Goal: Task Accomplishment & Management: Use online tool/utility

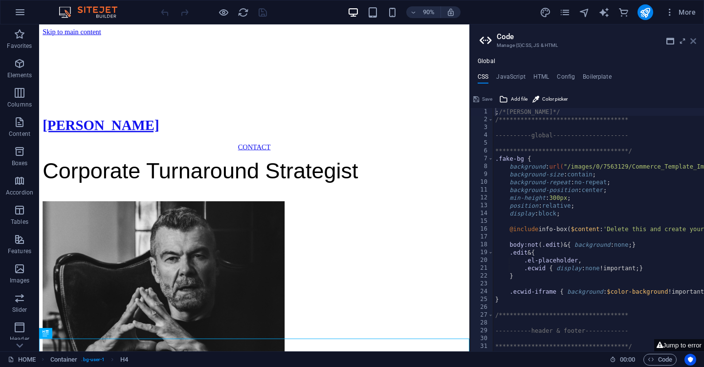
drag, startPoint x: 694, startPoint y: 39, endPoint x: 654, endPoint y: 15, distance: 46.1
click at [694, 39] on icon at bounding box center [693, 41] width 6 height 8
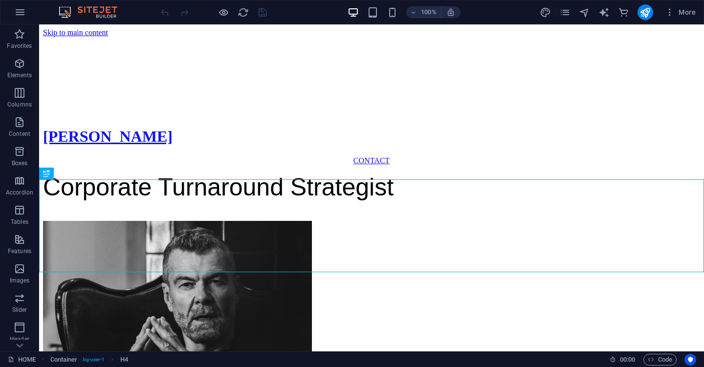
scroll to position [209, 0]
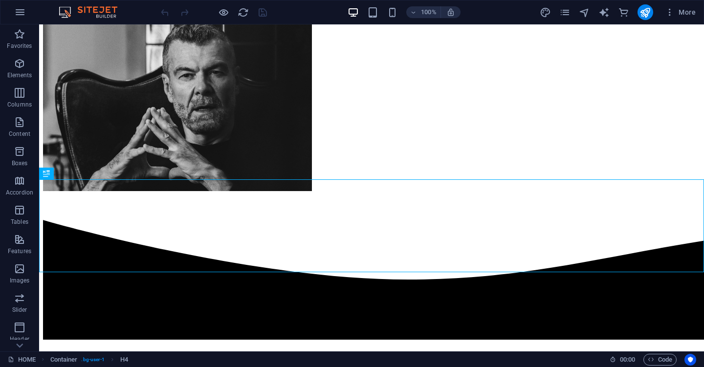
click at [462, 0] on header "100% More" at bounding box center [352, 12] width 704 height 24
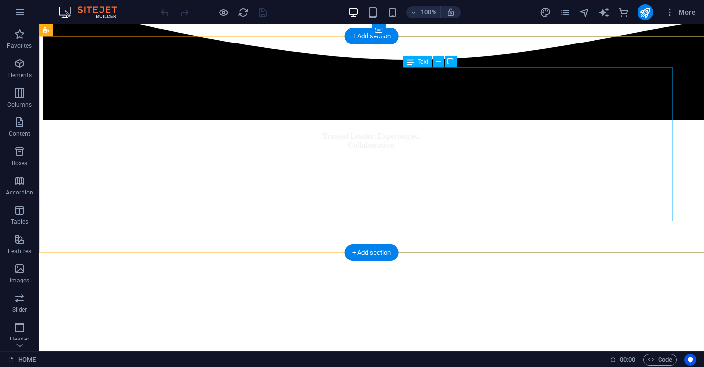
scroll to position [477, 0]
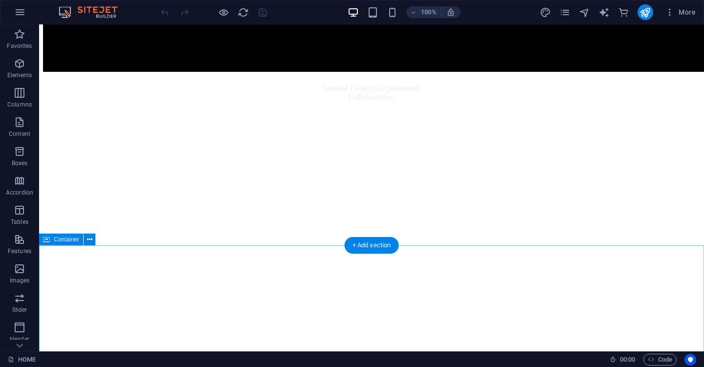
click at [88, 239] on icon at bounding box center [89, 240] width 5 height 10
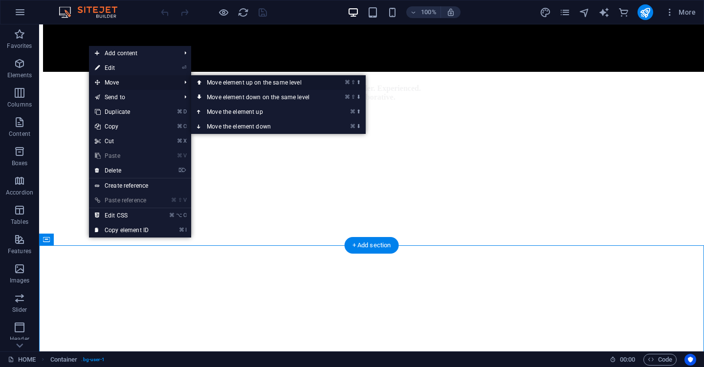
click at [207, 85] on link "⌘ ⇧ ⬆ Move element up on the same level" at bounding box center [260, 82] width 138 height 15
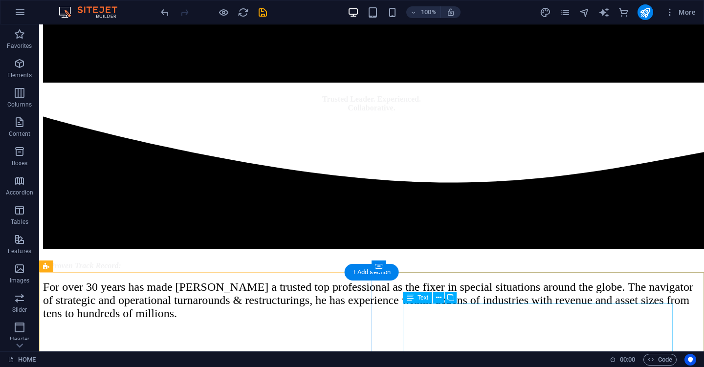
scroll to position [447, 0]
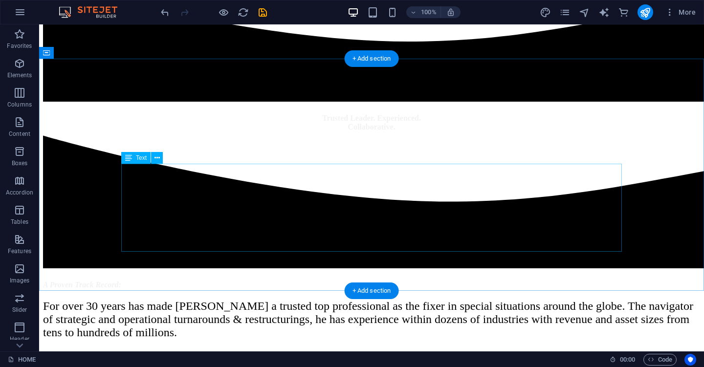
click at [481, 300] on div "For over 30 years has made [PERSON_NAME] a trusted top professional as the fixe…" at bounding box center [371, 320] width 657 height 40
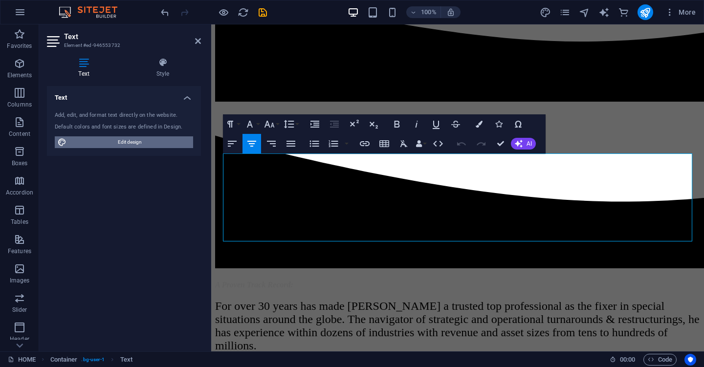
click at [132, 144] on span "Edit design" at bounding box center [129, 142] width 121 height 12
select select "800"
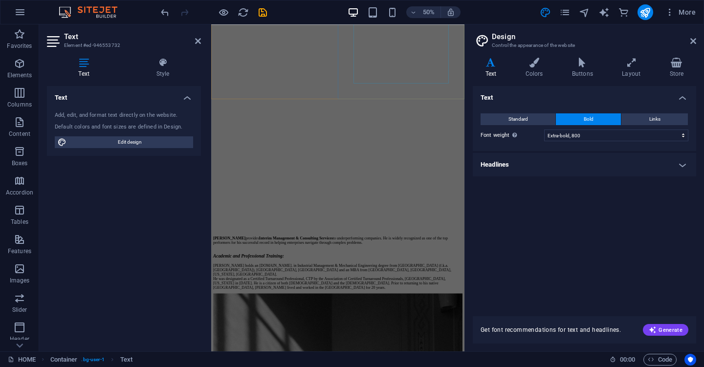
scroll to position [821, 0]
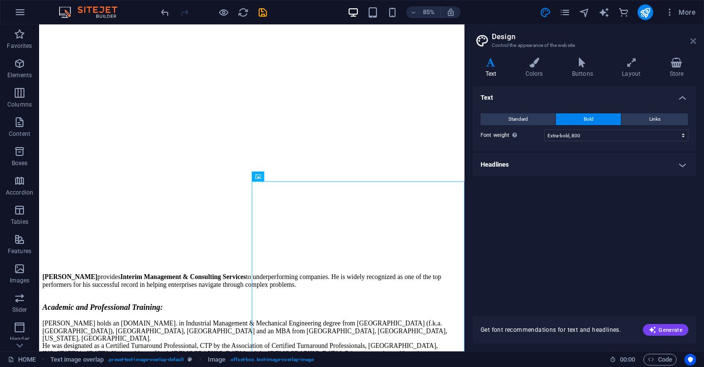
click at [693, 42] on icon at bounding box center [693, 41] width 6 height 8
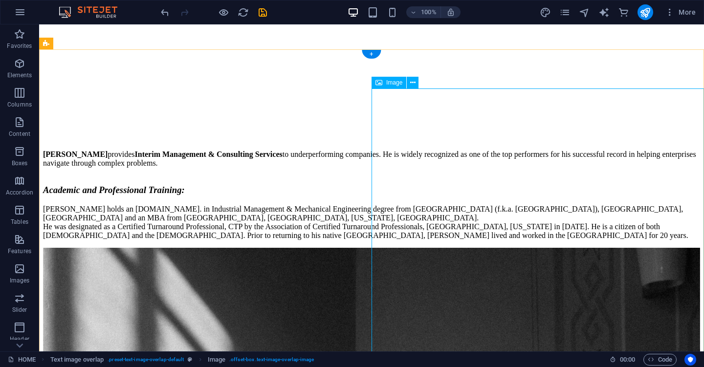
scroll to position [989, 0]
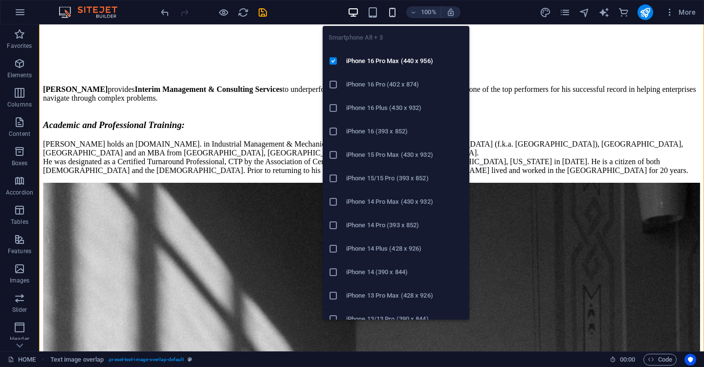
click at [393, 7] on icon "button" at bounding box center [392, 12] width 11 height 11
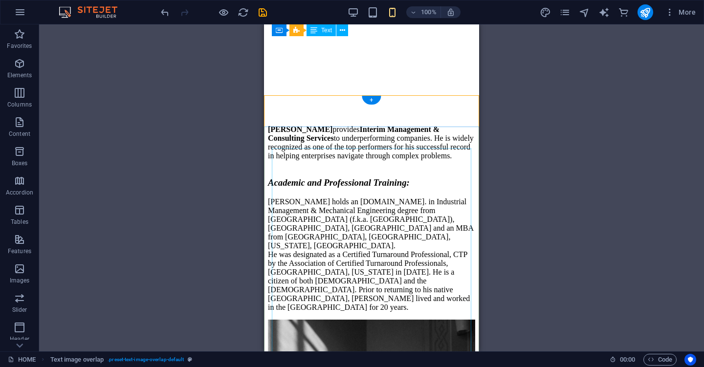
scroll to position [1008, 0]
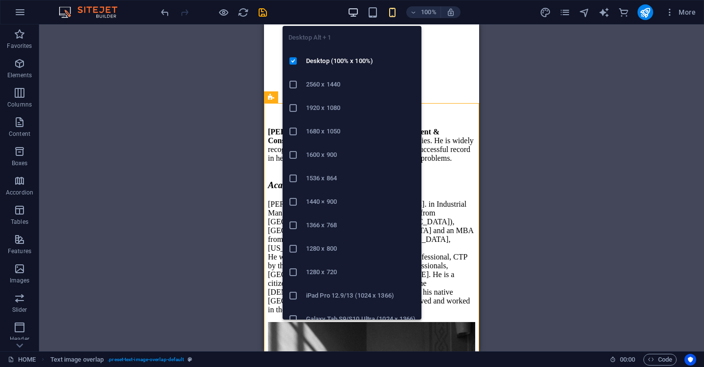
click at [354, 12] on icon "button" at bounding box center [353, 12] width 11 height 11
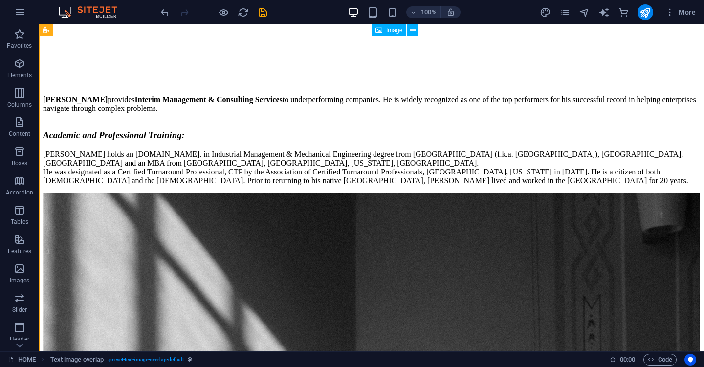
scroll to position [978, 0]
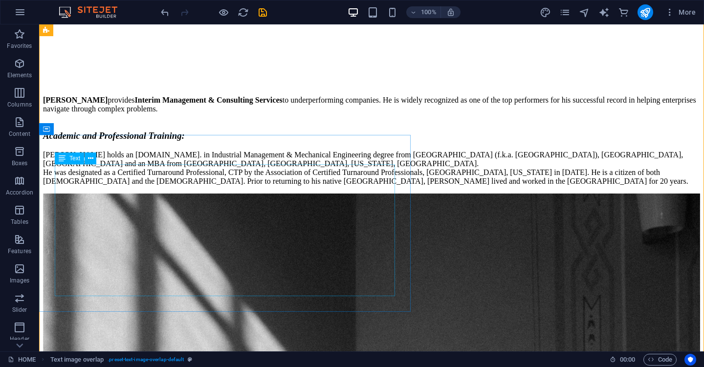
click at [170, 186] on div "[PERSON_NAME] holds an [DOMAIN_NAME]. in Industrial Management & Mechanical Eng…" at bounding box center [371, 168] width 657 height 35
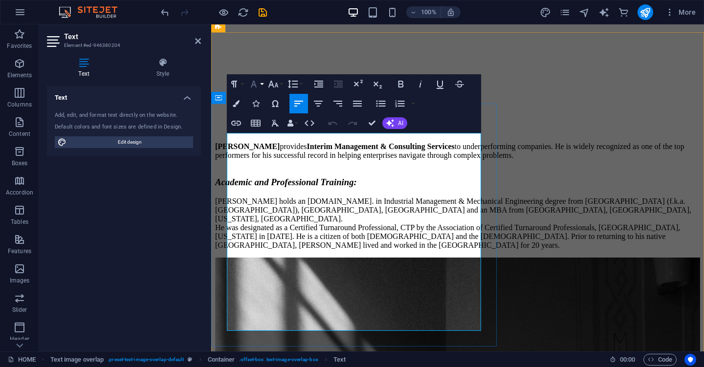
click at [261, 86] on button "Font Family" at bounding box center [255, 84] width 19 height 20
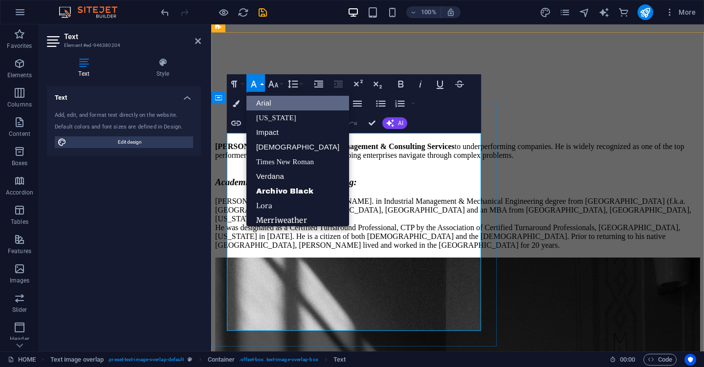
scroll to position [11, 0]
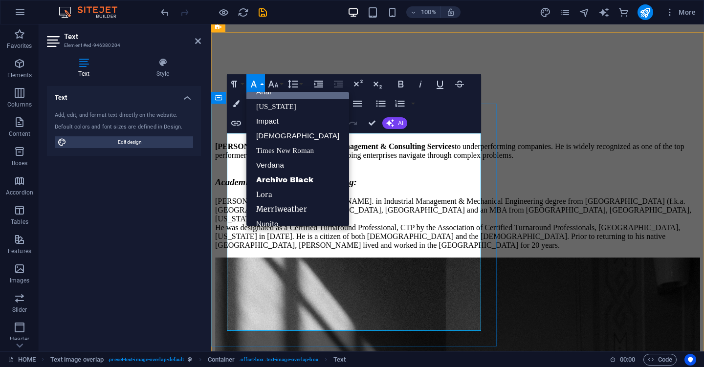
click at [261, 86] on button "Font Family" at bounding box center [255, 84] width 19 height 20
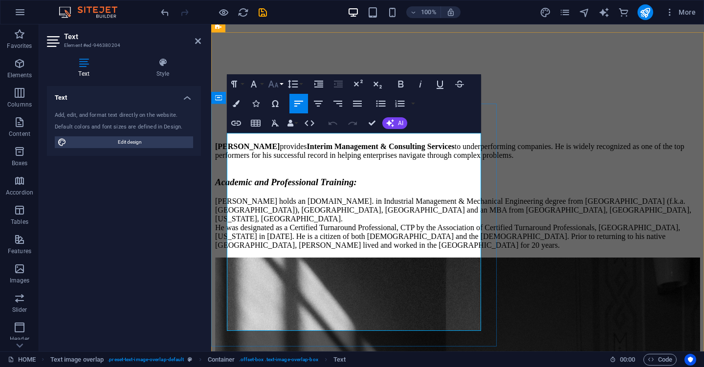
click at [282, 85] on button "Font Size" at bounding box center [275, 84] width 19 height 20
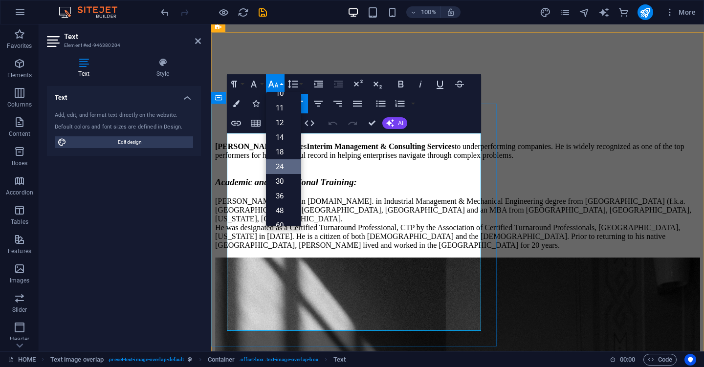
scroll to position [40, 0]
click at [279, 188] on link "30" at bounding box center [283, 180] width 35 height 15
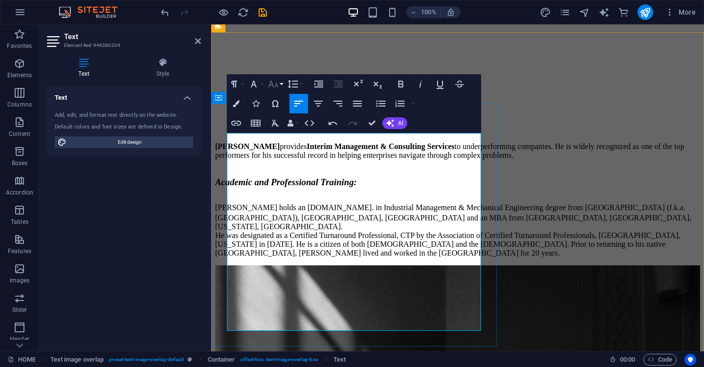
click at [277, 85] on icon "button" at bounding box center [273, 84] width 12 height 12
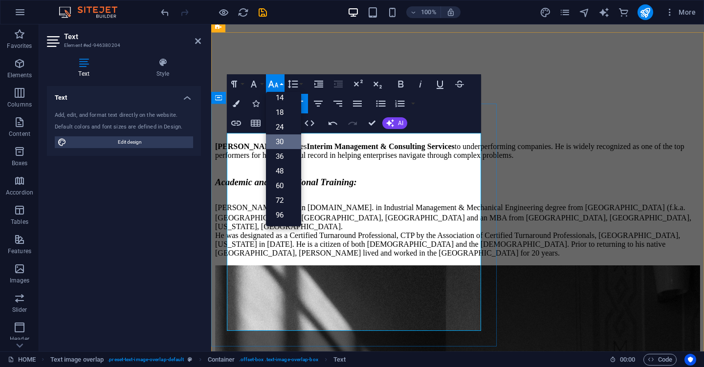
scroll to position [79, 0]
click at [282, 175] on link "48" at bounding box center [283, 171] width 35 height 15
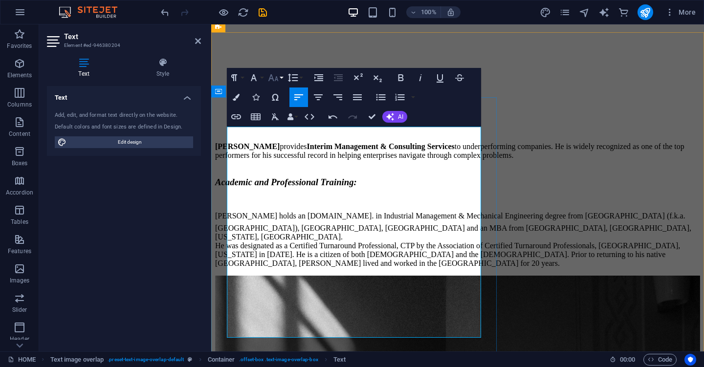
click at [277, 84] on button "Font Size" at bounding box center [275, 78] width 19 height 20
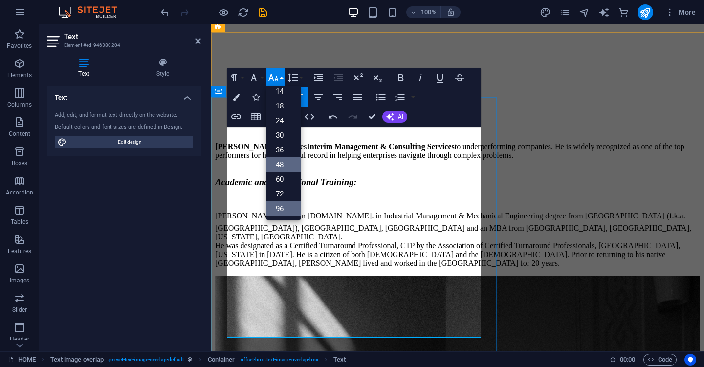
click at [281, 210] on link "96" at bounding box center [283, 208] width 35 height 15
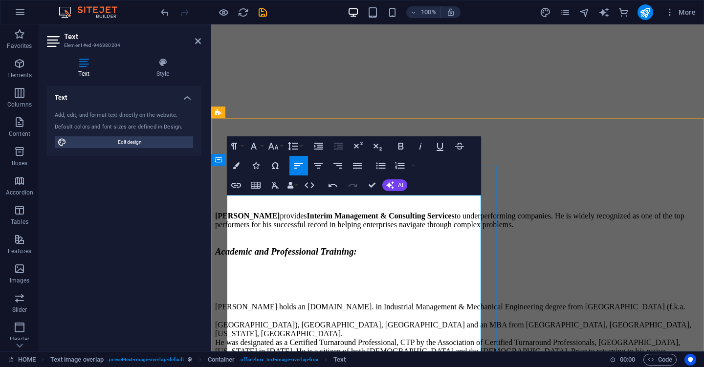
scroll to position [892, 0]
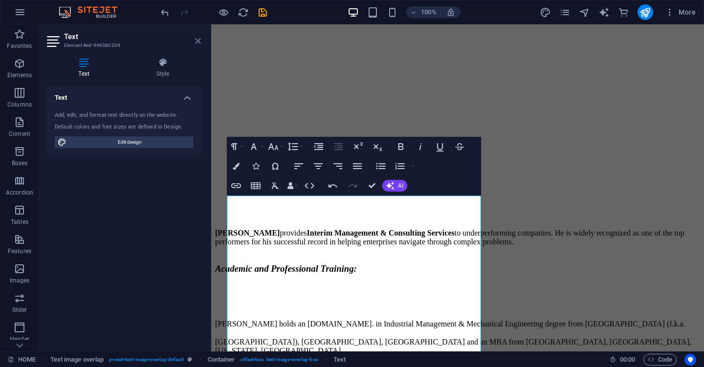
click at [198, 40] on icon at bounding box center [198, 41] width 6 height 8
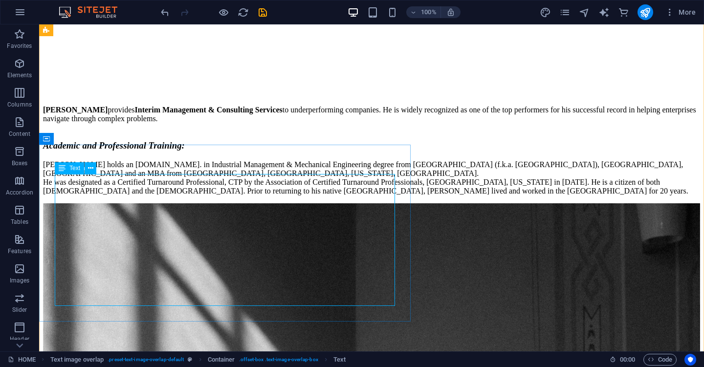
scroll to position [967, 0]
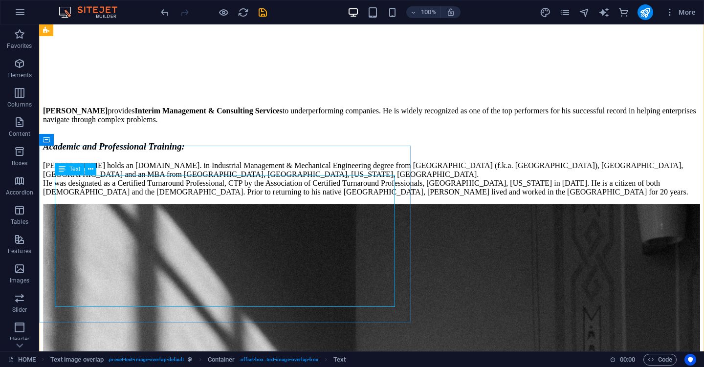
click at [260, 196] on div "[PERSON_NAME] holds an [DOMAIN_NAME]. in Industrial Management & Mechanical Eng…" at bounding box center [371, 178] width 657 height 35
click at [259, 196] on div "[PERSON_NAME] holds an [DOMAIN_NAME]. in Industrial Management & Mechanical Eng…" at bounding box center [371, 178] width 657 height 35
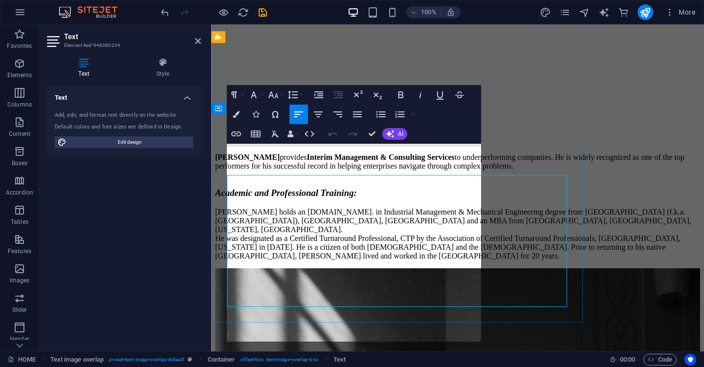
click at [259, 212] on p "[PERSON_NAME] holds an [DOMAIN_NAME]. in Industrial Management & Mechanical Eng…" at bounding box center [457, 234] width 485 height 53
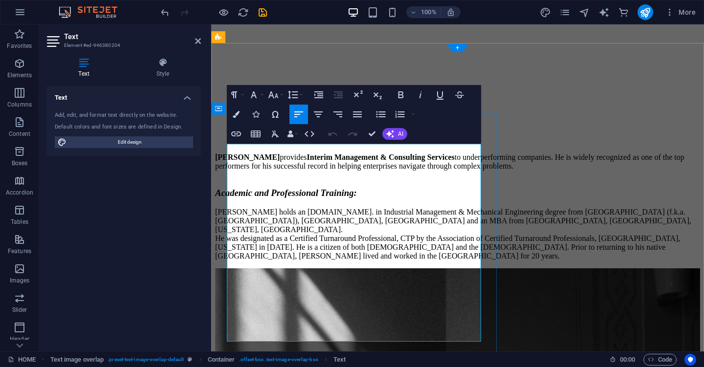
click at [299, 236] on p "[PERSON_NAME] holds an [DOMAIN_NAME]. in Industrial Management & Mechanical Eng…" at bounding box center [457, 234] width 485 height 53
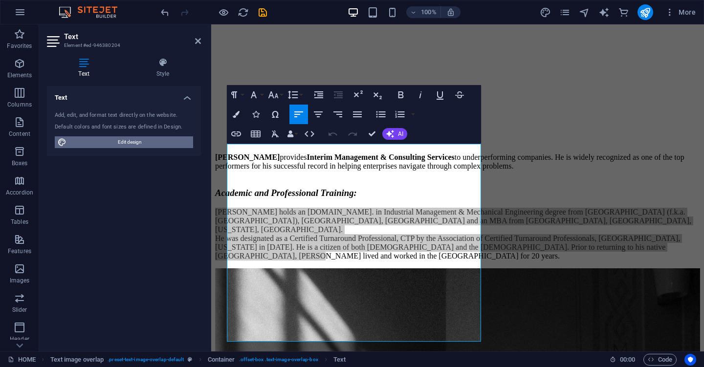
click at [153, 145] on span "Edit design" at bounding box center [129, 142] width 121 height 12
select select "800"
select select "px"
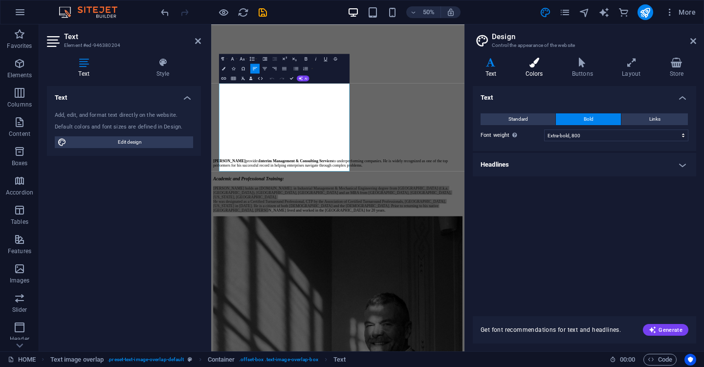
click at [543, 67] on icon at bounding box center [534, 63] width 43 height 10
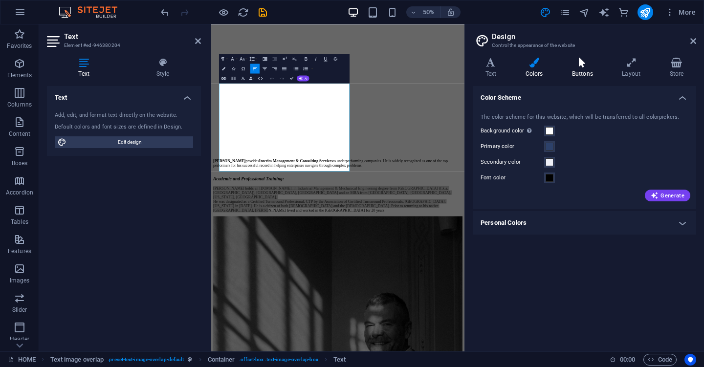
click at [581, 66] on icon at bounding box center [582, 63] width 46 height 10
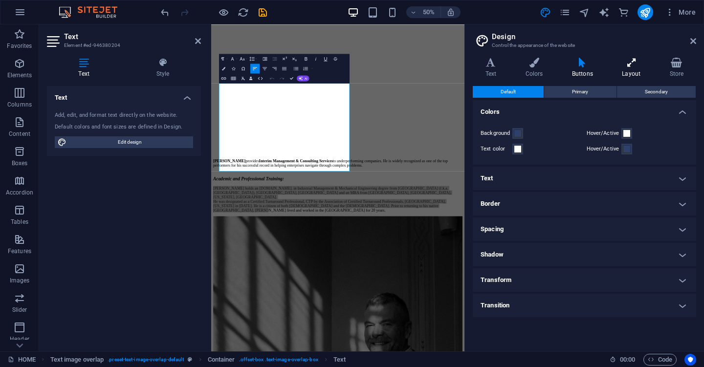
click at [633, 65] on icon at bounding box center [631, 63] width 44 height 10
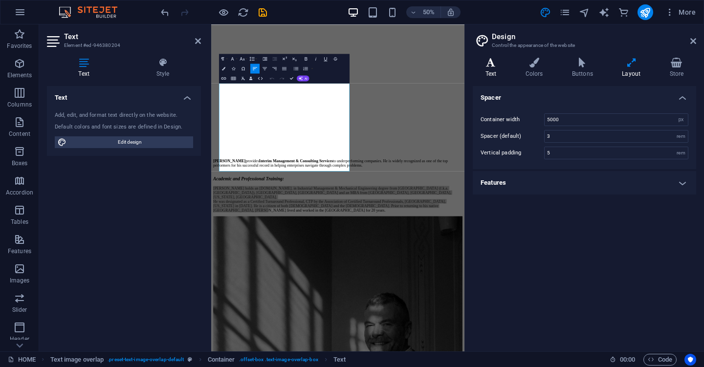
click at [488, 66] on icon at bounding box center [491, 63] width 36 height 10
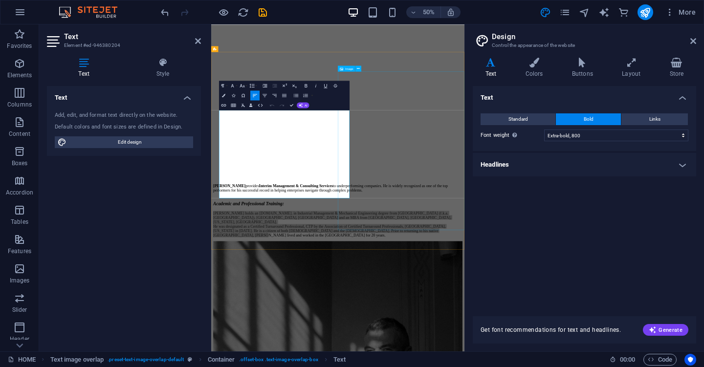
scroll to position [901, 0]
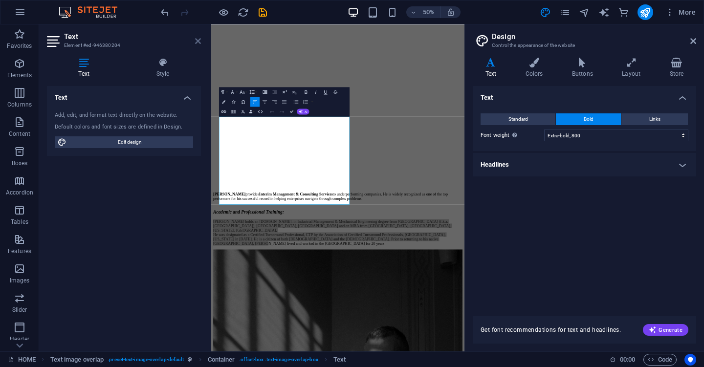
click at [197, 39] on icon at bounding box center [198, 41] width 6 height 8
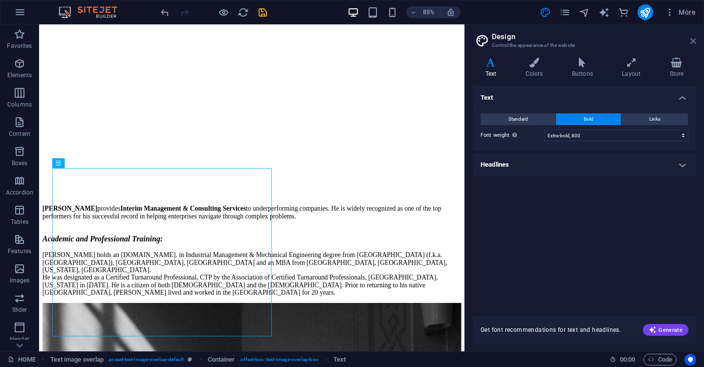
click at [695, 41] on icon at bounding box center [693, 41] width 6 height 8
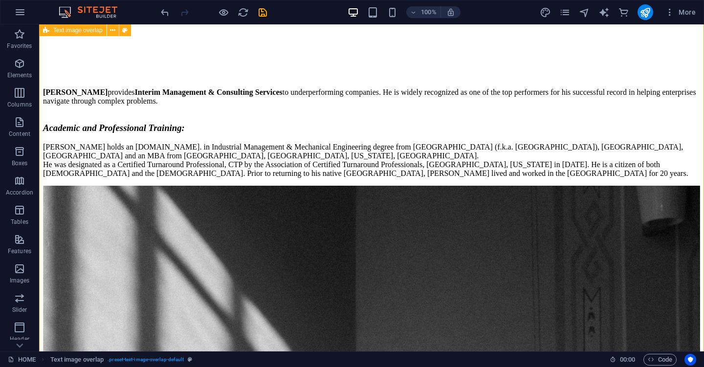
scroll to position [987, 0]
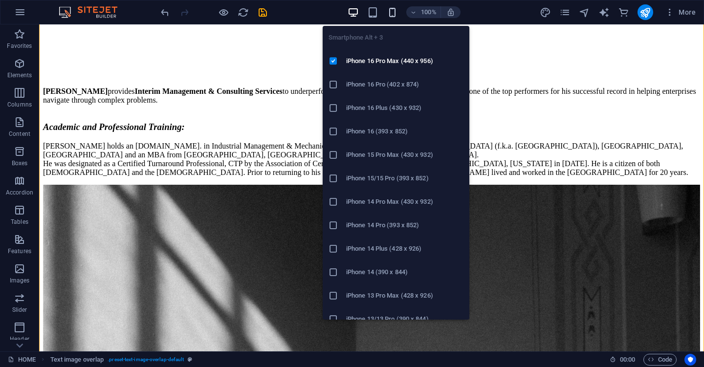
click at [395, 10] on icon "button" at bounding box center [392, 12] width 11 height 11
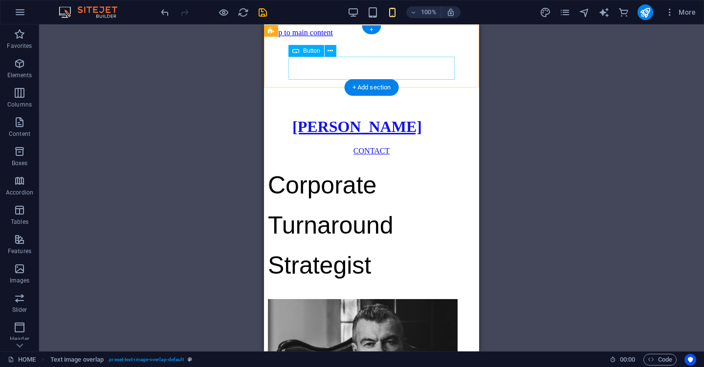
scroll to position [0, 0]
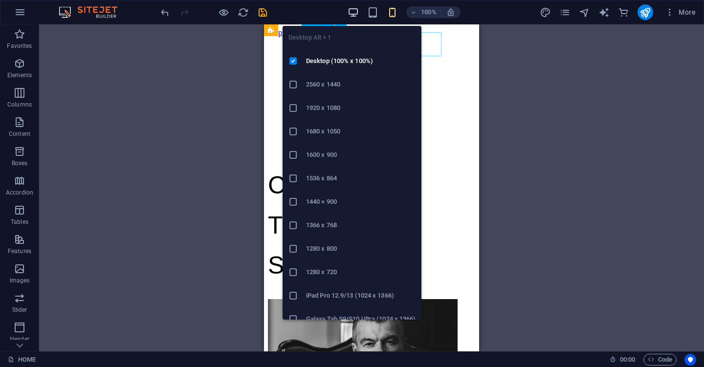
click at [355, 13] on icon "button" at bounding box center [353, 12] width 11 height 11
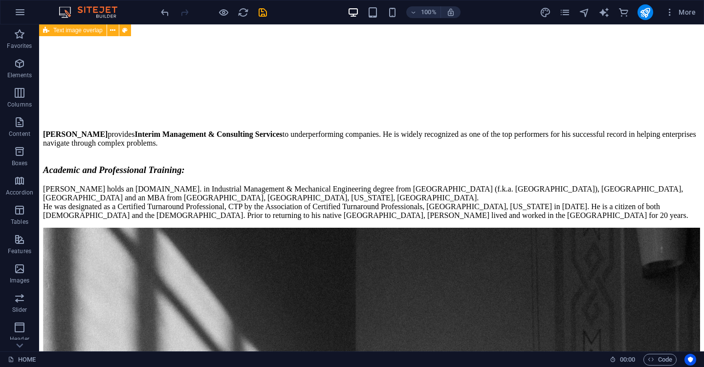
scroll to position [947, 0]
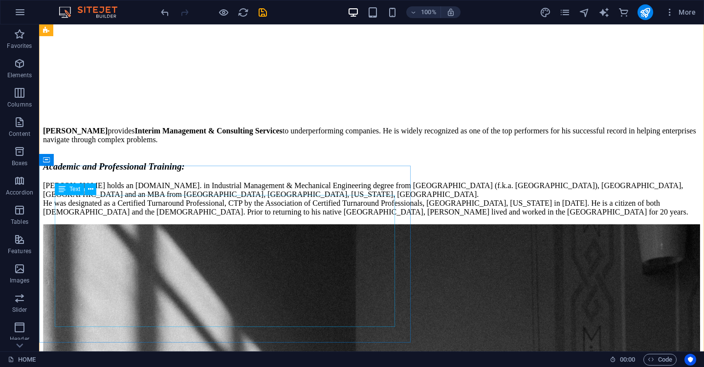
click at [277, 217] on div "[PERSON_NAME] holds an [DOMAIN_NAME]. in Industrial Management & Mechanical Eng…" at bounding box center [371, 198] width 657 height 35
click at [276, 217] on div "[PERSON_NAME] holds an [DOMAIN_NAME]. in Industrial Management & Mechanical Eng…" at bounding box center [371, 198] width 657 height 35
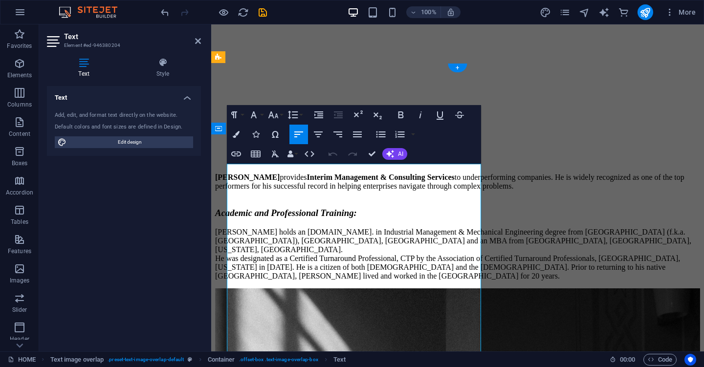
click at [302, 239] on p "[PERSON_NAME] holds an [DOMAIN_NAME]. in Industrial Management & Mechanical Eng…" at bounding box center [457, 254] width 485 height 53
click at [239, 228] on span "[PERSON_NAME] holds an [DOMAIN_NAME]. in Industrial Management & Mechanical Eng…" at bounding box center [453, 241] width 476 height 26
drag, startPoint x: 239, startPoint y: 178, endPoint x: 265, endPoint y: 177, distance: 25.9
click at [265, 228] on span "[PERSON_NAME] holds an [DOMAIN_NAME]. in Industrial Management & Mechanical Eng…" at bounding box center [453, 241] width 476 height 26
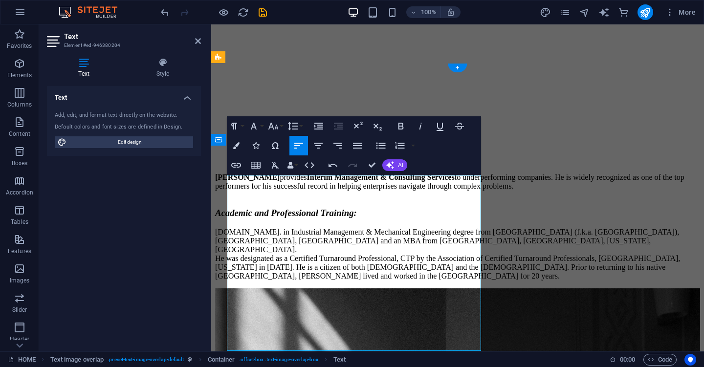
click at [229, 228] on span "[DOMAIN_NAME]. in Industrial Management & Mechanical Engineering degree from [G…" at bounding box center [447, 241] width 464 height 26
click at [376, 141] on icon "button" at bounding box center [381, 146] width 12 height 12
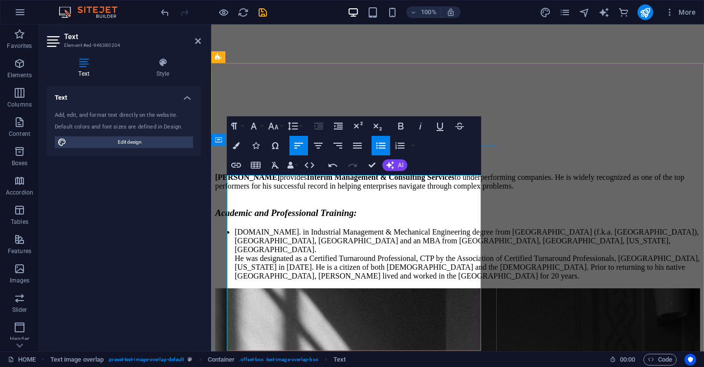
click at [246, 233] on span "[DOMAIN_NAME]. in Industrial Management & Mechanical Engineering degree from [G…" at bounding box center [467, 241] width 464 height 26
drag, startPoint x: 246, startPoint y: 233, endPoint x: 257, endPoint y: 234, distance: 10.8
click at [257, 233] on span "[DOMAIN_NAME]. in Industrial Management & Mechanical Engineering degree from [G…" at bounding box center [467, 241] width 464 height 26
click at [377, 149] on icon "button" at bounding box center [381, 146] width 12 height 12
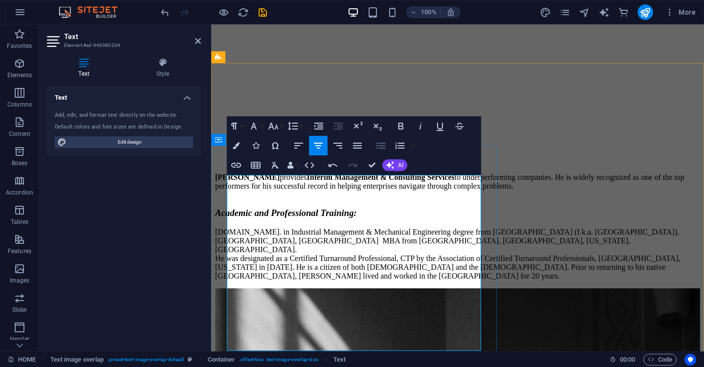
click at [377, 149] on icon "button" at bounding box center [381, 146] width 12 height 12
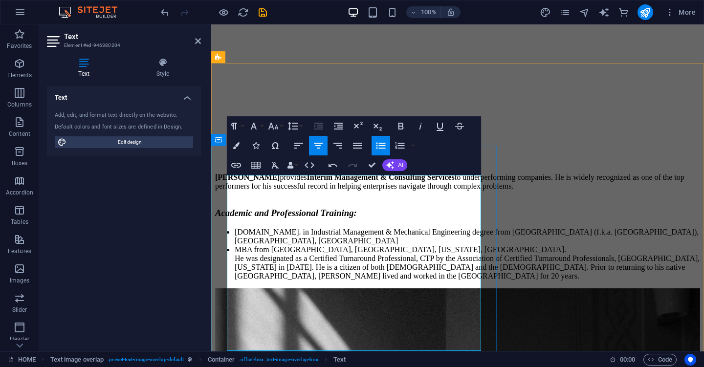
click at [254, 245] on span "MBA from [GEOGRAPHIC_DATA], [GEOGRAPHIC_DATA], [US_STATE], [GEOGRAPHIC_DATA]." at bounding box center [400, 249] width 331 height 8
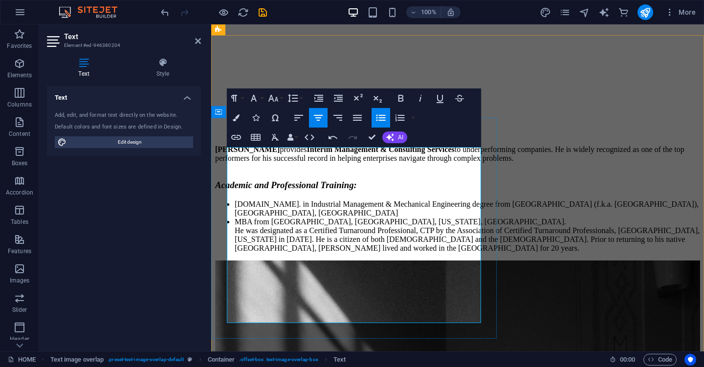
scroll to position [975, 0]
click at [329, 227] on span "He was designated as a Certified Turnaround Professional, CTP by the Associatio…" at bounding box center [467, 240] width 465 height 26
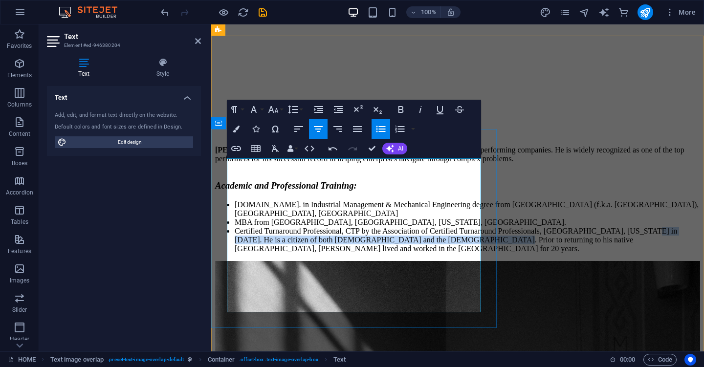
drag, startPoint x: 422, startPoint y: 261, endPoint x: 460, endPoint y: 282, distance: 43.3
click at [460, 253] on span "Certified Turnaround Professional, CTP by the Association of Certified Turnarou…" at bounding box center [456, 240] width 442 height 26
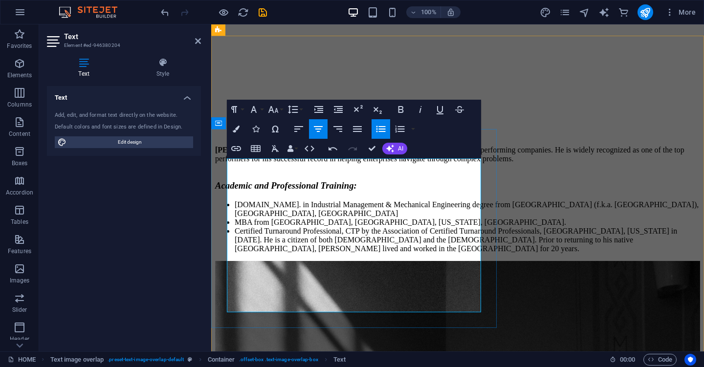
click at [446, 253] on span "Certified Turnaround Professional, CTP by the Association of Certified Turnarou…" at bounding box center [456, 240] width 442 height 26
click at [450, 253] on span "Certified Turnaround Professional, CTP by the Association of Certified Turnarou…" at bounding box center [456, 240] width 442 height 26
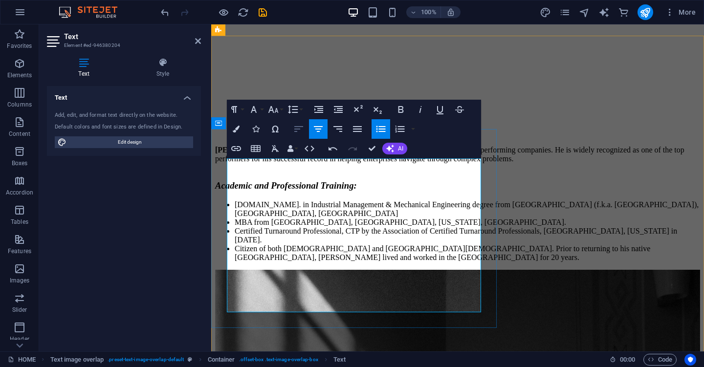
click at [302, 129] on icon "button" at bounding box center [299, 129] width 12 height 12
click at [249, 218] on li "​ MBA from [GEOGRAPHIC_DATA], [GEOGRAPHIC_DATA], [US_STATE], [GEOGRAPHIC_DATA]." at bounding box center [467, 222] width 465 height 9
click at [297, 131] on icon "button" at bounding box center [299, 129] width 12 height 12
click at [245, 200] on span "[DOMAIN_NAME]. in Industrial Management & Mechanical Engineering degree from [G…" at bounding box center [467, 208] width 464 height 17
click at [297, 127] on icon "button" at bounding box center [298, 129] width 9 height 6
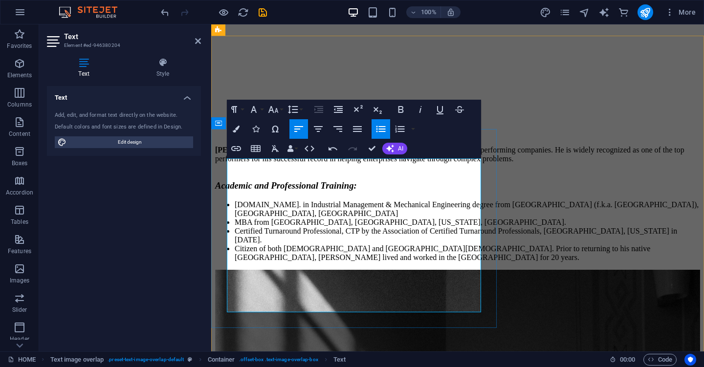
click at [235, 235] on li "Certified Turnaround Professional, CTP by the Association of Certified Turnarou…" at bounding box center [467, 236] width 465 height 18
click at [239, 240] on span "Certified Turnaround Professional, CTP by the Association of Certified Turnarou…" at bounding box center [456, 235] width 442 height 17
click at [198, 40] on icon at bounding box center [198, 41] width 6 height 8
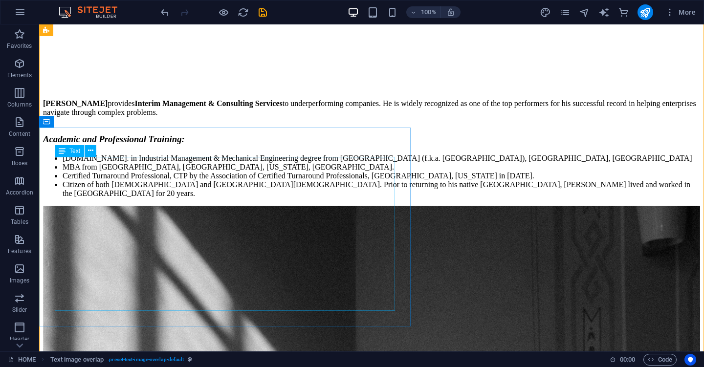
click at [293, 198] on div "[DOMAIN_NAME]. in Industrial Management & Mechanical Engineering degree from [G…" at bounding box center [371, 176] width 657 height 44
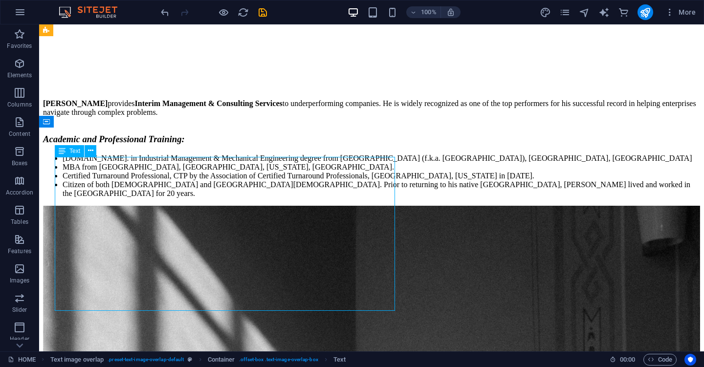
click at [253, 198] on div "[DOMAIN_NAME]. in Industrial Management & Mechanical Engineering degree from [G…" at bounding box center [371, 176] width 657 height 44
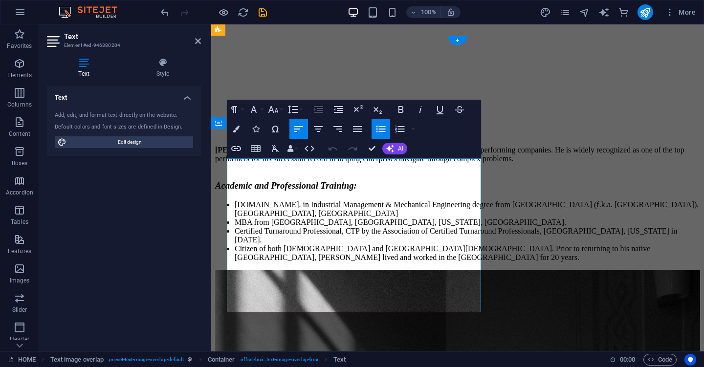
click at [457, 218] on li "MBA from [GEOGRAPHIC_DATA], [GEOGRAPHIC_DATA], [US_STATE], [GEOGRAPHIC_DATA]." at bounding box center [467, 222] width 465 height 9
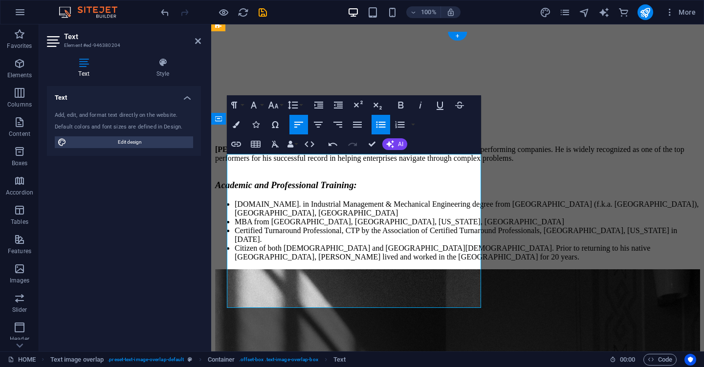
scroll to position [1006, 0]
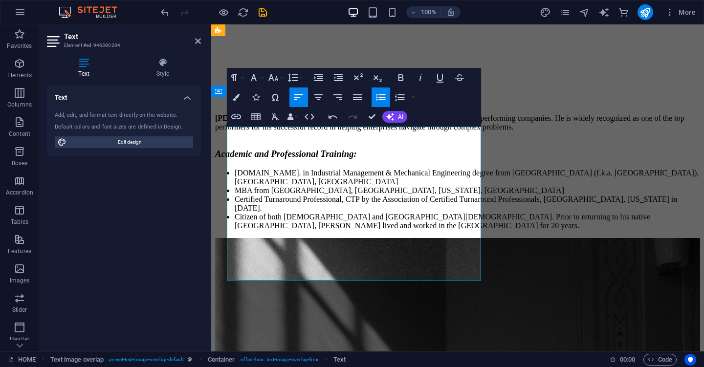
click at [440, 213] on li "Certified Turnaround Professional, CTP by the Association of Certified Turnarou…" at bounding box center [467, 204] width 465 height 18
click at [456, 230] on li "Citizen of both [DEMOGRAPHIC_DATA] and [GEOGRAPHIC_DATA][DEMOGRAPHIC_DATA]. Pri…" at bounding box center [467, 222] width 465 height 18
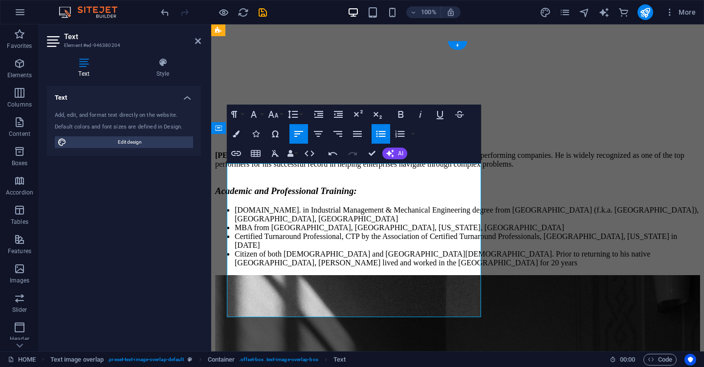
scroll to position [959, 0]
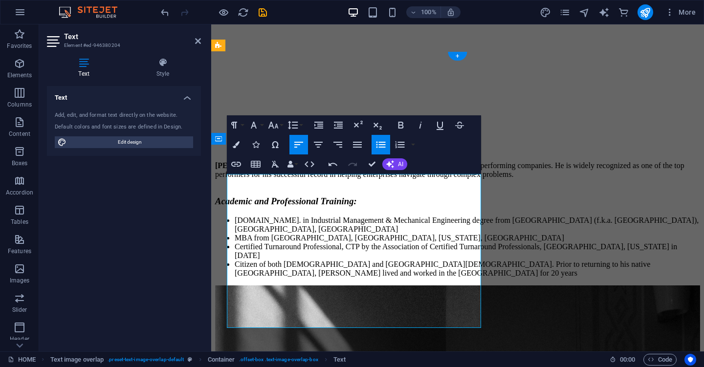
click at [475, 216] on span "[DOMAIN_NAME]. in Industrial Management & Mechanical Engineering degree from [G…" at bounding box center [467, 224] width 464 height 17
click at [198, 44] on icon at bounding box center [198, 41] width 6 height 8
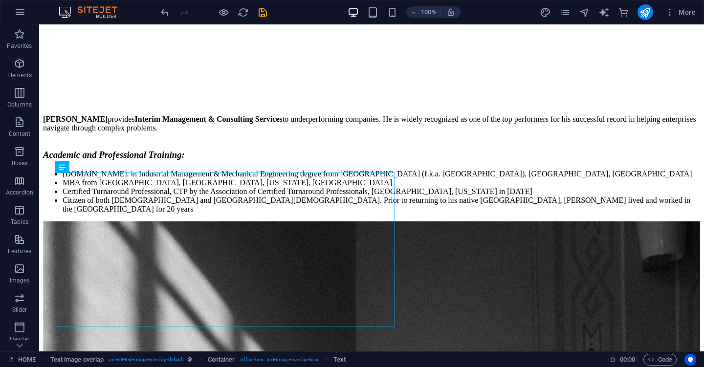
click at [278, 9] on div "100% More" at bounding box center [429, 12] width 541 height 16
click at [266, 11] on icon "save" at bounding box center [262, 12] width 11 height 11
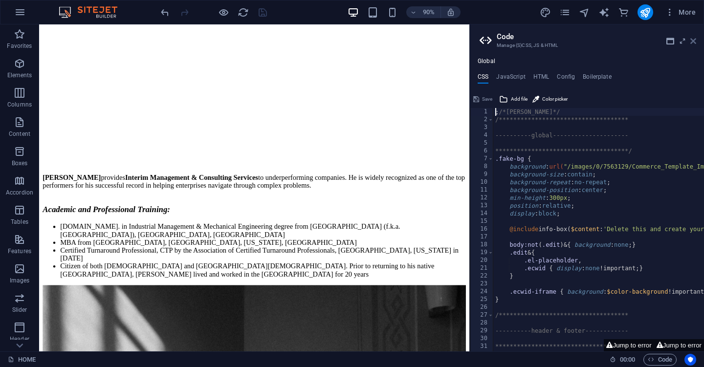
click at [694, 38] on icon at bounding box center [693, 41] width 6 height 8
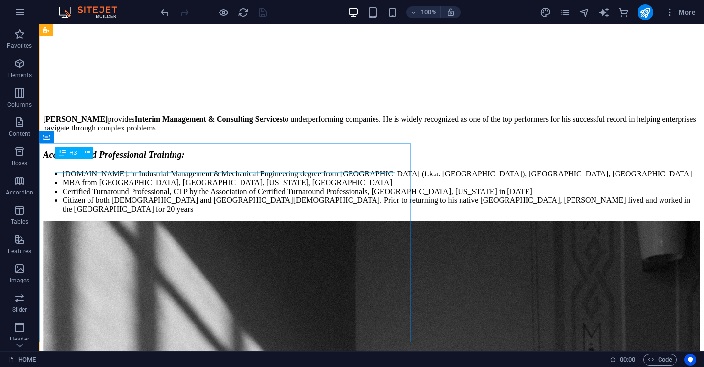
click at [309, 160] on div "Academic and Professional Training:" at bounding box center [371, 155] width 657 height 11
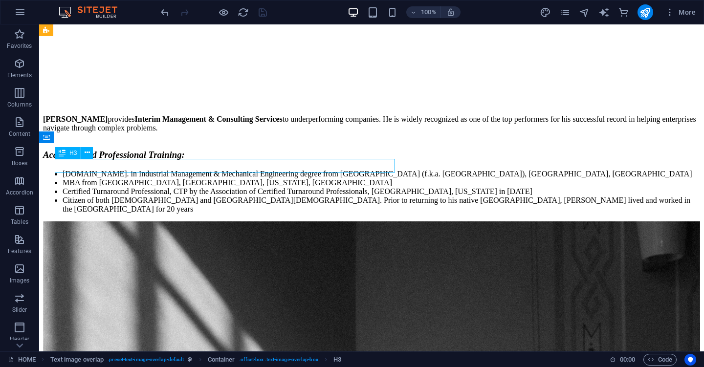
click at [335, 160] on div "Academic and Professional Training:" at bounding box center [371, 155] width 657 height 11
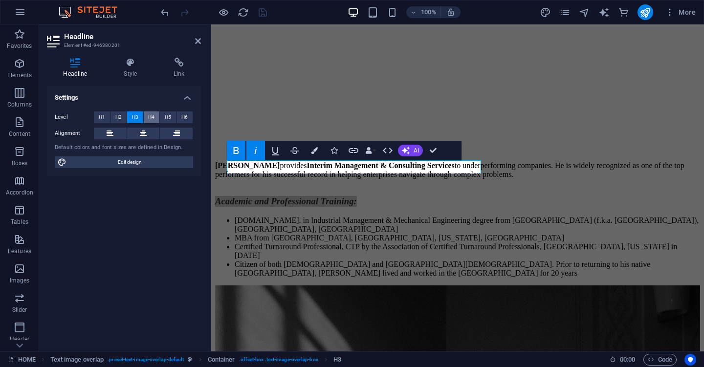
click at [150, 116] on span "H4" at bounding box center [151, 117] width 6 height 12
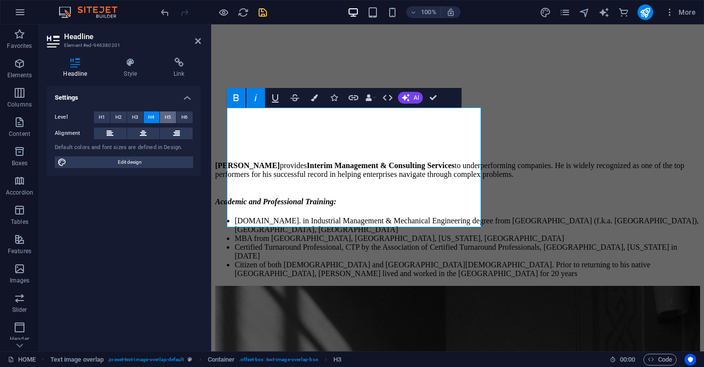
click at [169, 114] on span "H5" at bounding box center [168, 117] width 6 height 12
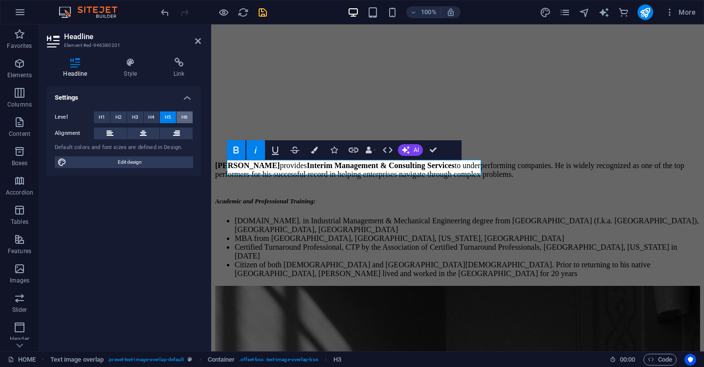
click at [185, 114] on span "H6" at bounding box center [184, 117] width 6 height 12
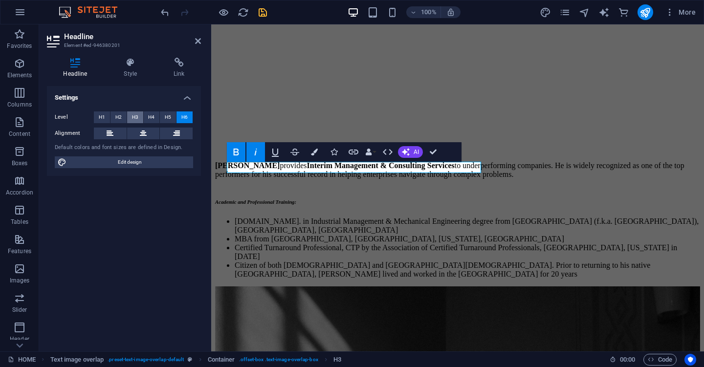
click at [131, 119] on button "H3" at bounding box center [135, 117] width 16 height 12
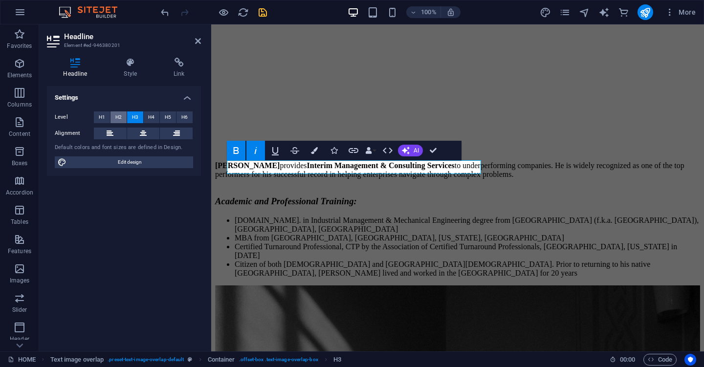
click at [115, 114] on span "H2" at bounding box center [118, 117] width 6 height 12
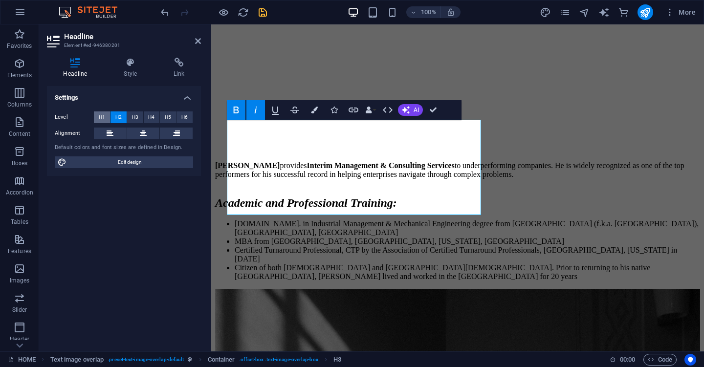
click at [107, 115] on button "H1" at bounding box center [102, 117] width 16 height 12
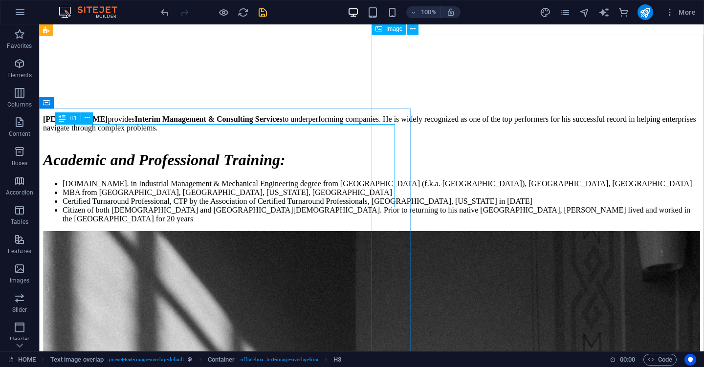
click at [312, 151] on div "Academic and Professional Training:" at bounding box center [371, 160] width 657 height 18
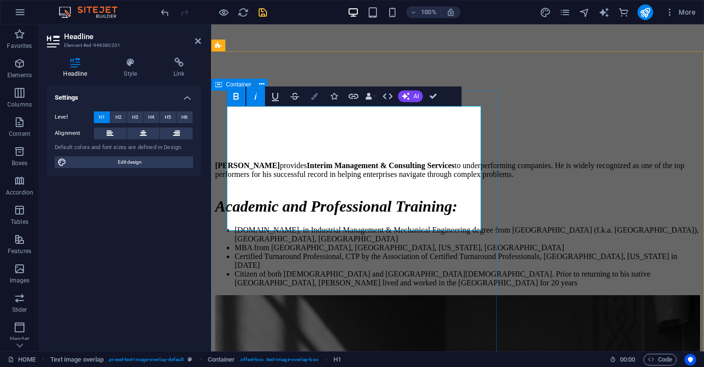
click at [311, 94] on icon "button" at bounding box center [314, 96] width 7 height 7
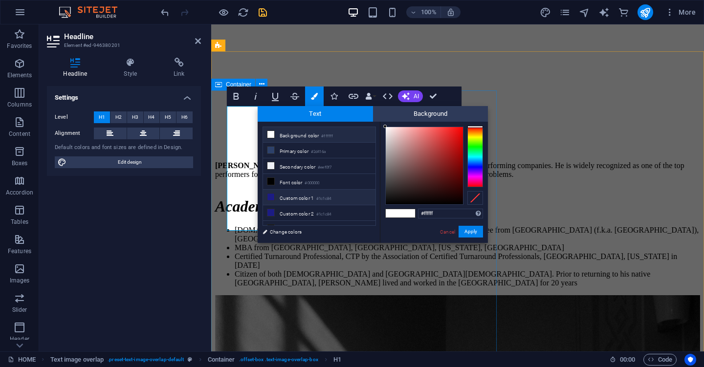
click at [272, 198] on icon at bounding box center [270, 197] width 7 height 7
type input "#1c1c84"
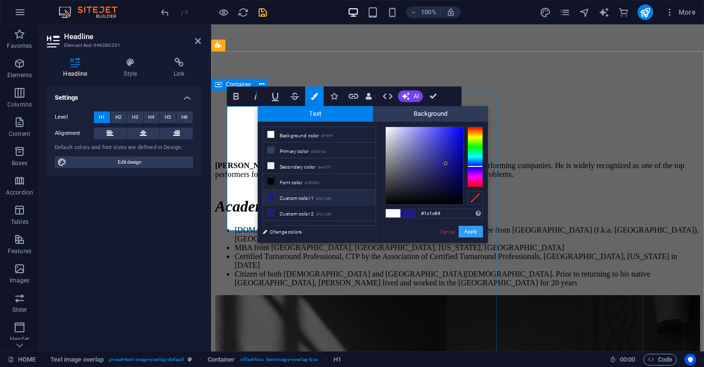
click at [477, 228] on button "Apply" at bounding box center [470, 232] width 24 height 12
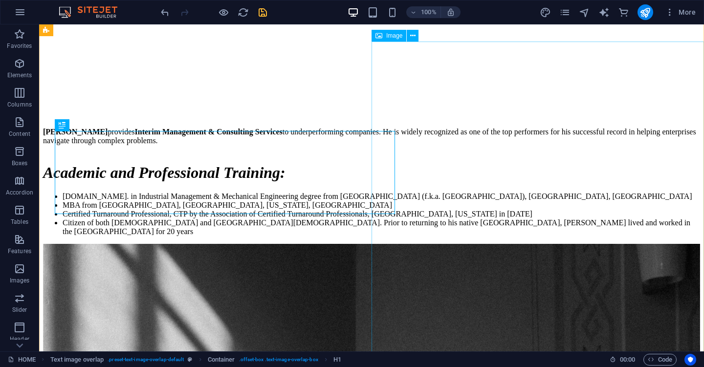
scroll to position [922, 0]
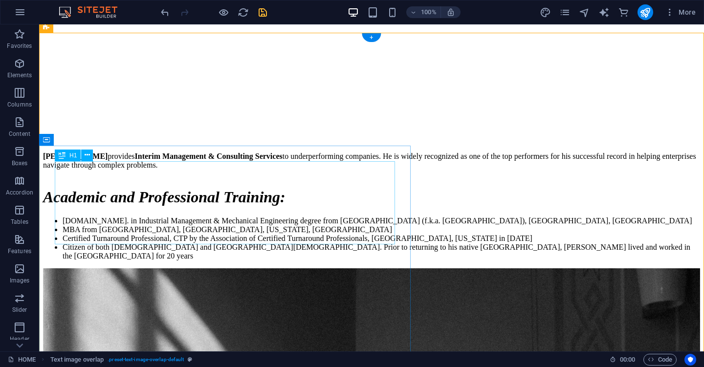
click at [315, 192] on div "Academic and Professional Training:" at bounding box center [371, 197] width 657 height 18
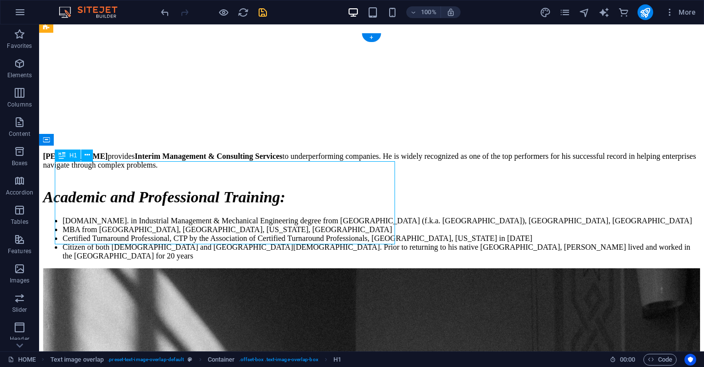
click at [315, 192] on div "Academic and Professional Training:" at bounding box center [371, 197] width 657 height 18
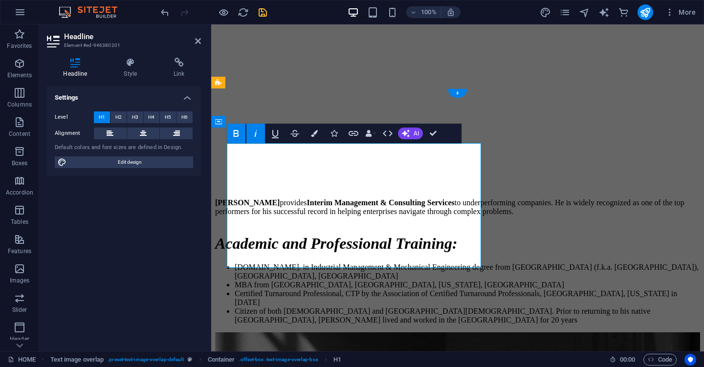
click at [258, 136] on icon "button" at bounding box center [256, 134] width 12 height 12
click at [245, 133] on div "Bold Italic Underline Strikethrough Colors Icons Link Data Bindings Company Fir…" at bounding box center [335, 134] width 216 height 20
click at [240, 133] on icon "button" at bounding box center [236, 134] width 12 height 12
click at [239, 133] on icon "button" at bounding box center [236, 134] width 12 height 12
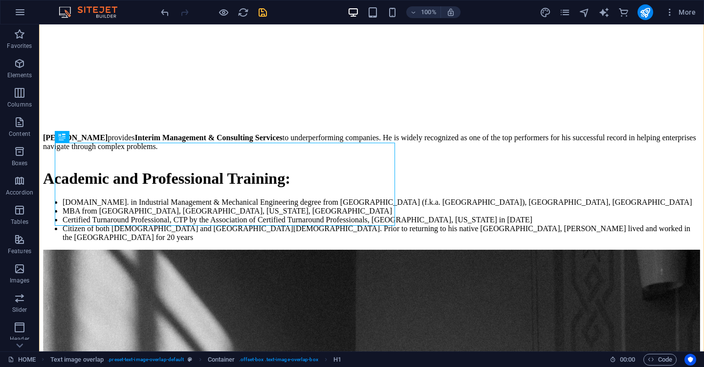
scroll to position [947, 0]
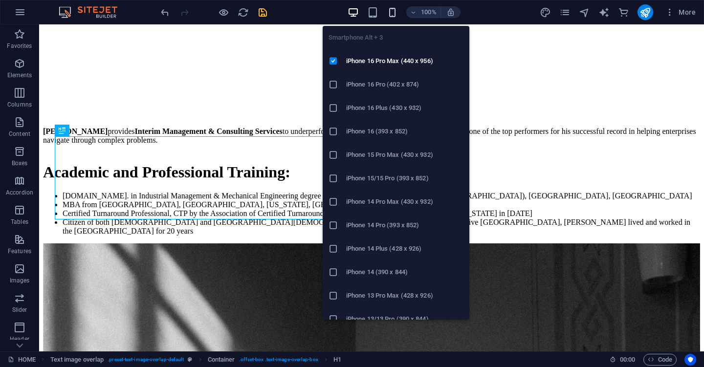
click at [389, 11] on icon "button" at bounding box center [392, 12] width 11 height 11
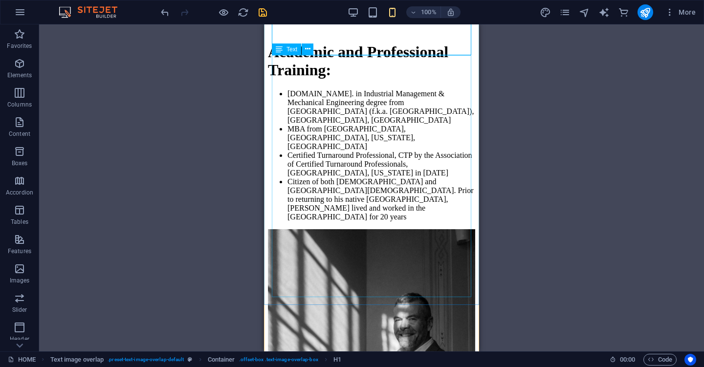
scroll to position [1154, 0]
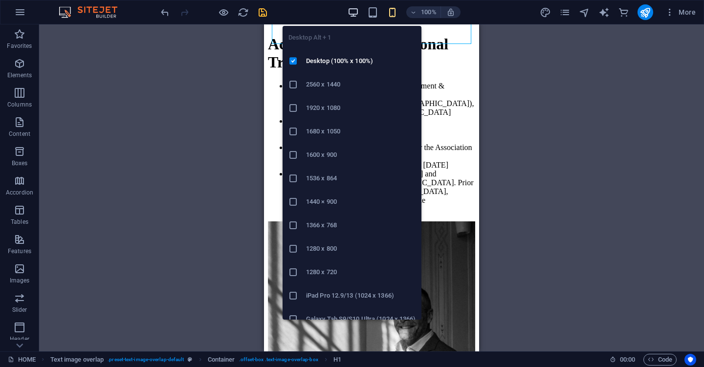
click at [356, 9] on icon "button" at bounding box center [353, 12] width 11 height 11
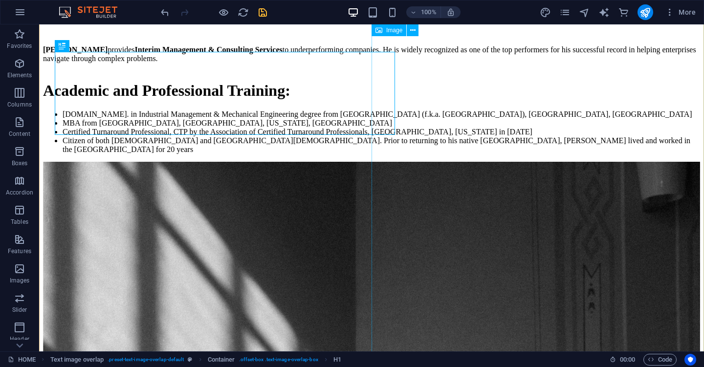
scroll to position [1028, 0]
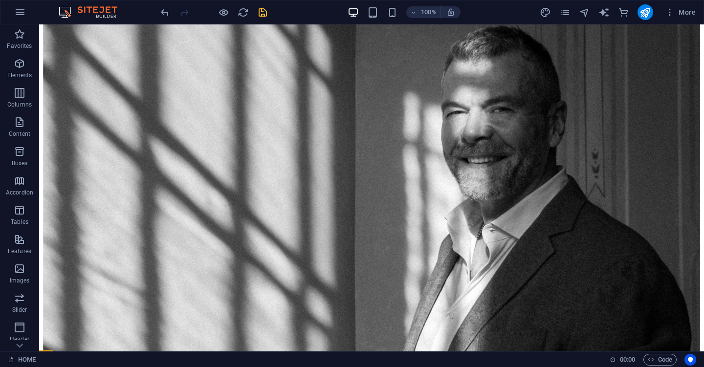
scroll to position [1365, 0]
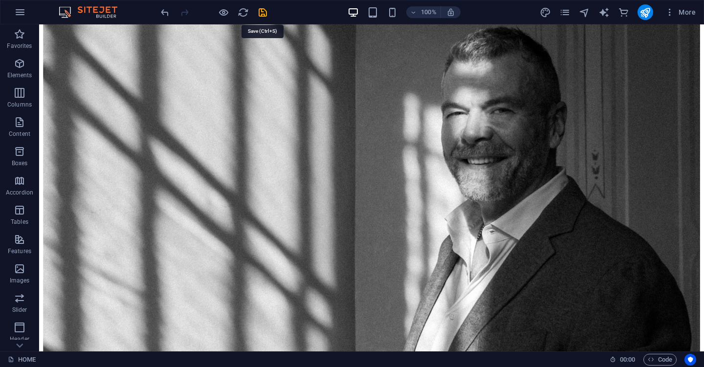
click at [263, 12] on icon "save" at bounding box center [262, 12] width 11 height 11
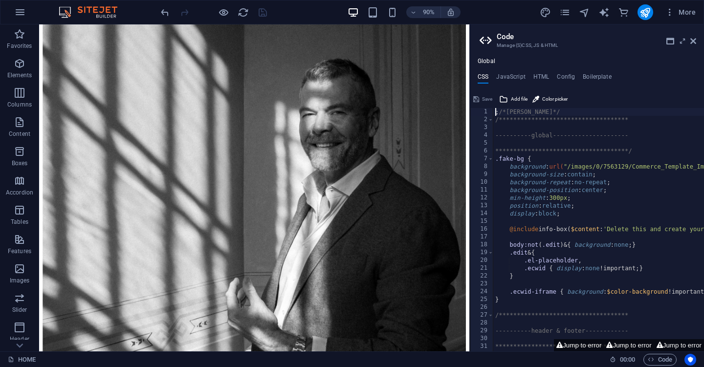
click at [696, 44] on aside "**********" at bounding box center [586, 187] width 235 height 327
click at [696, 42] on icon at bounding box center [693, 41] width 6 height 8
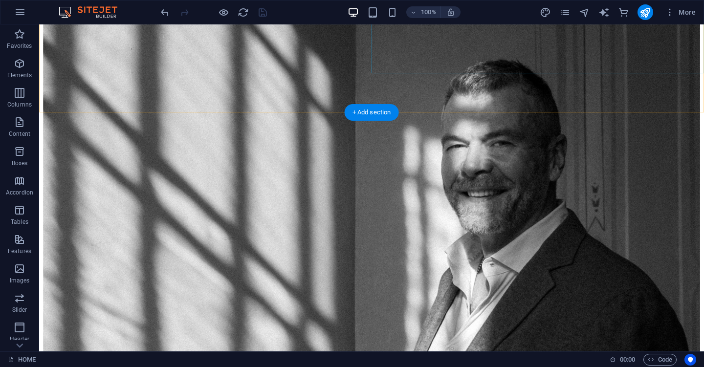
scroll to position [1336, 0]
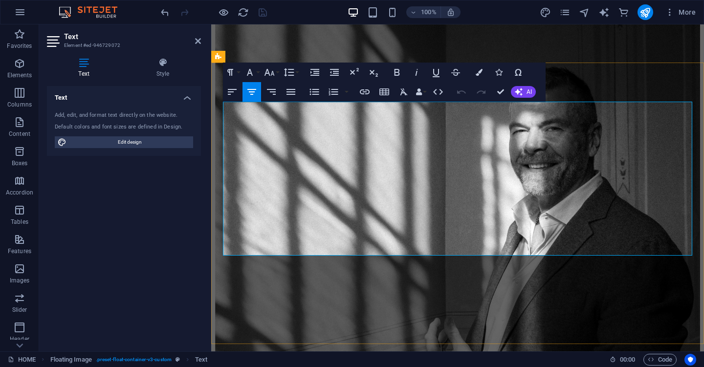
drag, startPoint x: 435, startPoint y: 181, endPoint x: 557, endPoint y: 240, distance: 136.0
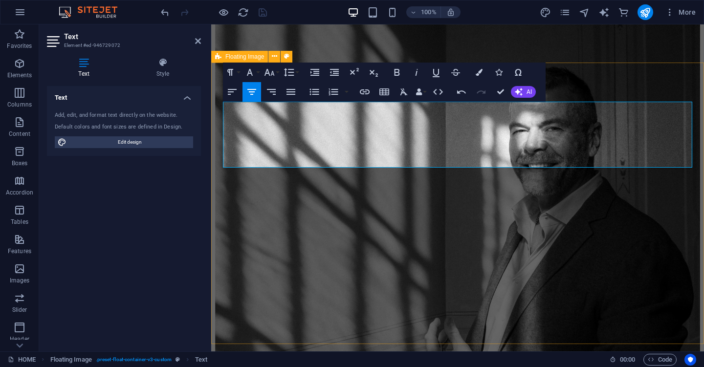
scroll to position [1300, 0]
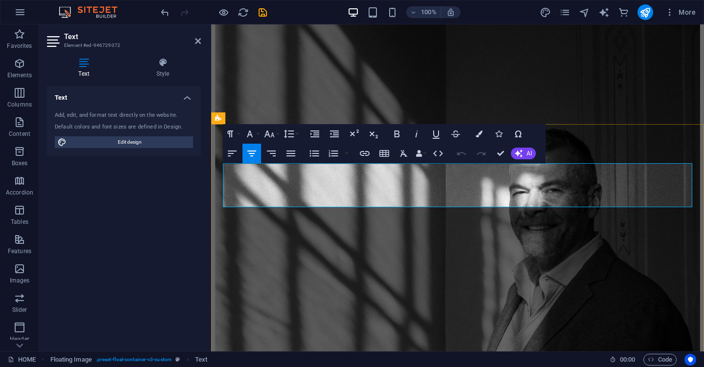
scroll to position [1273, 0]
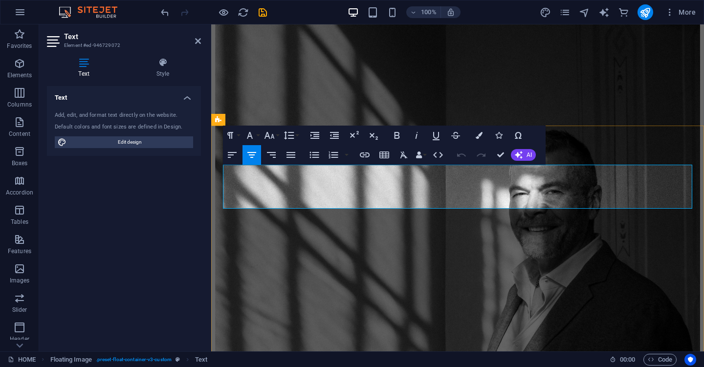
click at [479, 134] on icon "button" at bounding box center [479, 135] width 7 height 7
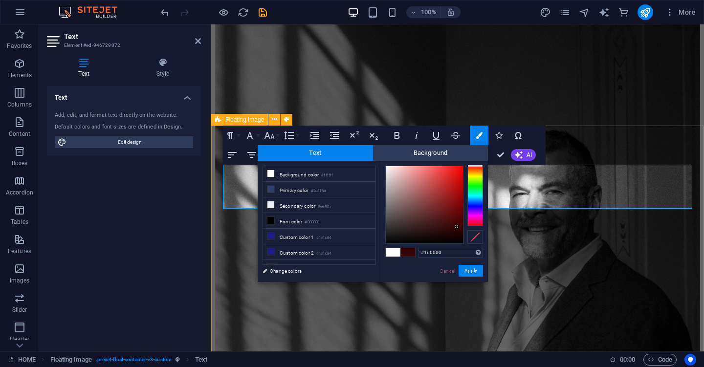
type input "#000000"
drag, startPoint x: 387, startPoint y: 166, endPoint x: 485, endPoint y: 261, distance: 136.9
click at [485, 261] on div "#000000 Supported formats #0852ed rgb(8, 82, 237) rgba(8, 82, 237, 90%) hsv(221…" at bounding box center [434, 292] width 108 height 263
click at [469, 271] on button "Apply" at bounding box center [470, 271] width 24 height 12
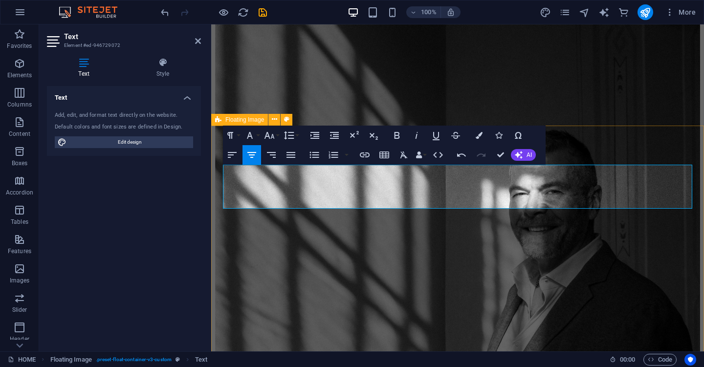
drag, startPoint x: 495, startPoint y: 202, endPoint x: 284, endPoint y: 178, distance: 212.6
click at [495, 202] on div "H4 Container Text image overlap Logo Menu Bar Button Image Text on background C…" at bounding box center [457, 187] width 493 height 327
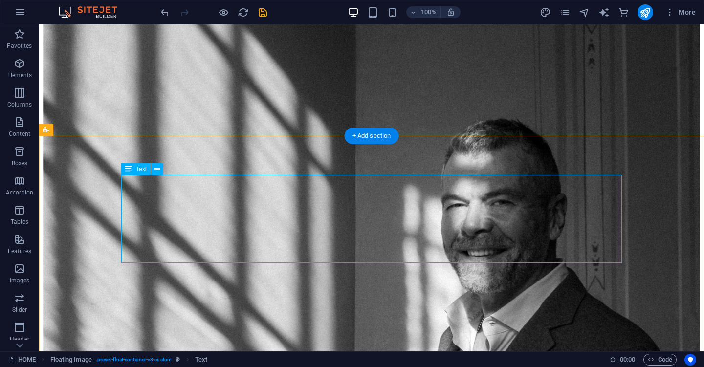
scroll to position [1325, 0]
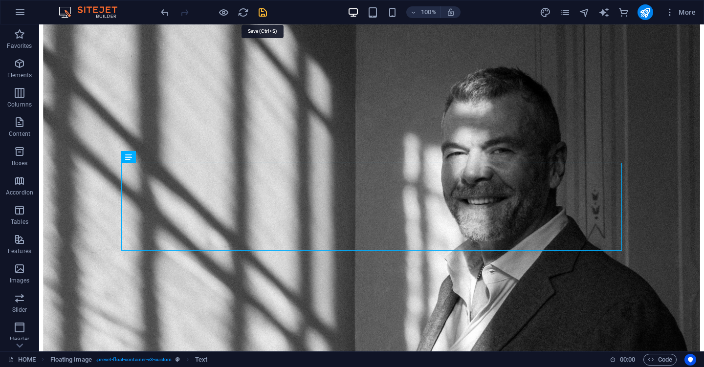
click at [263, 13] on icon "save" at bounding box center [262, 12] width 11 height 11
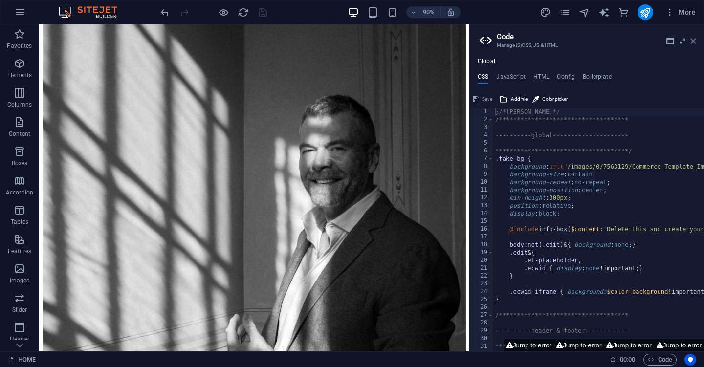
click at [694, 41] on icon at bounding box center [693, 41] width 6 height 8
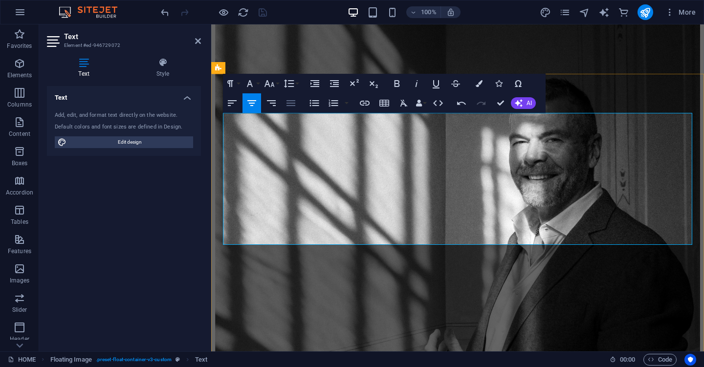
click at [291, 106] on icon "button" at bounding box center [290, 103] width 9 height 6
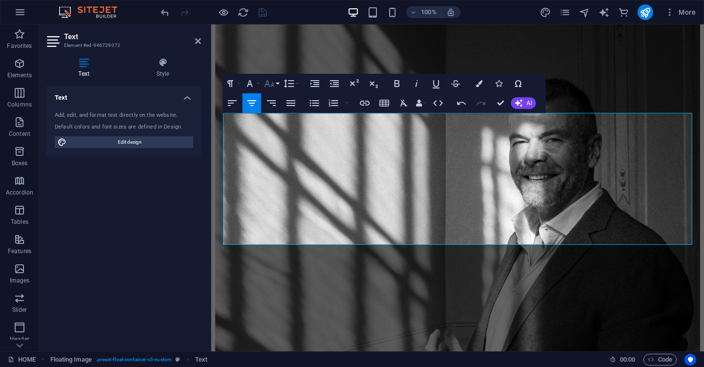
click at [278, 85] on button "Font Size" at bounding box center [271, 84] width 19 height 20
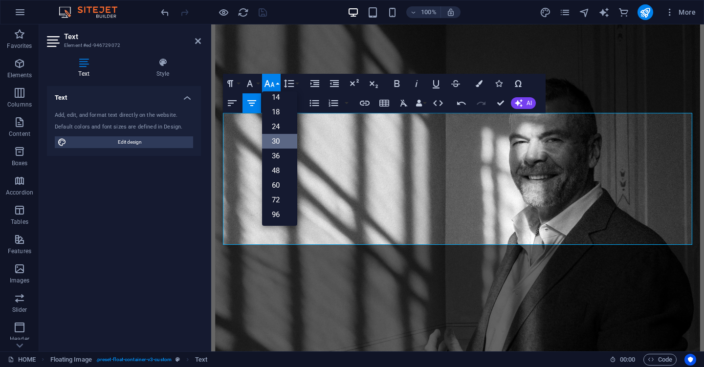
scroll to position [79, 0]
click at [277, 107] on link "18" at bounding box center [279, 112] width 35 height 15
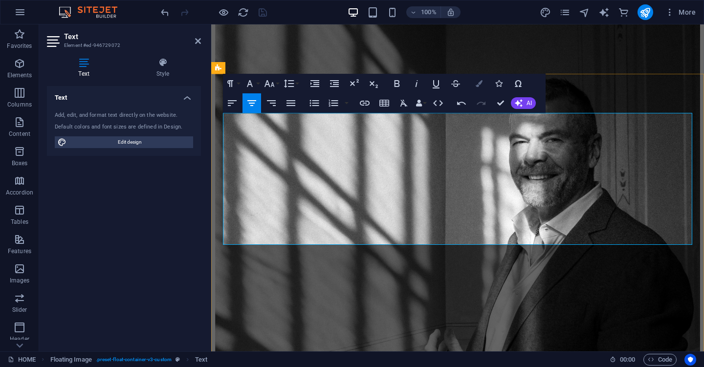
click at [479, 88] on button "Colors" at bounding box center [479, 84] width 19 height 20
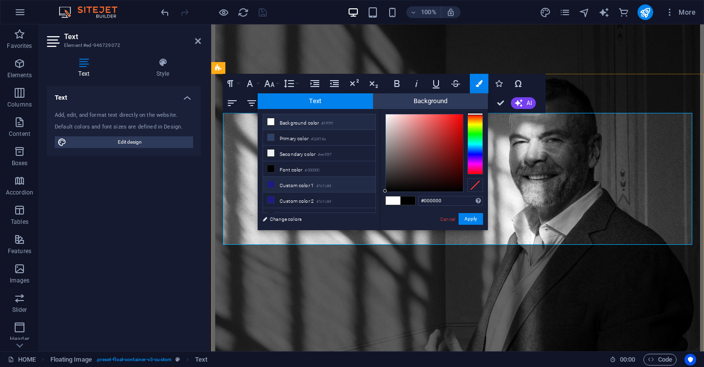
click at [296, 186] on li "Custom color 1 #1c1c84" at bounding box center [319, 185] width 112 height 16
type input "#1c1c84"
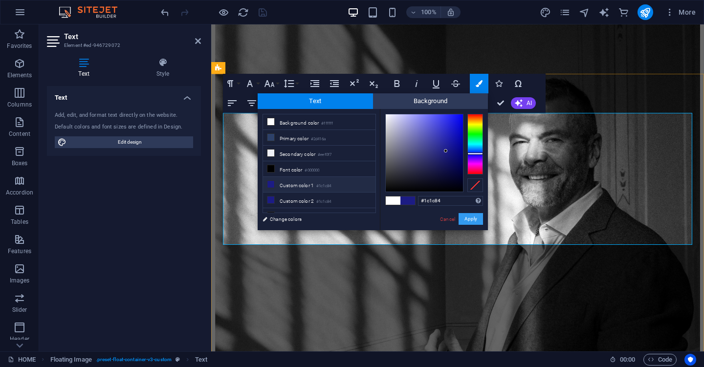
click at [468, 215] on button "Apply" at bounding box center [470, 219] width 24 height 12
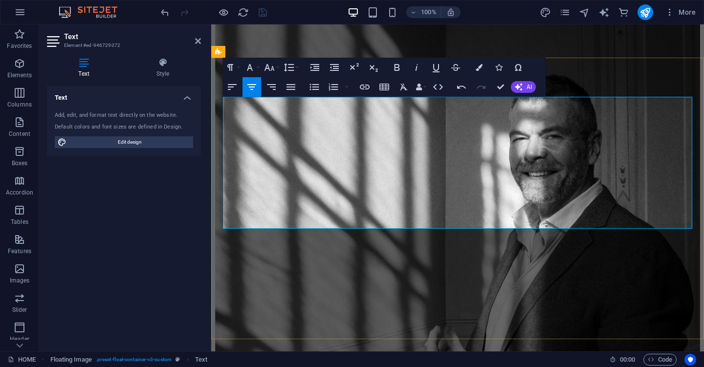
scroll to position [1324, 0]
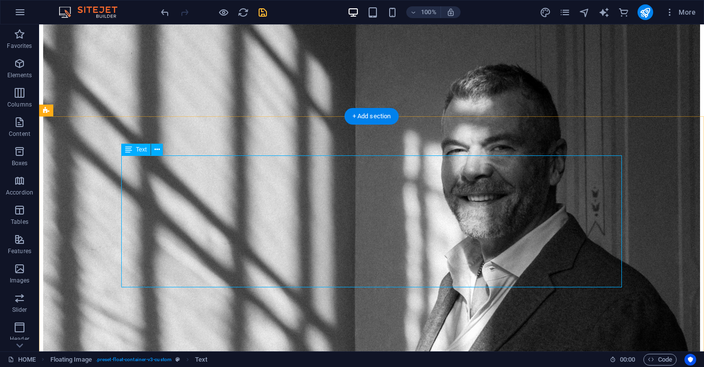
scroll to position [1327, 0]
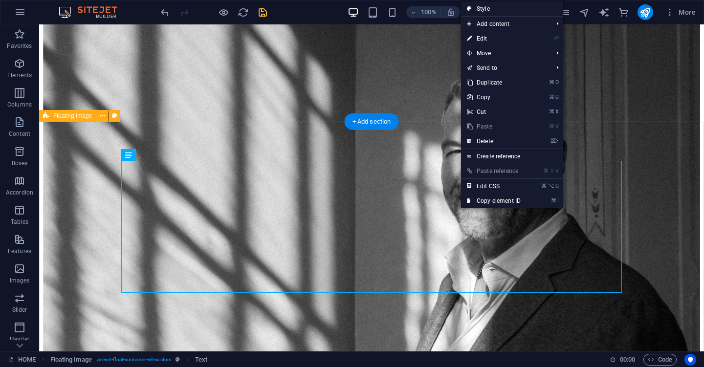
drag, startPoint x: 460, startPoint y: 161, endPoint x: 460, endPoint y: 113, distance: 47.4
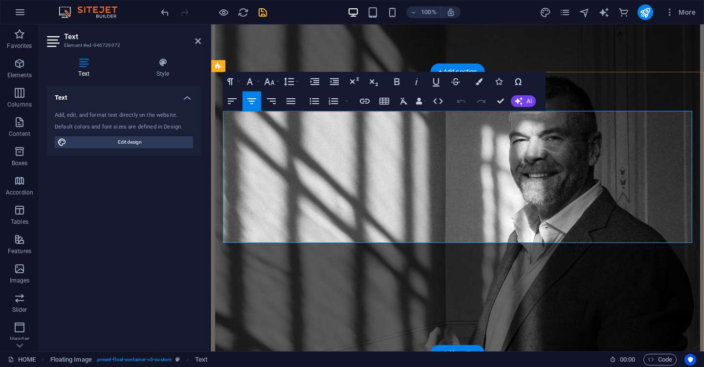
click at [297, 101] on button "Align Justify" at bounding box center [291, 101] width 19 height 20
click at [269, 98] on icon "button" at bounding box center [271, 101] width 9 height 6
click at [283, 101] on button "Align Justify" at bounding box center [291, 101] width 19 height 20
click at [253, 100] on icon "button" at bounding box center [252, 101] width 12 height 12
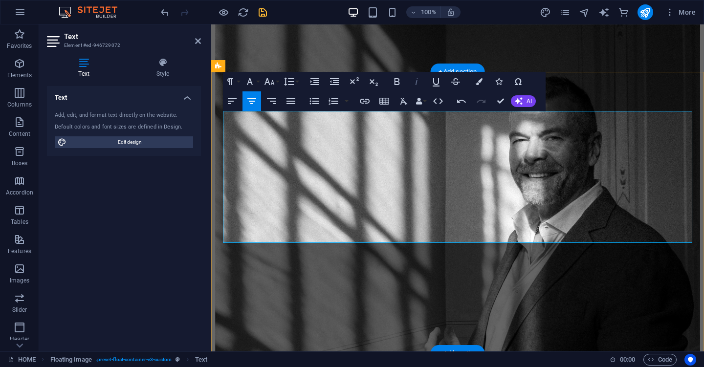
click at [416, 76] on icon "button" at bounding box center [417, 82] width 12 height 12
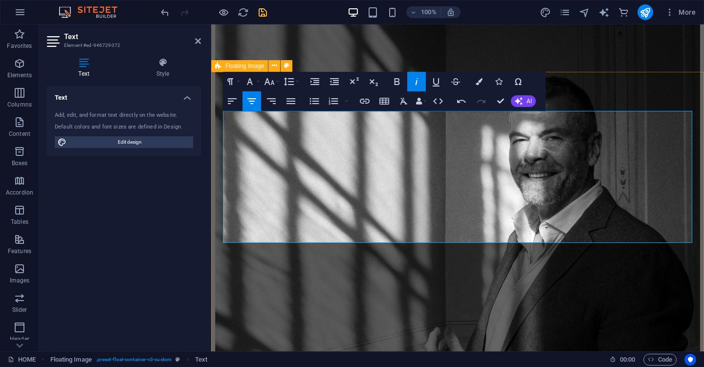
click at [413, 78] on icon "button" at bounding box center [417, 82] width 12 height 12
drag, startPoint x: 577, startPoint y: 190, endPoint x: 359, endPoint y: 120, distance: 229.1
click at [413, 81] on icon "button" at bounding box center [417, 82] width 12 height 12
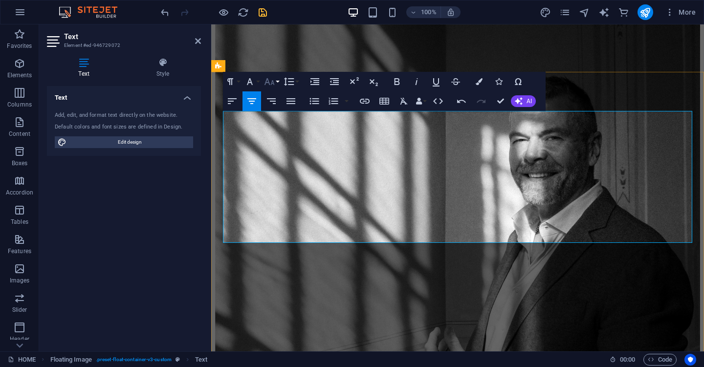
click at [269, 80] on icon "button" at bounding box center [269, 82] width 12 height 12
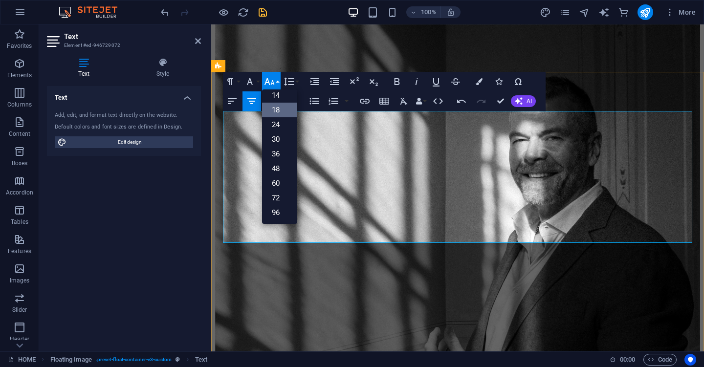
scroll to position [79, 0]
click at [281, 124] on link "24" at bounding box center [279, 124] width 35 height 15
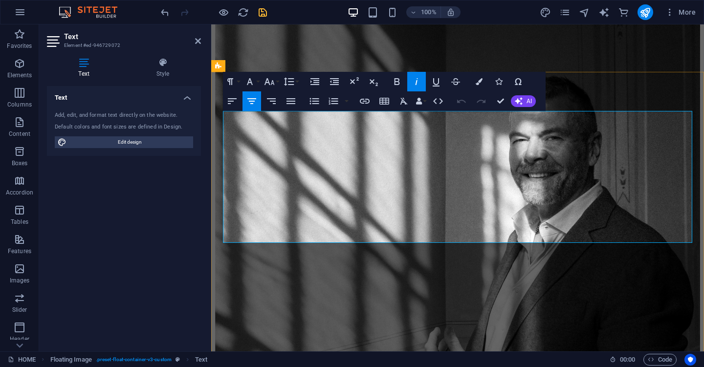
click at [400, 81] on icon "button" at bounding box center [397, 82] width 12 height 12
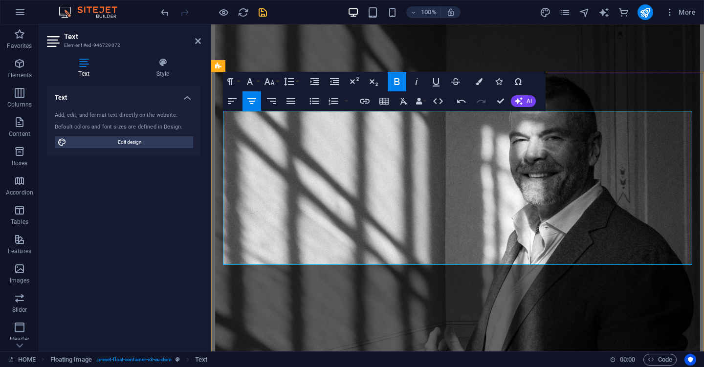
drag, startPoint x: 528, startPoint y: 233, endPoint x: 660, endPoint y: 251, distance: 133.7
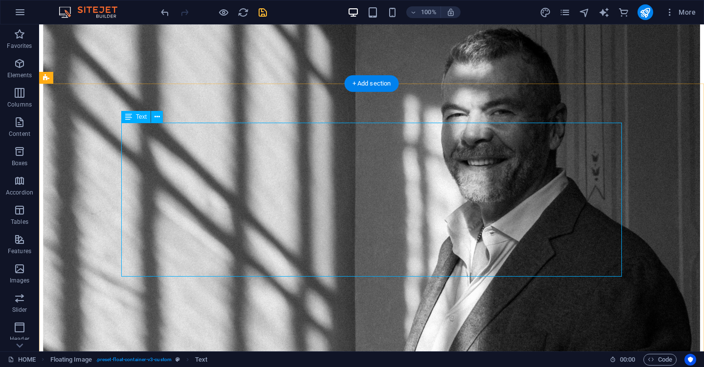
scroll to position [1369, 0]
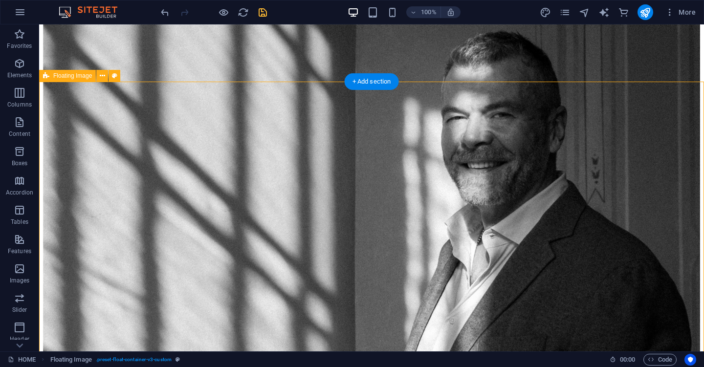
scroll to position [1360, 0]
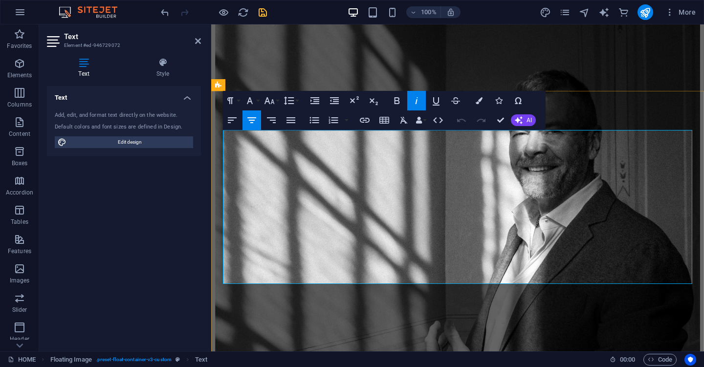
scroll to position [1303, 0]
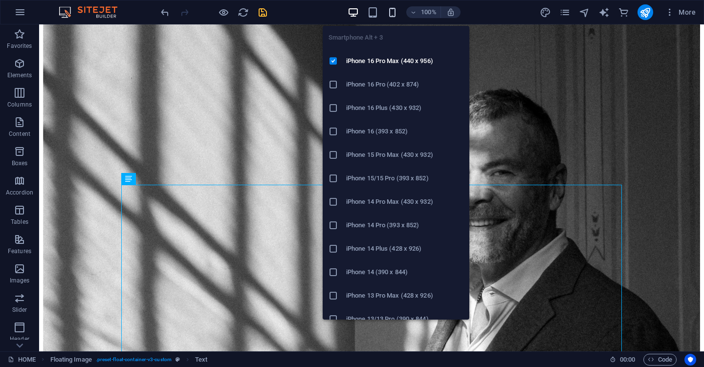
click at [389, 15] on icon "button" at bounding box center [392, 12] width 11 height 11
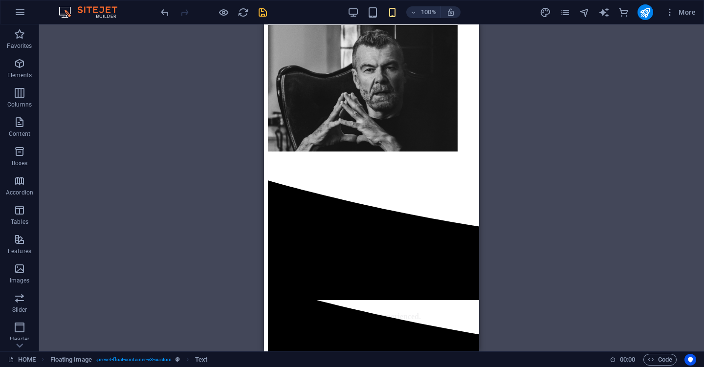
scroll to position [234, 0]
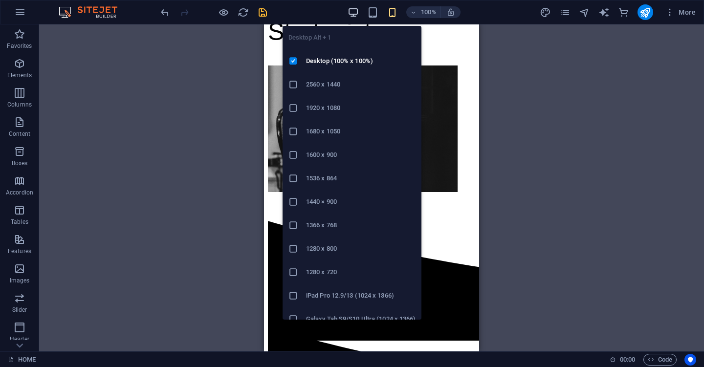
click at [352, 13] on icon "button" at bounding box center [353, 12] width 11 height 11
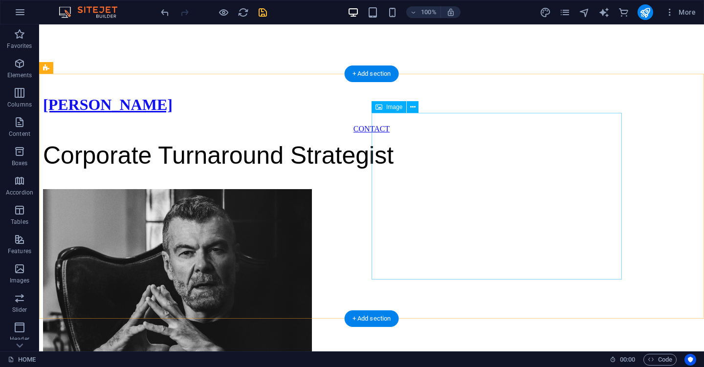
scroll to position [31, 0]
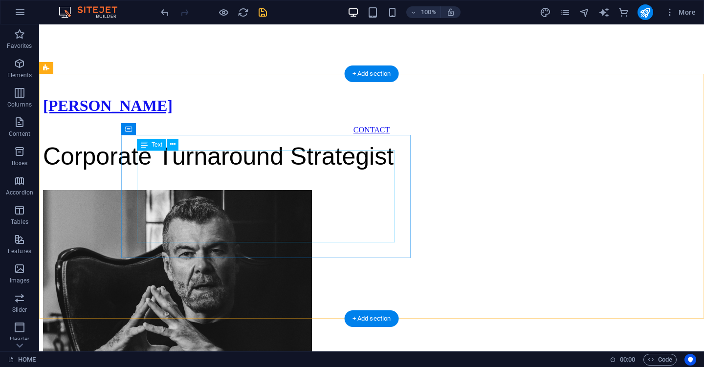
click at [347, 166] on div "Corporate Turnaround Strategist" at bounding box center [371, 162] width 657 height 40
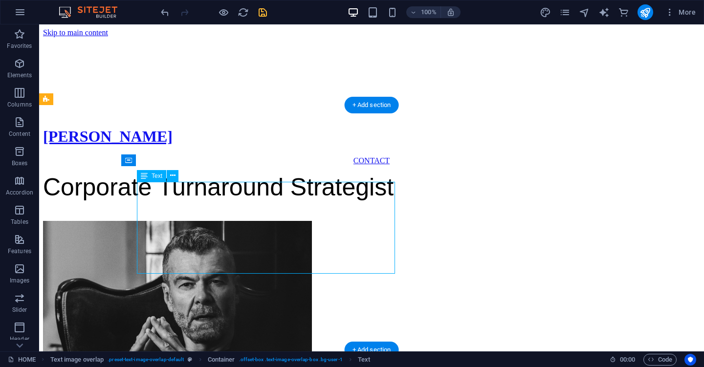
scroll to position [0, 0]
click at [303, 193] on div "Corporate Turnaround Strategist" at bounding box center [371, 193] width 657 height 40
click at [304, 193] on div "Corporate Turnaround Strategist" at bounding box center [371, 193] width 657 height 40
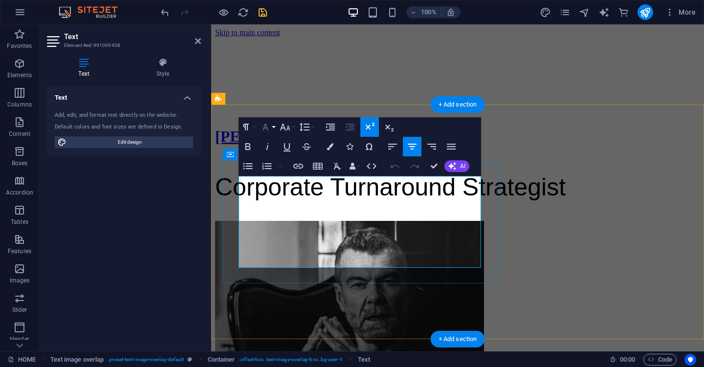
click at [273, 128] on button "Font Family" at bounding box center [267, 127] width 19 height 20
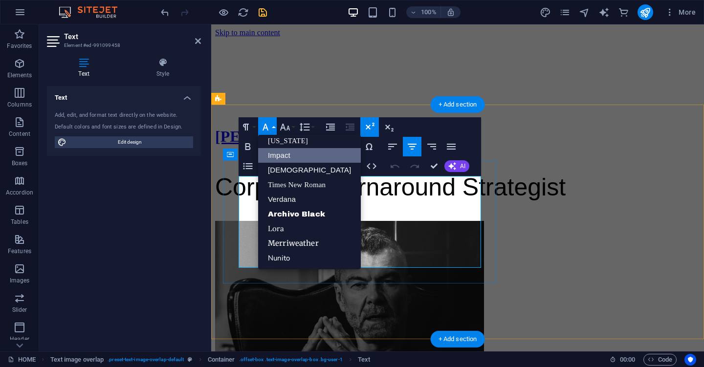
scroll to position [20, 0]
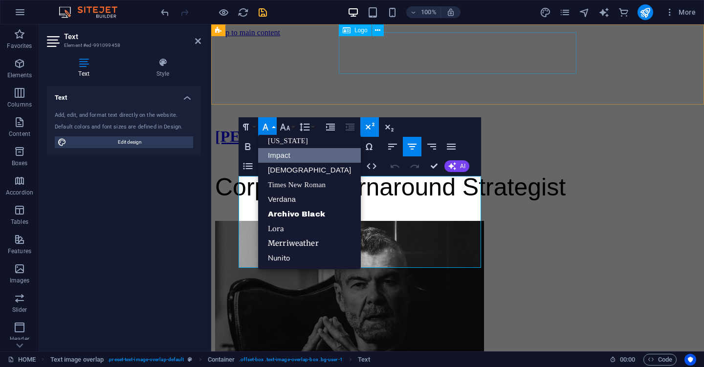
click at [507, 128] on div "[PERSON_NAME]" at bounding box center [457, 137] width 485 height 18
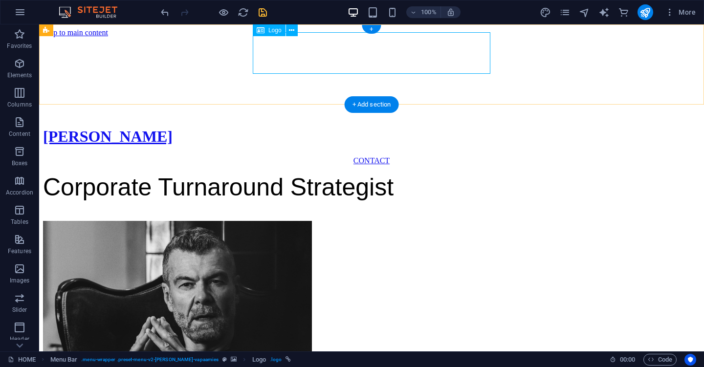
click at [400, 128] on div "[PERSON_NAME]" at bounding box center [371, 137] width 657 height 18
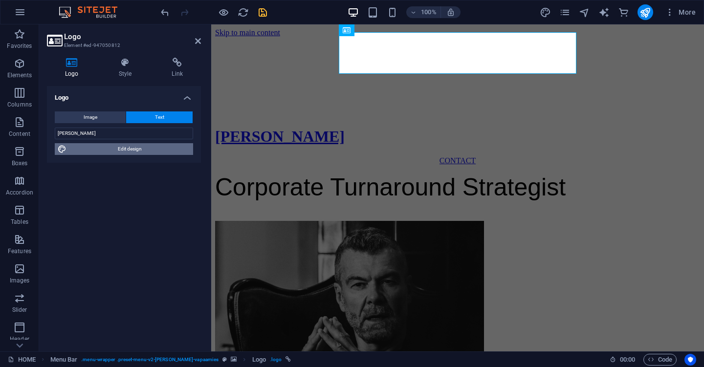
click at [135, 147] on span "Edit design" at bounding box center [129, 149] width 121 height 12
select select "800"
select select "px"
select select "600"
select select "px"
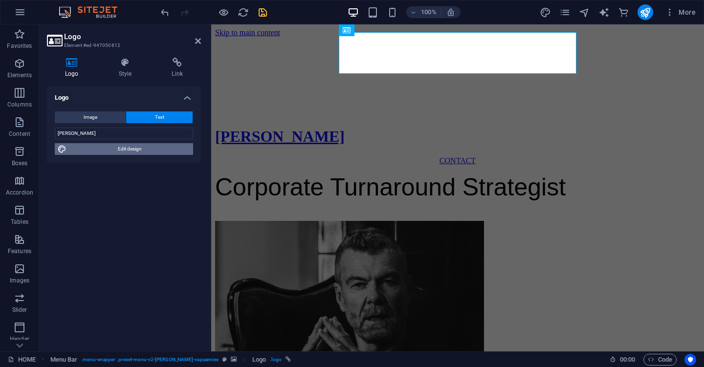
select select "rem"
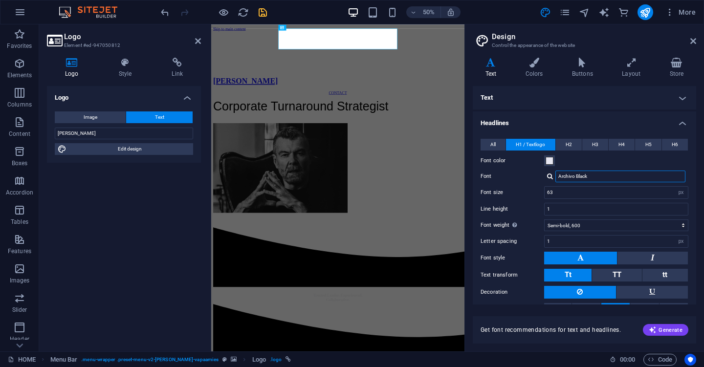
click at [592, 174] on input "Archivo Black" at bounding box center [620, 177] width 130 height 12
click at [593, 174] on input "Archivo Black" at bounding box center [620, 177] width 130 height 12
type input "impact"
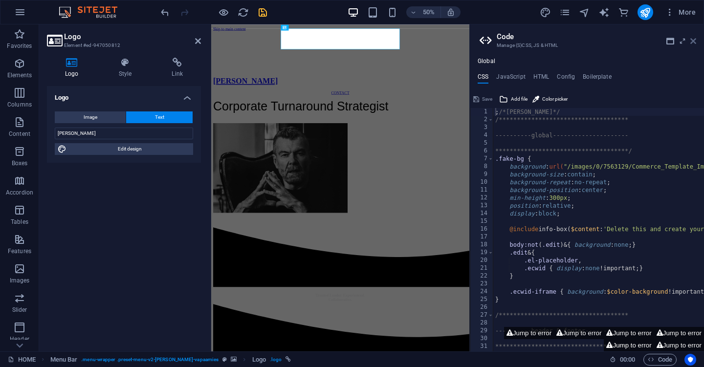
click at [695, 43] on icon at bounding box center [693, 41] width 6 height 8
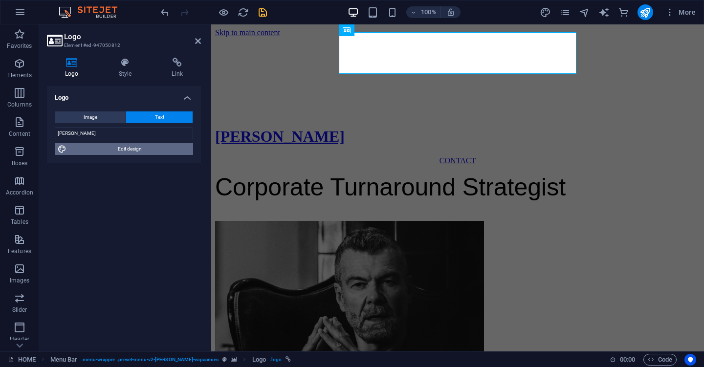
click at [133, 149] on span "Edit design" at bounding box center [129, 149] width 121 height 12
select select "px"
select select "600"
select select "px"
select select "rem"
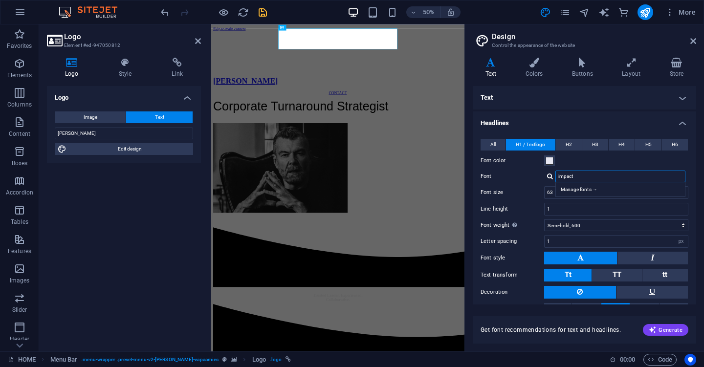
click at [597, 179] on input "impact" at bounding box center [620, 177] width 130 height 12
click at [584, 190] on div "Manage fonts →" at bounding box center [622, 189] width 129 height 10
select select "popularity"
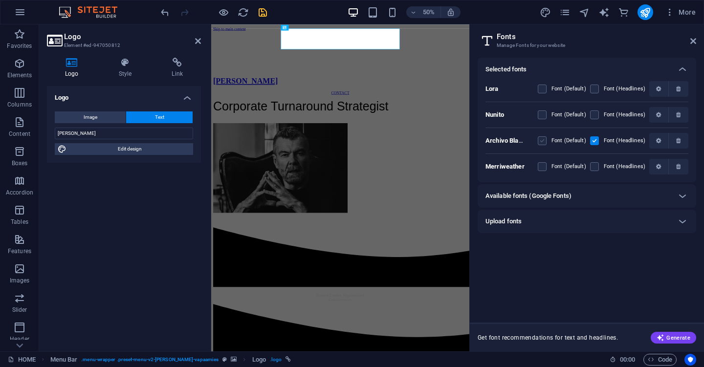
click at [544, 141] on label at bounding box center [542, 140] width 9 height 9
click at [0, 0] on Black "checkbox" at bounding box center [0, 0] width 0 height 0
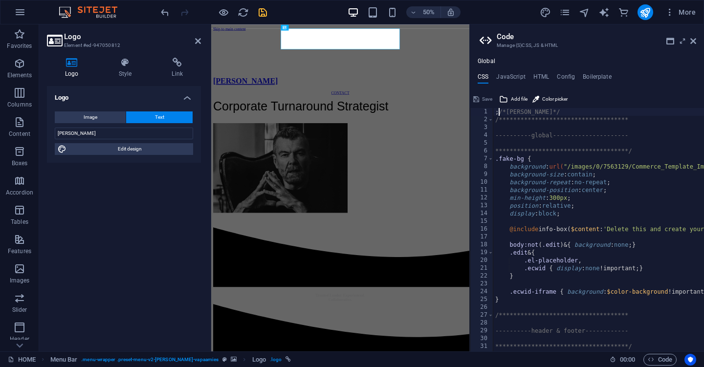
scroll to position [0, 1]
type textarea ";/*[PERSON_NAME]*/"
click at [489, 98] on span "Save" at bounding box center [487, 99] width 10 height 12
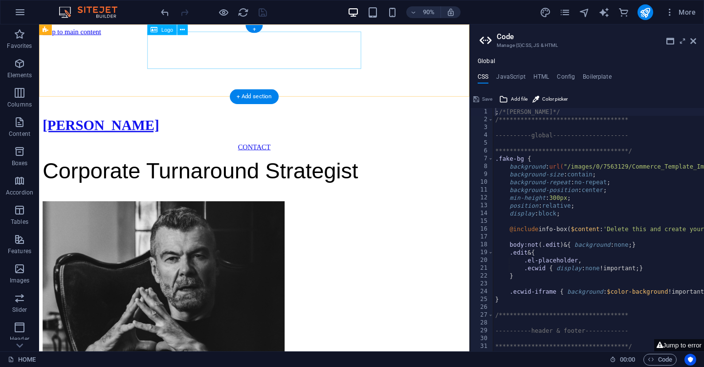
click at [389, 128] on div "[PERSON_NAME]" at bounding box center [278, 137] width 470 height 18
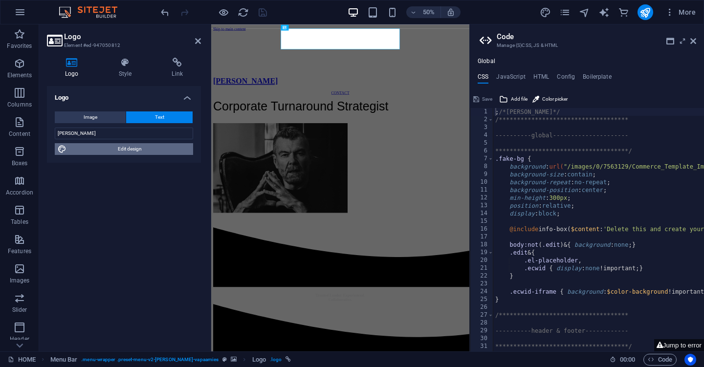
click at [143, 147] on span "Edit design" at bounding box center [129, 149] width 121 height 12
select select "800"
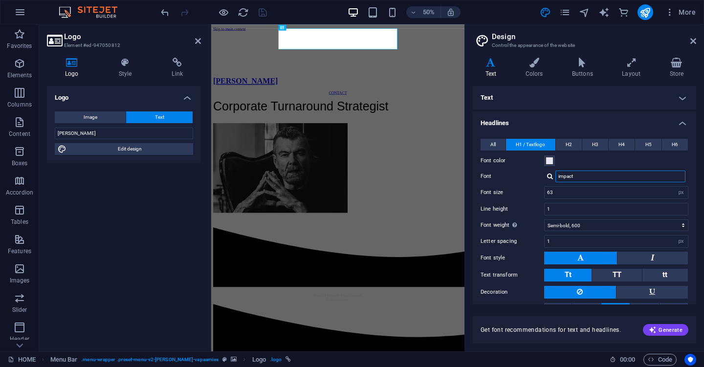
click at [604, 180] on input "impact" at bounding box center [620, 177] width 130 height 12
click at [549, 176] on div at bounding box center [550, 176] width 6 height 6
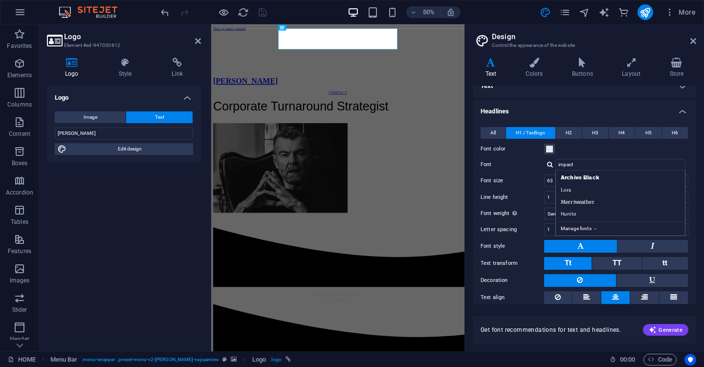
scroll to position [13, 0]
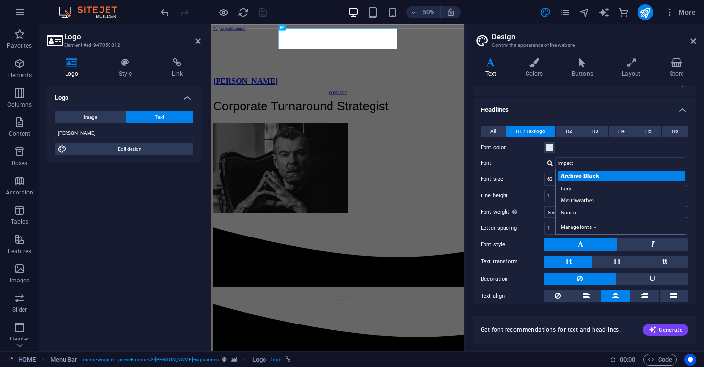
click at [600, 176] on div "Archivo Black" at bounding box center [622, 176] width 129 height 10
type input "Archivo Black"
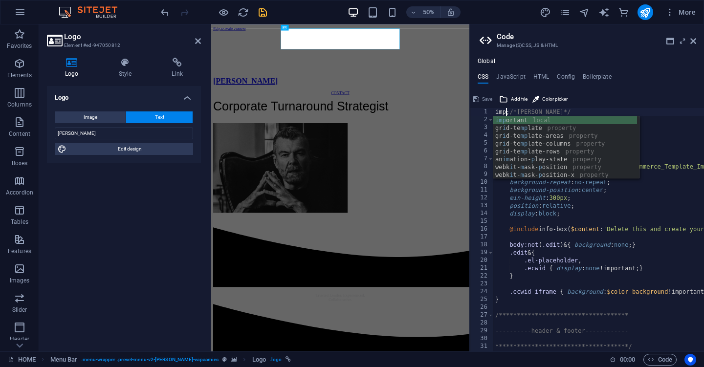
scroll to position [0, 2]
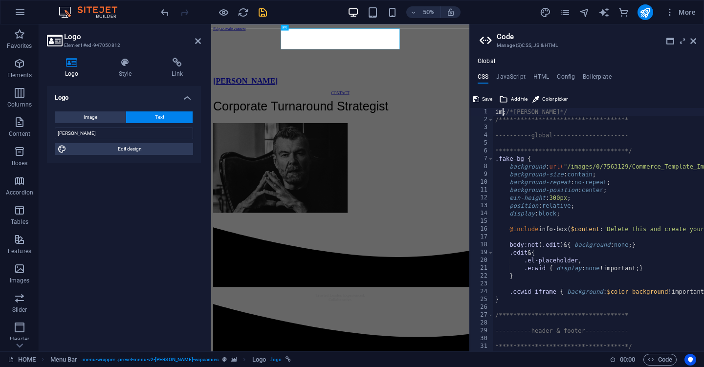
type textarea ";/*[PERSON_NAME]*/"
click at [487, 100] on span "Save" at bounding box center [487, 99] width 10 height 12
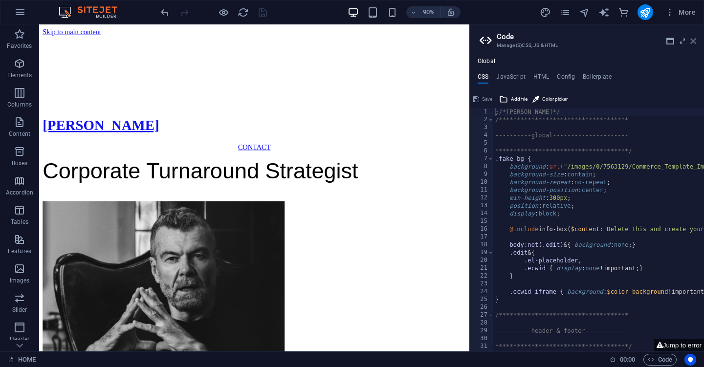
click at [693, 41] on icon at bounding box center [693, 41] width 6 height 8
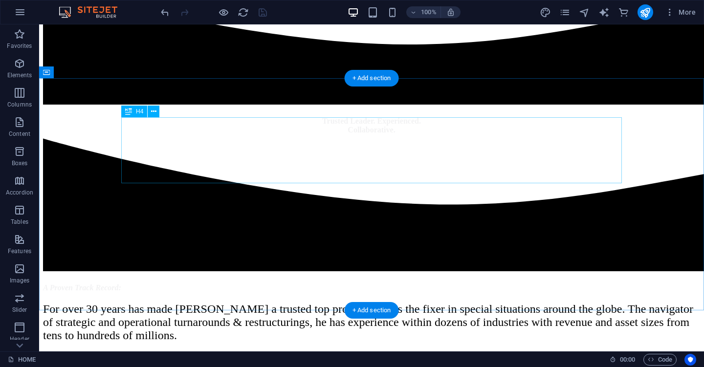
scroll to position [420, 0]
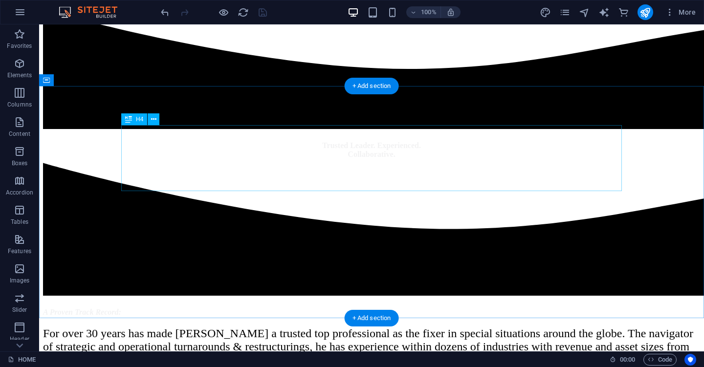
click at [261, 308] on div "A Proven Track Record:" at bounding box center [371, 312] width 657 height 9
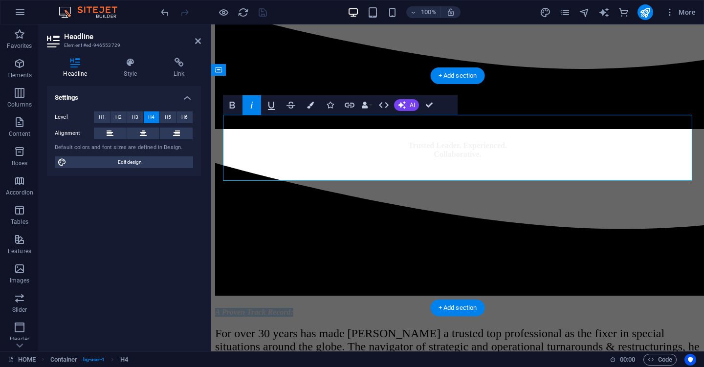
click at [261, 308] on em "A Proven Track Record:" at bounding box center [254, 312] width 78 height 8
click at [252, 106] on icon "button" at bounding box center [252, 105] width 12 height 12
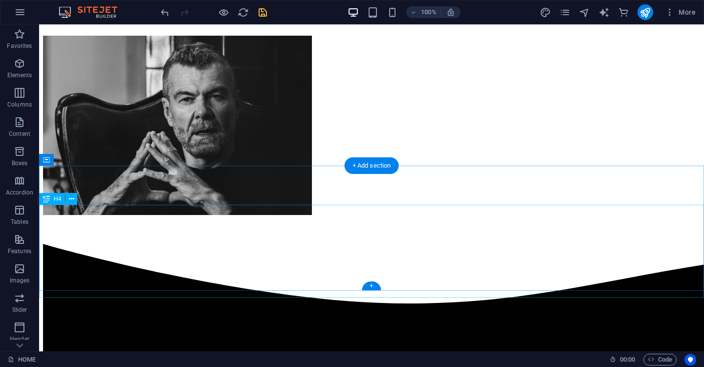
scroll to position [184, 0]
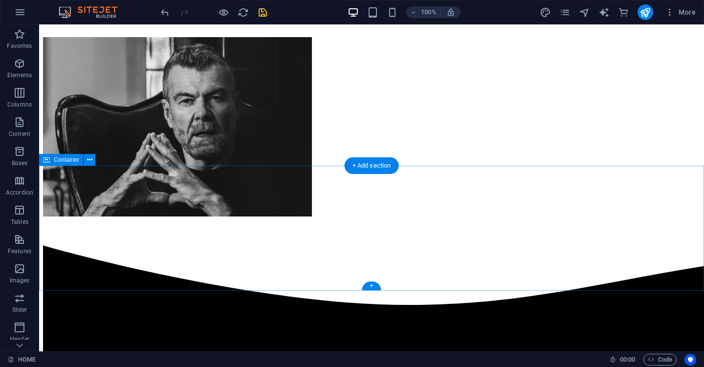
click at [612, 218] on div "Trusted Leader. Experienced. Collaborative." at bounding box center [371, 280] width 657 height 125
click at [91, 162] on icon at bounding box center [89, 160] width 5 height 10
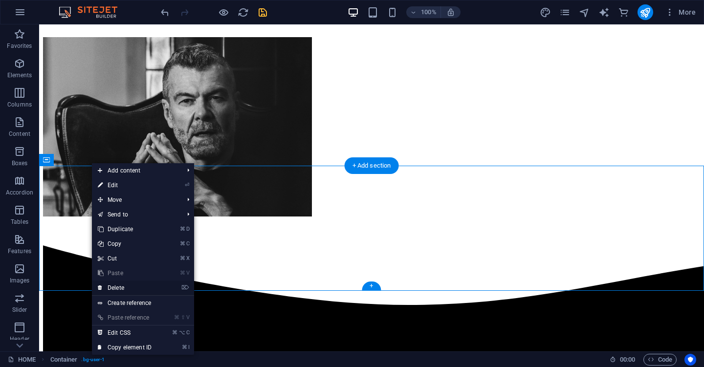
click at [138, 288] on link "⌦ Delete" at bounding box center [124, 288] width 65 height 15
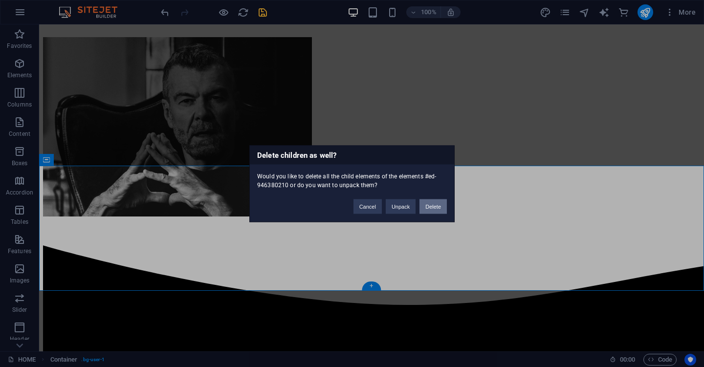
click at [432, 203] on button "Delete" at bounding box center [432, 206] width 27 height 15
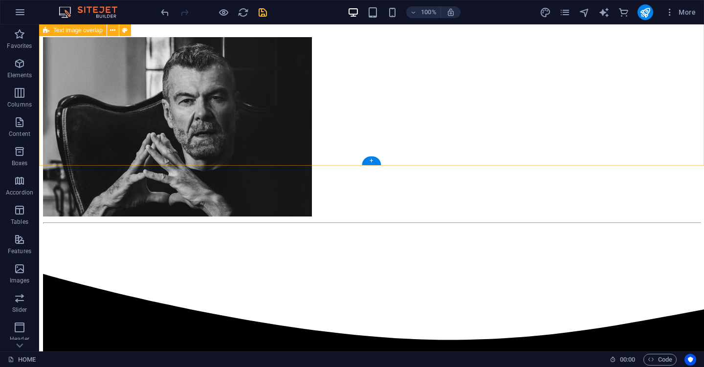
click at [416, 154] on div "Corporate Turnaround Strategist" at bounding box center [371, 99] width 657 height 237
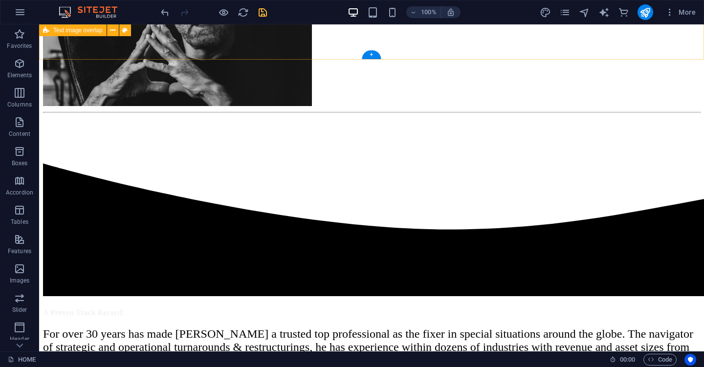
scroll to position [286, 0]
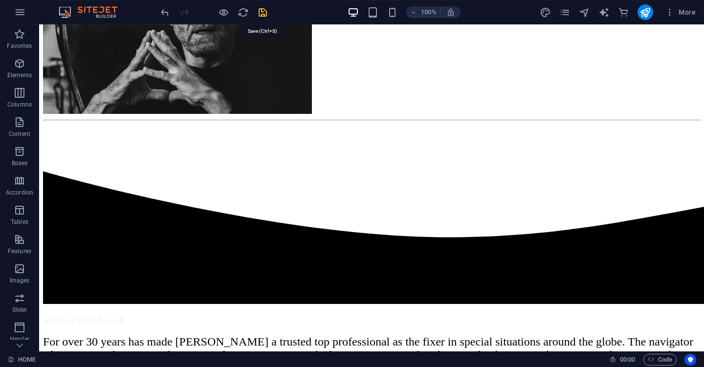
click at [264, 10] on icon "save" at bounding box center [262, 12] width 11 height 11
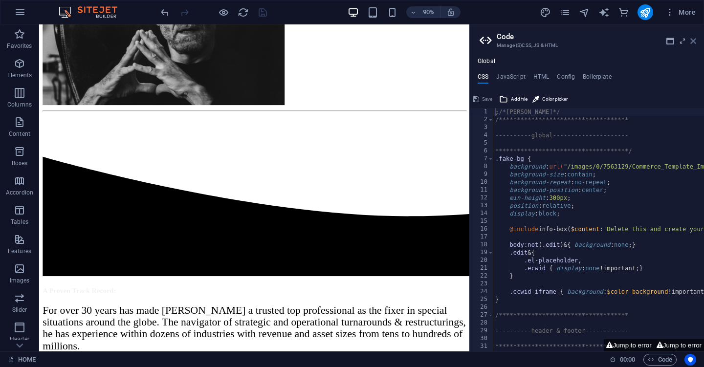
drag, startPoint x: 695, startPoint y: 44, endPoint x: 655, endPoint y: 21, distance: 45.9
click at [695, 44] on icon at bounding box center [693, 41] width 6 height 8
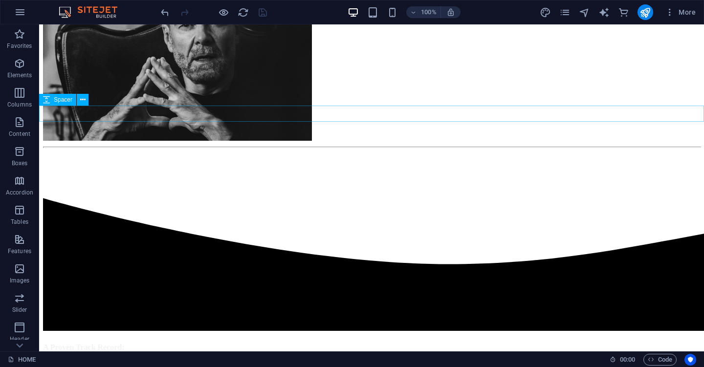
scroll to position [259, 0]
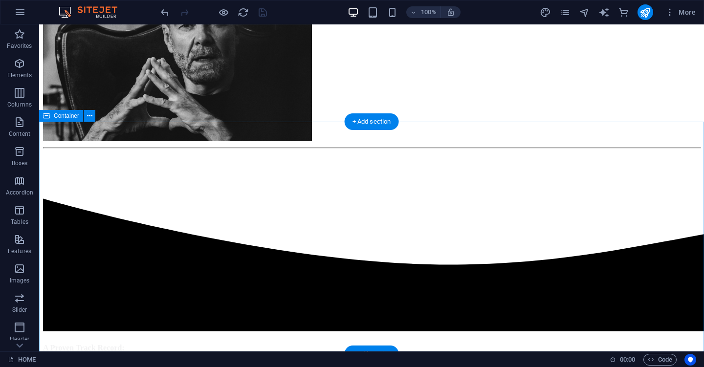
click at [218, 169] on div "A Proven Track Record: For over 30 years has made [PERSON_NAME] a trusted top p…" at bounding box center [371, 286] width 657 height 234
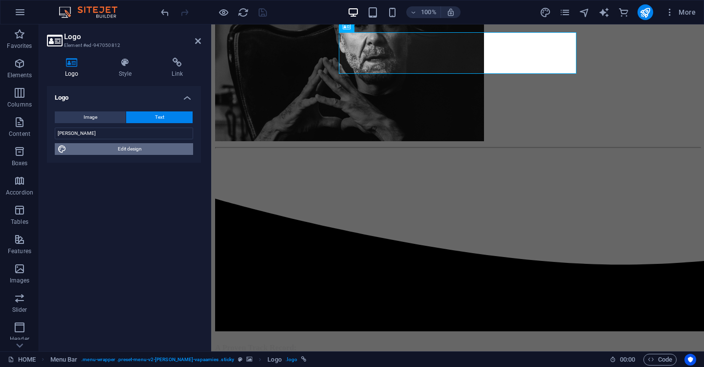
click at [131, 154] on span "Edit design" at bounding box center [129, 149] width 121 height 12
select select "px"
select select "600"
select select "px"
select select "rem"
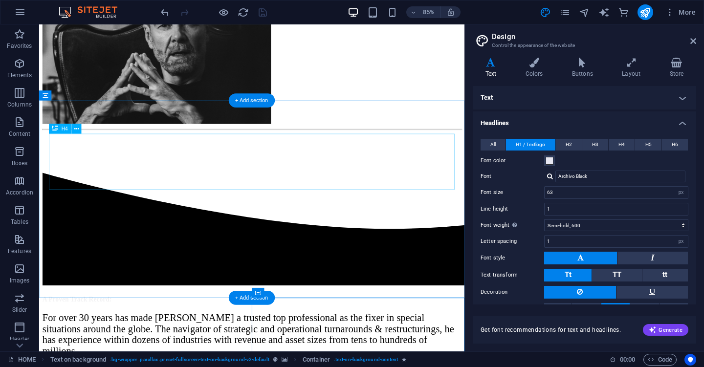
click at [287, 344] on div "A Proven Track Record:" at bounding box center [289, 348] width 493 height 9
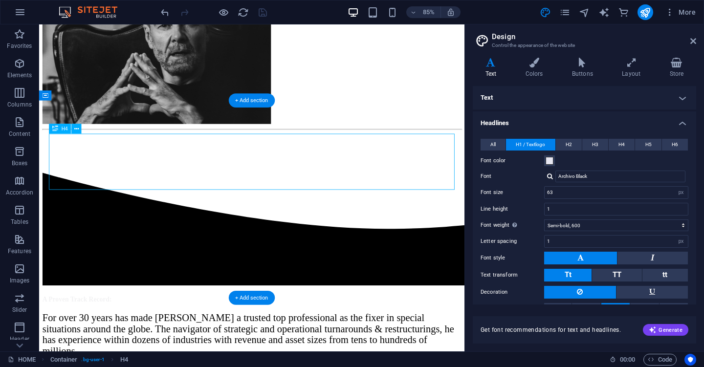
click at [287, 344] on div "A Proven Track Record:" at bounding box center [289, 348] width 493 height 9
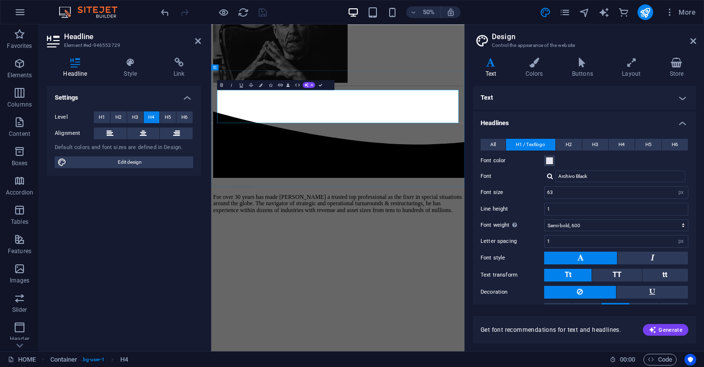
click at [297, 344] on span "A Proven Track Record:" at bounding box center [256, 348] width 82 height 8
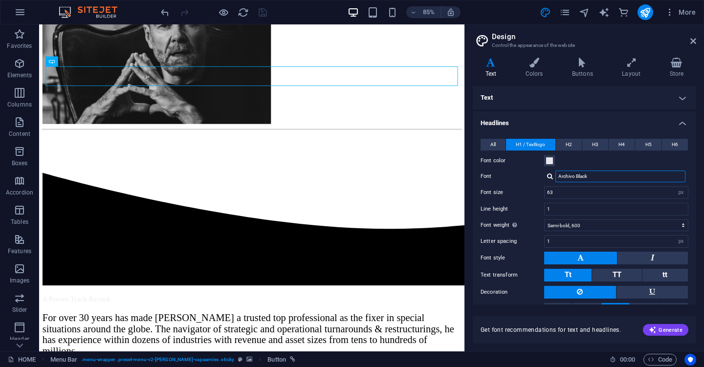
click at [589, 175] on input "Archivo Black" at bounding box center [620, 177] width 130 height 12
click at [551, 175] on div at bounding box center [550, 176] width 6 height 6
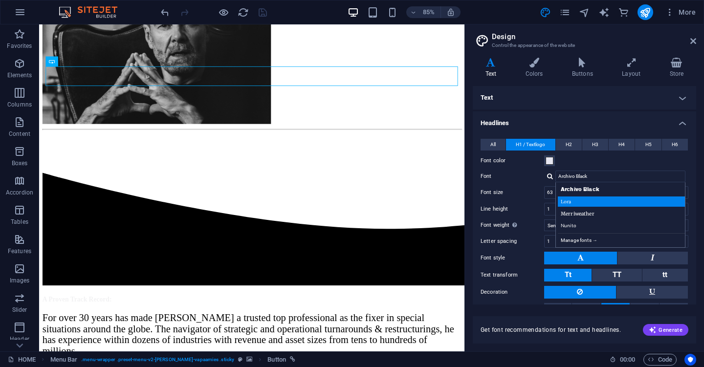
click at [596, 204] on div "Lora" at bounding box center [622, 201] width 129 height 10
type input "Lora"
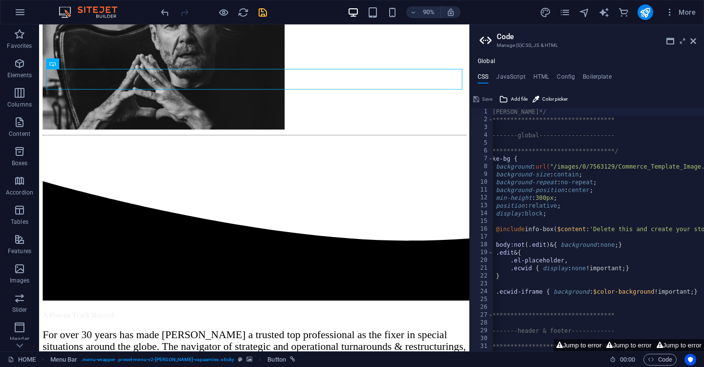
scroll to position [0, 0]
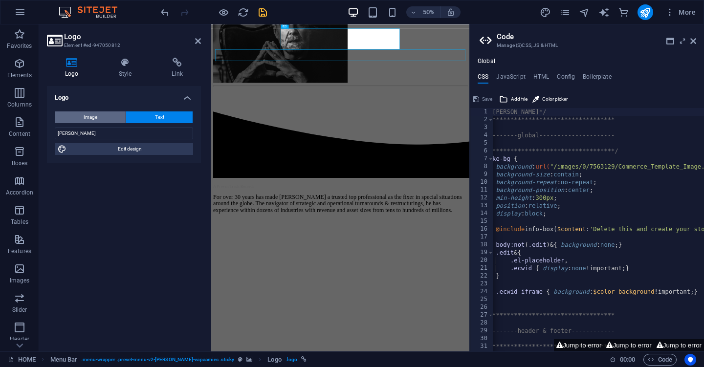
click at [95, 117] on span "Image" at bounding box center [91, 117] width 14 height 12
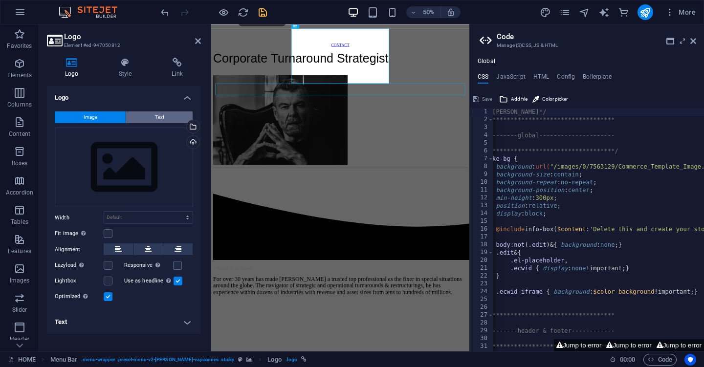
click at [150, 114] on button "Text" at bounding box center [159, 117] width 66 height 12
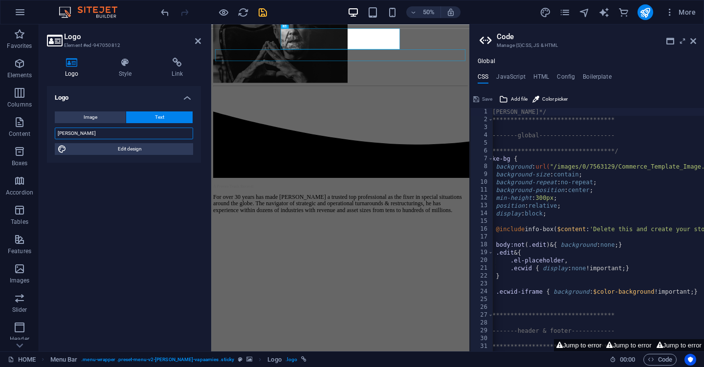
click at [135, 132] on input "[PERSON_NAME]" at bounding box center [124, 134] width 138 height 12
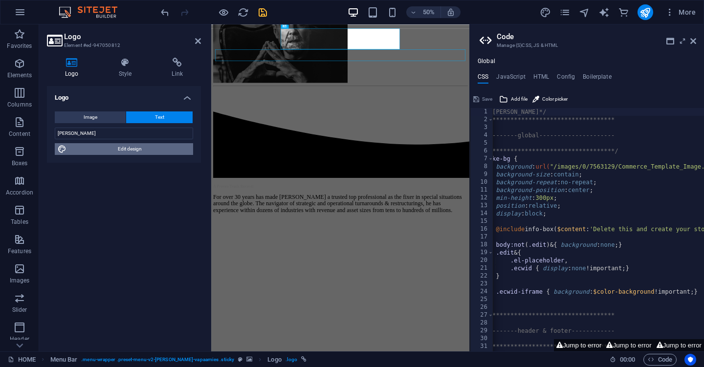
click at [134, 148] on span "Edit design" at bounding box center [129, 149] width 121 height 12
select select "px"
select select "600"
select select "px"
select select "rem"
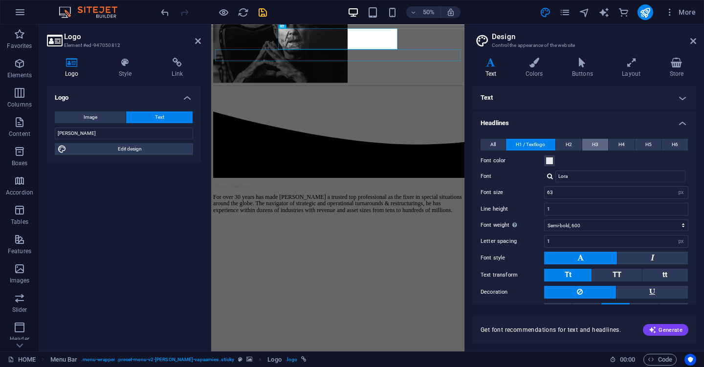
click at [589, 144] on button "H3" at bounding box center [595, 145] width 26 height 12
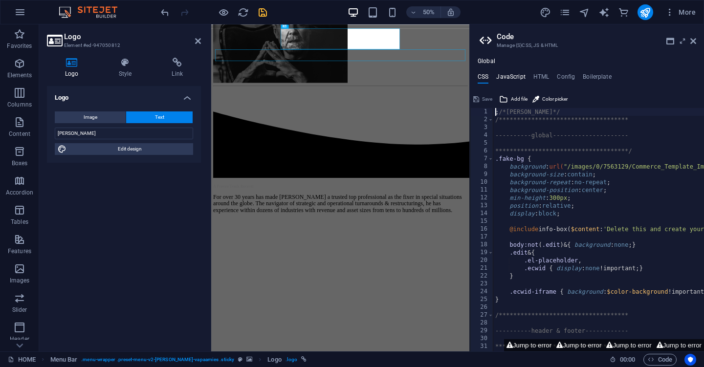
click at [516, 79] on h4 "JavaScript" at bounding box center [510, 78] width 29 height 11
type textarea "/* JS for preset "Menu V2" */"
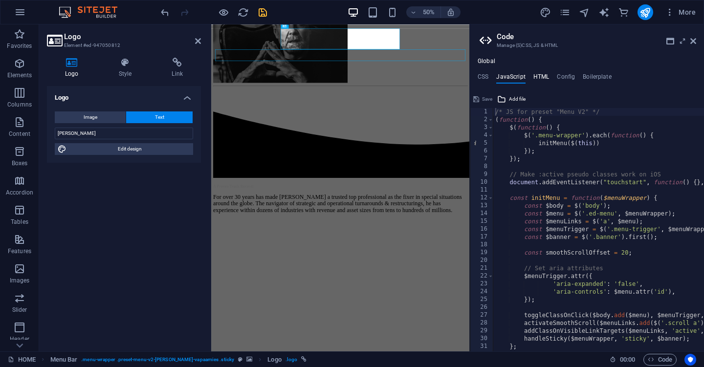
click at [537, 79] on h4 "HTML" at bounding box center [541, 78] width 16 height 11
type textarea "<a href="#main-content" class="wv-link-content button">Skip to main content</a>"
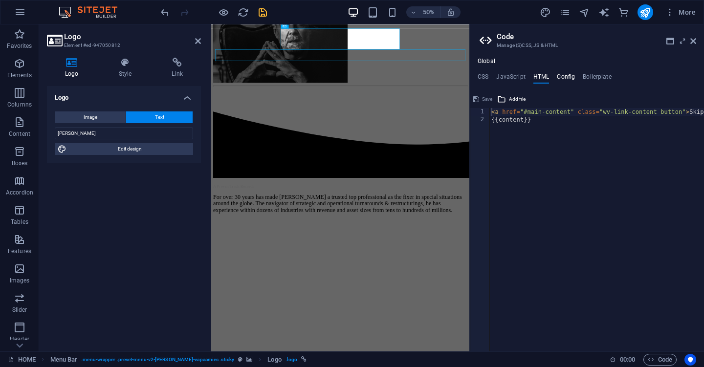
click at [563, 78] on h4 "Config" at bounding box center [566, 78] width 18 height 11
type textarea "$color-background: #ffffff;"
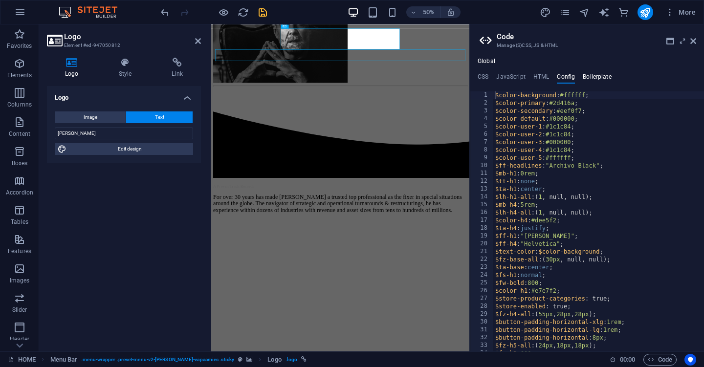
click at [608, 78] on h4 "Boilerplate" at bounding box center [597, 78] width 29 height 11
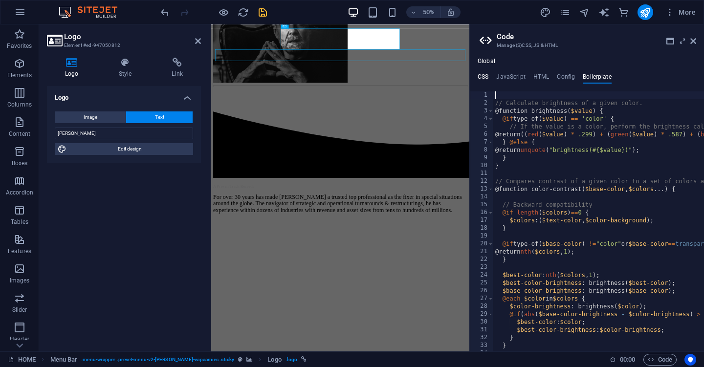
click at [488, 78] on h4 "CSS" at bounding box center [483, 78] width 11 height 11
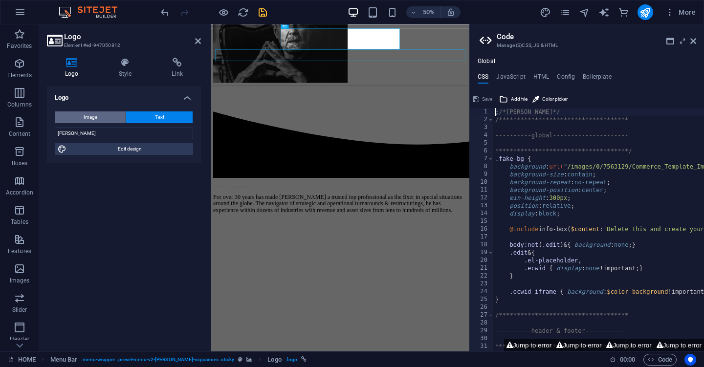
click at [93, 116] on span "Image" at bounding box center [91, 117] width 14 height 12
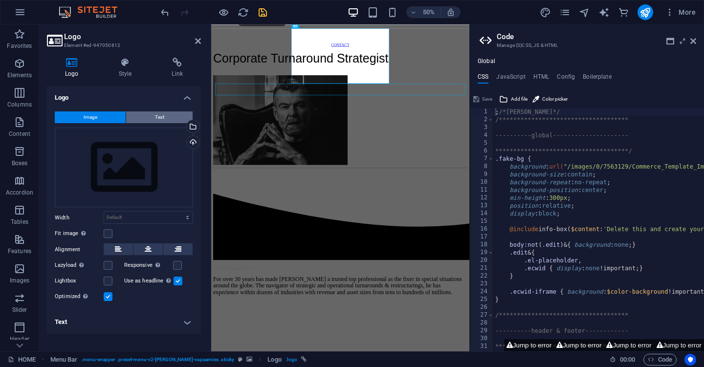
click at [175, 115] on button "Text" at bounding box center [159, 117] width 66 height 12
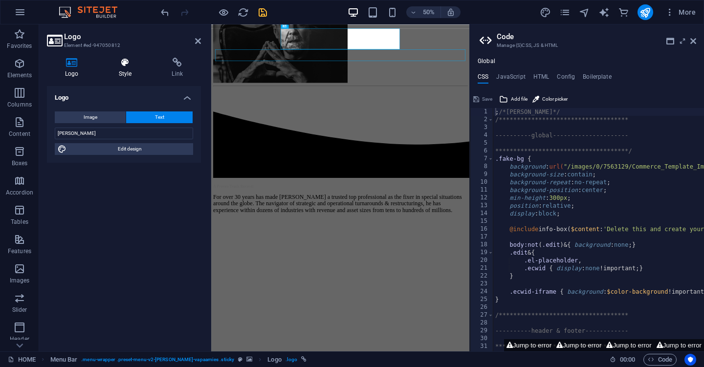
click at [132, 70] on h4 "Style" at bounding box center [127, 68] width 53 height 21
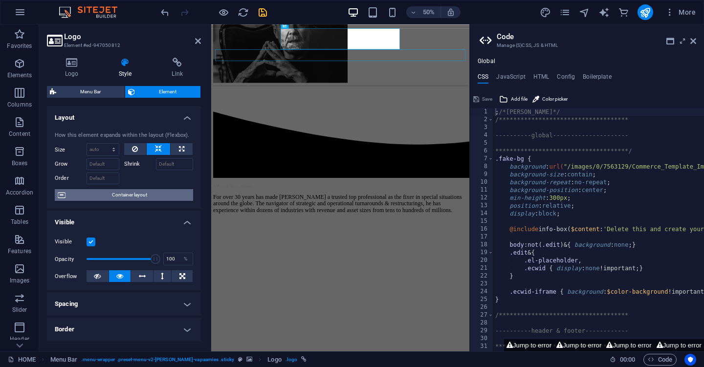
click at [110, 193] on span "Container layout" at bounding box center [129, 195] width 122 height 12
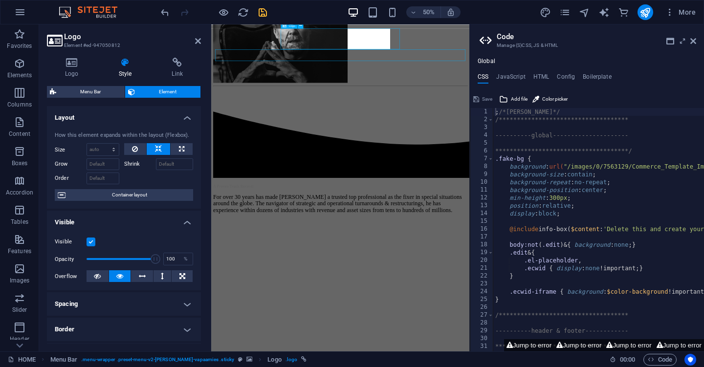
click at [488, 101] on div "Save" at bounding box center [483, 99] width 22 height 12
click at [486, 98] on div "Save" at bounding box center [483, 99] width 22 height 12
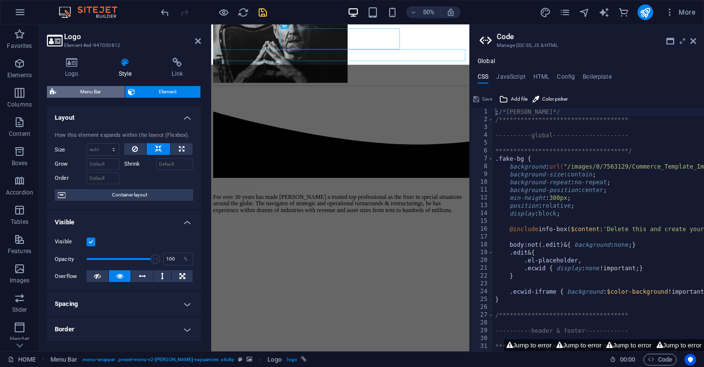
click at [100, 96] on span "Menu Bar" at bounding box center [90, 92] width 63 height 12
select select "rem"
select select "preset-menu-v2-[PERSON_NAME]"
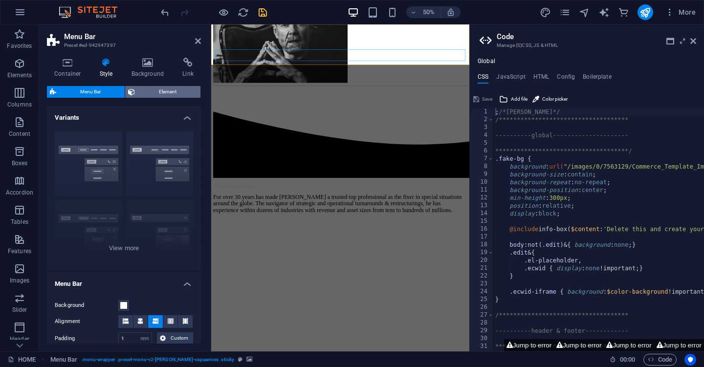
click at [158, 93] on span "Element" at bounding box center [168, 92] width 60 height 12
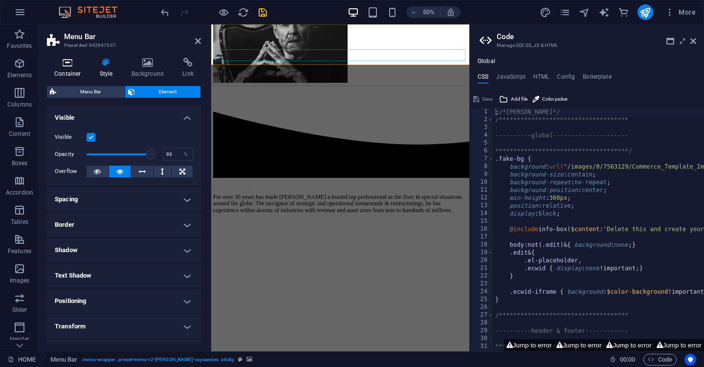
click at [70, 70] on h4 "Container" at bounding box center [69, 68] width 45 height 21
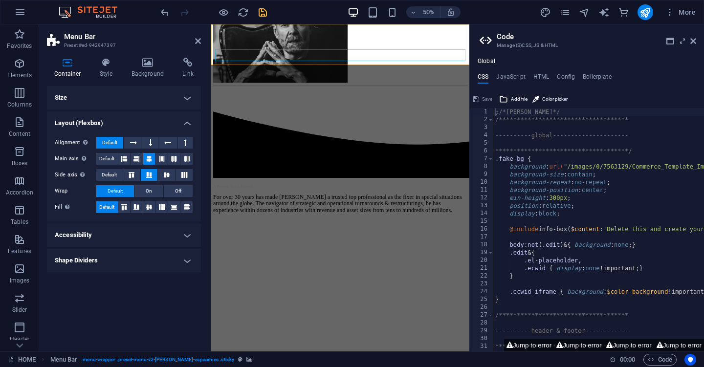
click at [162, 96] on h4 "Size" at bounding box center [124, 97] width 154 height 23
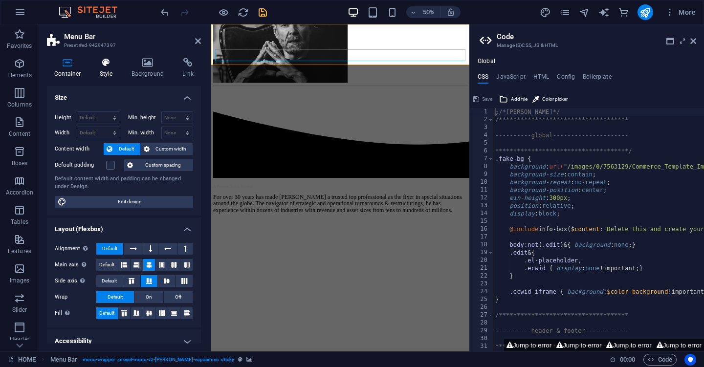
click at [102, 66] on icon at bounding box center [106, 63] width 28 height 10
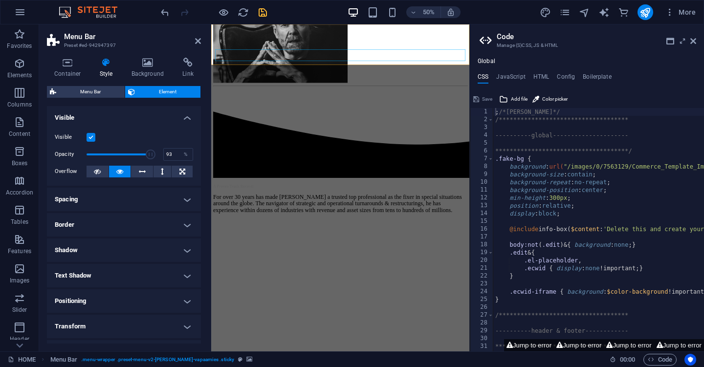
click at [180, 118] on h4 "Visible" at bounding box center [124, 115] width 154 height 18
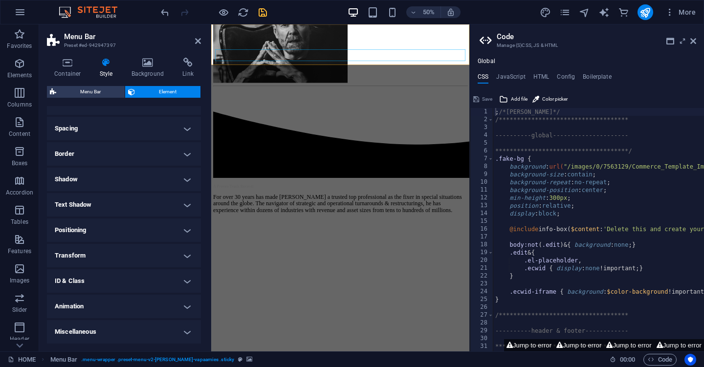
scroll to position [14, 0]
click at [114, 208] on h4 "Text Shadow" at bounding box center [124, 205] width 154 height 23
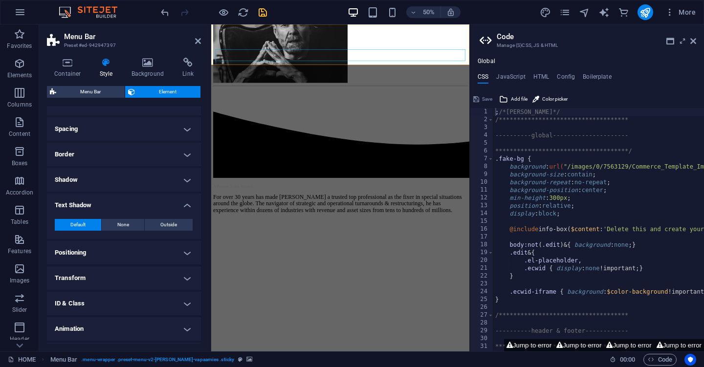
click at [114, 208] on h4 "Text Shadow" at bounding box center [124, 203] width 154 height 18
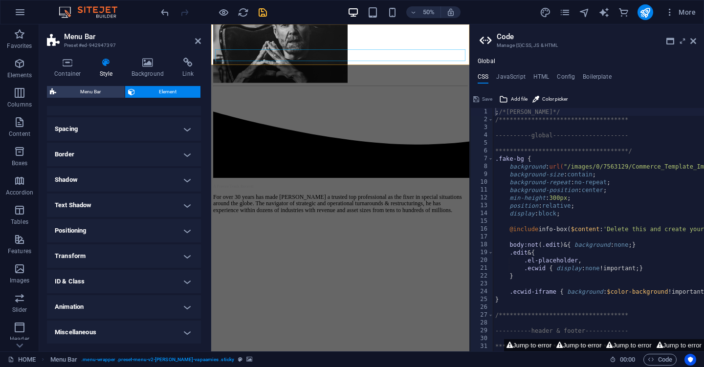
click at [481, 97] on div "Save" at bounding box center [483, 99] width 22 height 12
click at [694, 43] on icon at bounding box center [693, 41] width 6 height 8
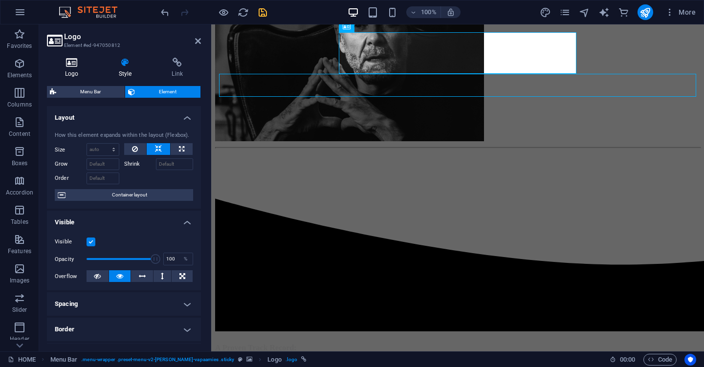
click at [77, 63] on icon at bounding box center [72, 63] width 50 height 10
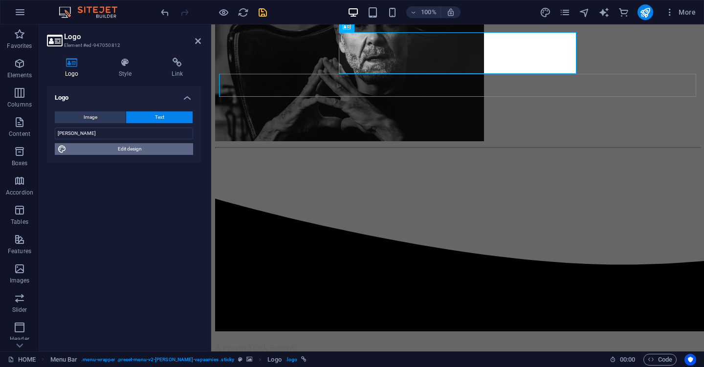
click at [149, 148] on span "Edit design" at bounding box center [129, 149] width 121 height 12
select select "px"
select select "600"
select select "px"
select select "rem"
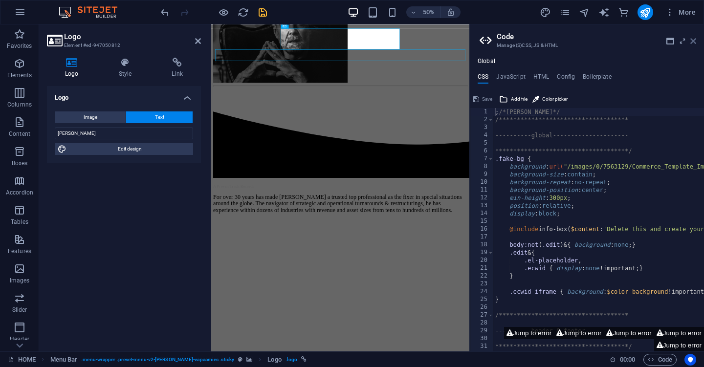
click at [693, 41] on icon at bounding box center [693, 41] width 6 height 8
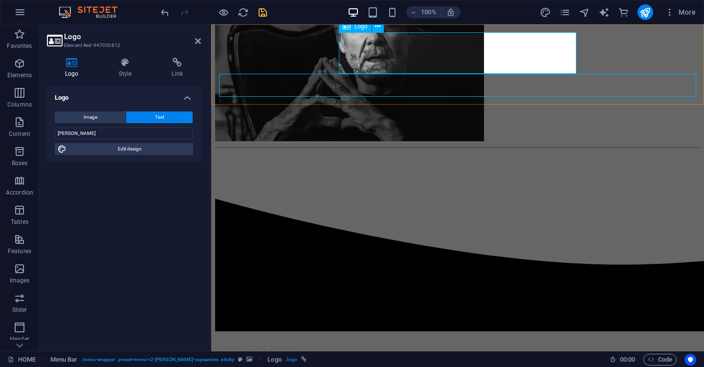
drag, startPoint x: 199, startPoint y: 42, endPoint x: 159, endPoint y: 17, distance: 46.5
click at [199, 42] on icon at bounding box center [198, 41] width 6 height 8
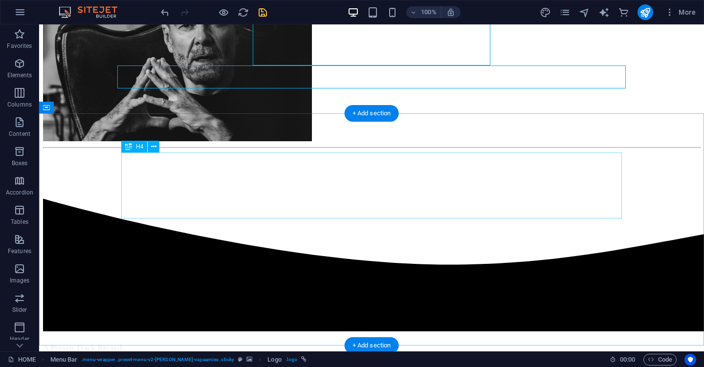
scroll to position [268, 0]
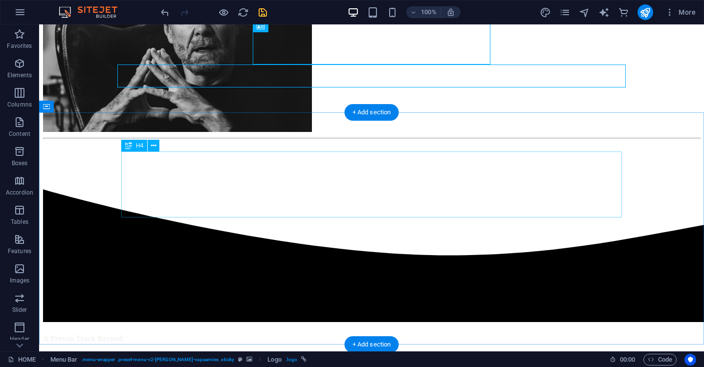
click at [289, 334] on div "A Proven Track Record:" at bounding box center [371, 338] width 657 height 9
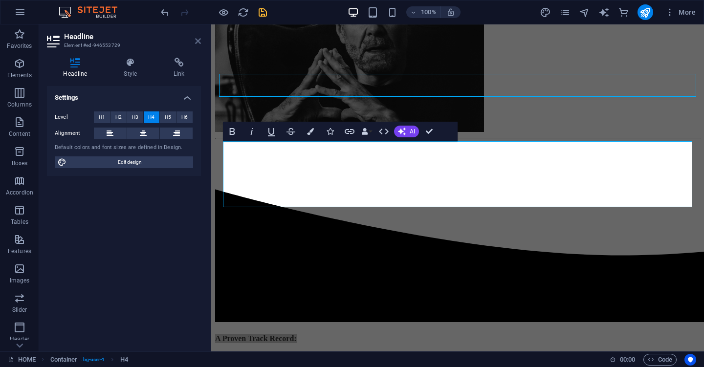
click at [198, 41] on icon at bounding box center [198, 41] width 6 height 8
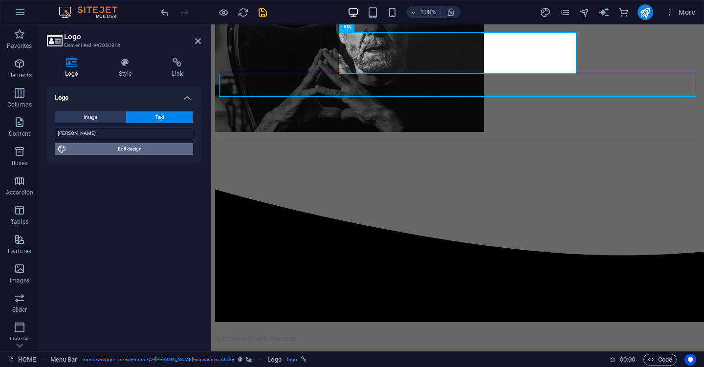
click at [152, 150] on span "Edit design" at bounding box center [129, 149] width 121 height 12
select select "px"
select select "600"
select select "px"
select select "rem"
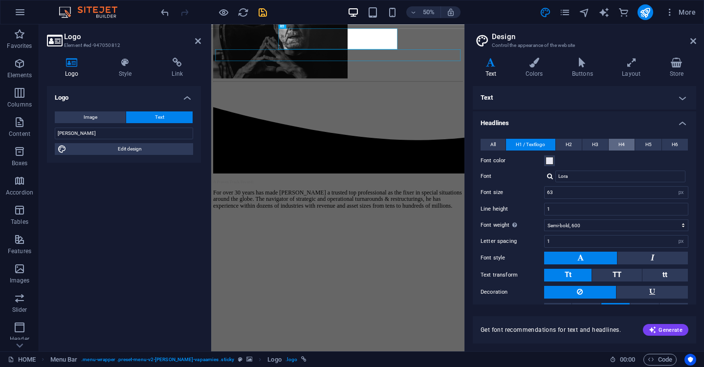
click at [625, 144] on button "H4" at bounding box center [622, 145] width 26 height 12
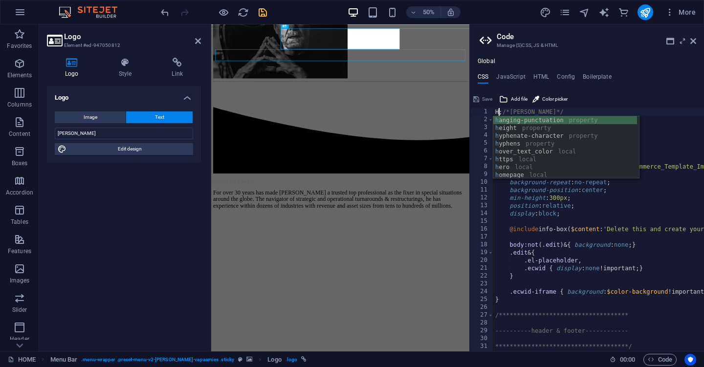
scroll to position [0, 1]
click at [575, 120] on div "text-wit h -image-v 4 local preset-text-wit h -image-v 4 -boxed local preset-te…" at bounding box center [565, 155] width 144 height 78
type textarea "text-with-image-v4;/*[PERSON_NAME]*/"
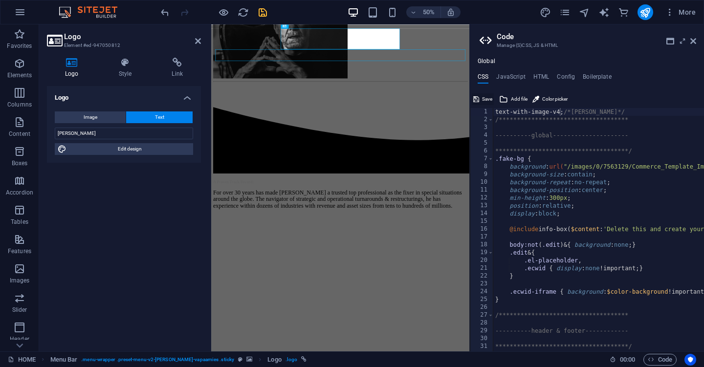
click at [483, 97] on span "Save" at bounding box center [487, 99] width 10 height 12
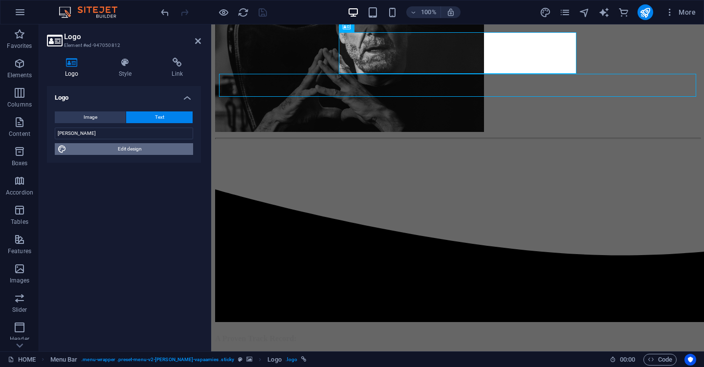
click at [131, 153] on span "Edit design" at bounding box center [129, 149] width 121 height 12
select select "px"
select select "600"
select select "px"
select select "rem"
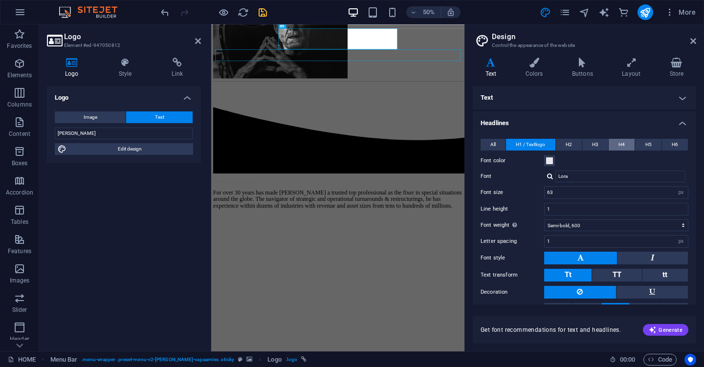
click at [627, 142] on button "H4" at bounding box center [622, 145] width 26 height 12
click at [626, 142] on button "H4" at bounding box center [622, 145] width 26 height 12
click at [696, 41] on icon at bounding box center [693, 41] width 6 height 8
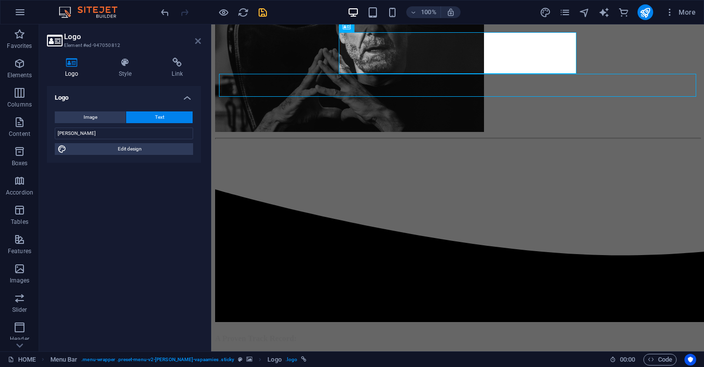
drag, startPoint x: 198, startPoint y: 39, endPoint x: 159, endPoint y: 15, distance: 45.9
click at [198, 39] on icon at bounding box center [198, 41] width 6 height 8
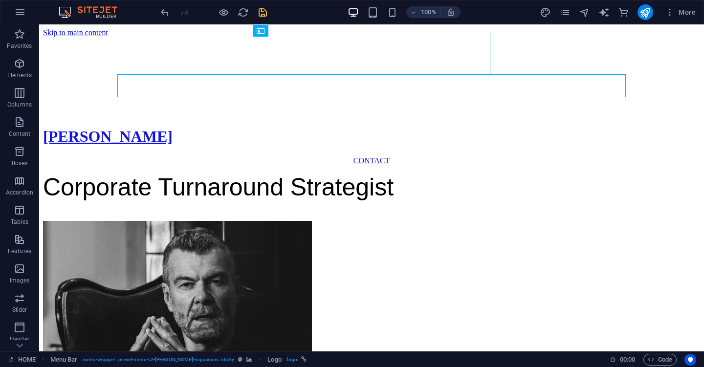
scroll to position [0, 0]
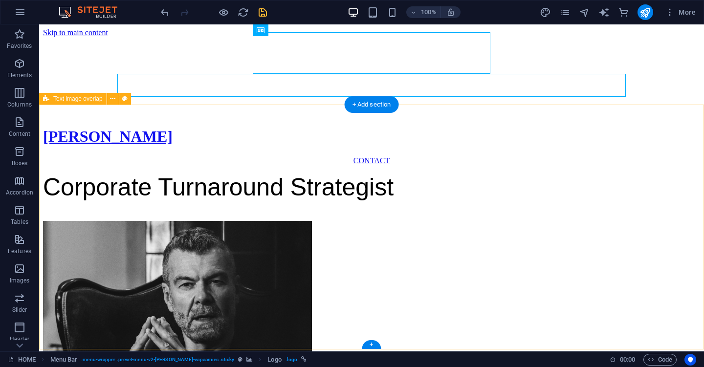
click at [652, 176] on div "Corporate Turnaround Strategist" at bounding box center [371, 283] width 657 height 237
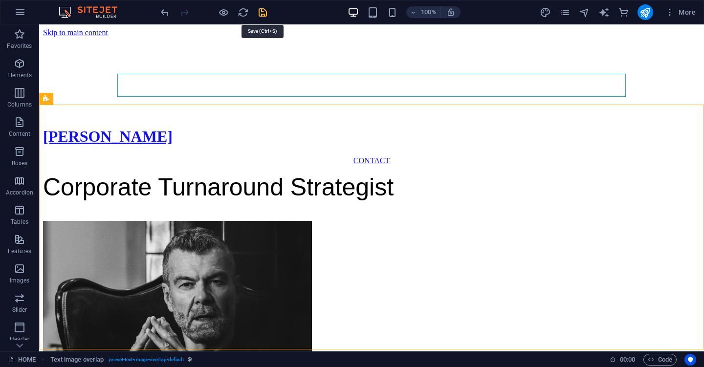
click at [264, 15] on icon "save" at bounding box center [262, 12] width 11 height 11
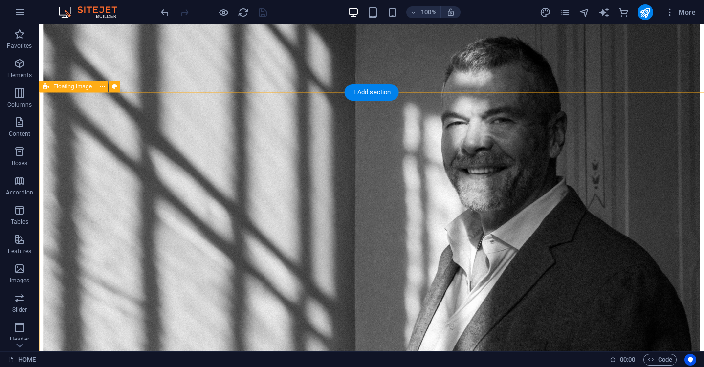
scroll to position [1231, 0]
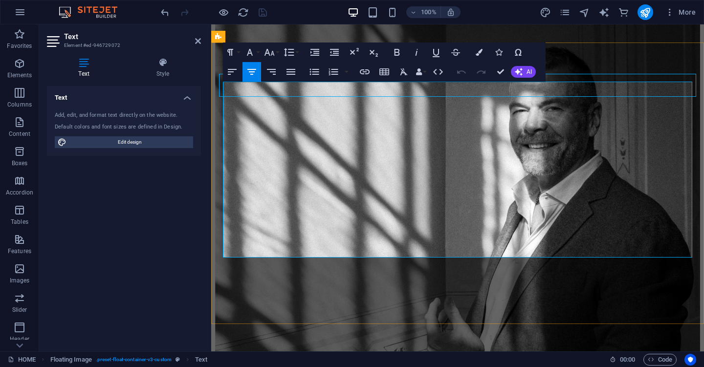
drag, startPoint x: 438, startPoint y: 246, endPoint x: 637, endPoint y: 243, distance: 198.9
click at [269, 54] on icon "button" at bounding box center [269, 52] width 10 height 7
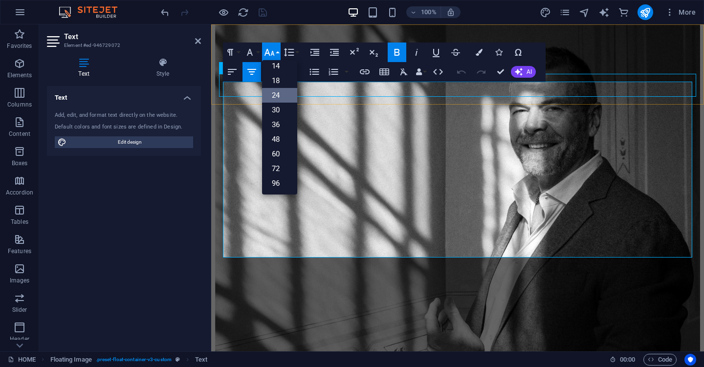
scroll to position [79, 0]
click at [276, 81] on link "18" at bounding box center [279, 80] width 35 height 15
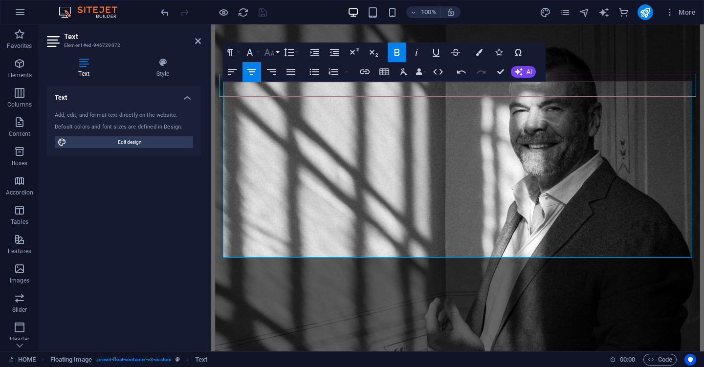
click at [275, 55] on icon "button" at bounding box center [269, 52] width 12 height 12
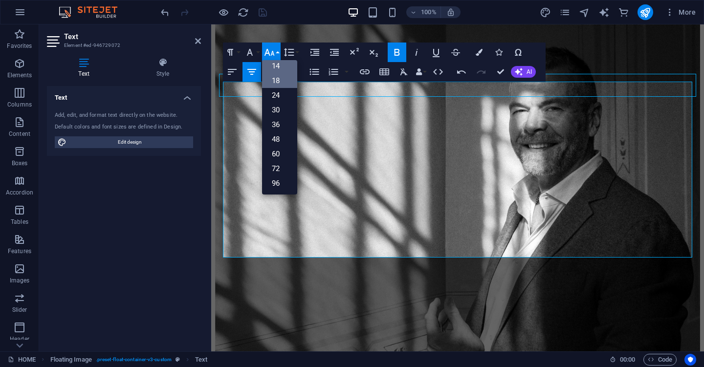
click at [277, 69] on link "14" at bounding box center [279, 66] width 35 height 15
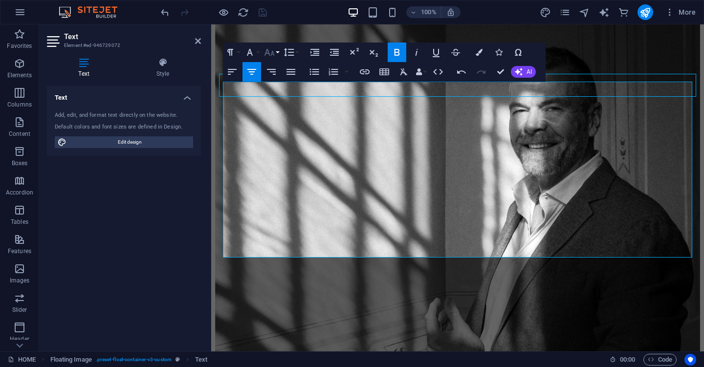
click at [276, 56] on button "Font Size" at bounding box center [271, 53] width 19 height 20
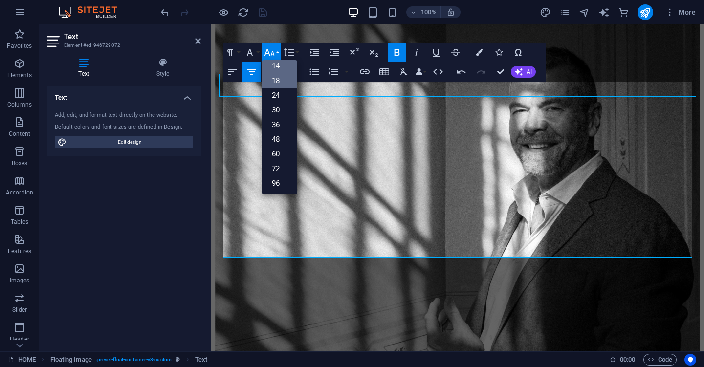
click at [276, 82] on link "18" at bounding box center [279, 80] width 35 height 15
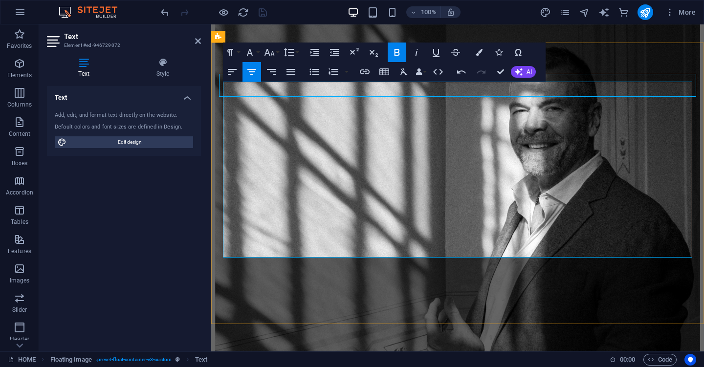
click at [296, 50] on button "Line Height" at bounding box center [291, 53] width 19 height 20
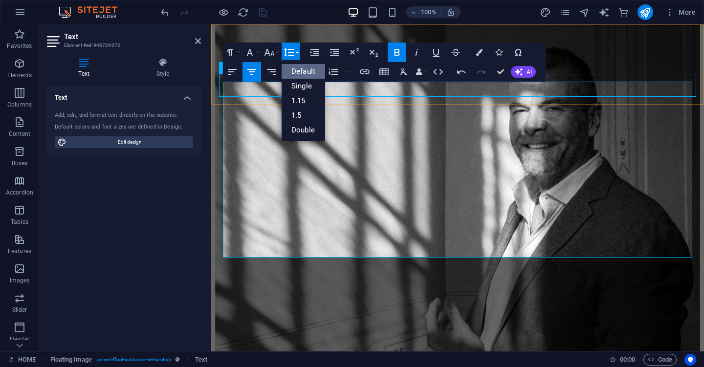
scroll to position [0, 0]
click at [305, 89] on link "Single" at bounding box center [304, 86] width 44 height 15
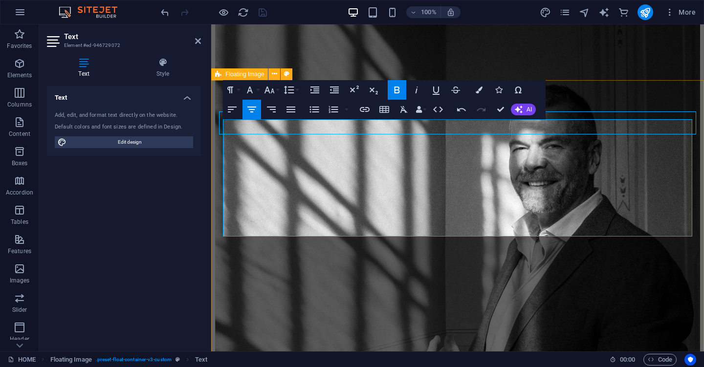
scroll to position [1181, 0]
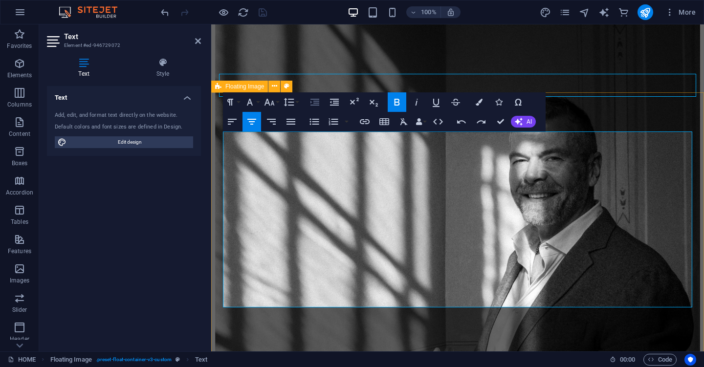
click at [313, 104] on icon "button" at bounding box center [315, 102] width 12 height 12
click at [271, 100] on icon "button" at bounding box center [269, 102] width 12 height 12
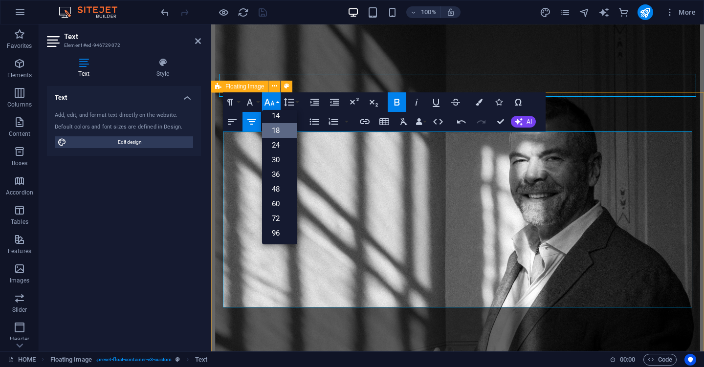
scroll to position [79, 0]
click at [282, 142] on link "24" at bounding box center [279, 145] width 35 height 15
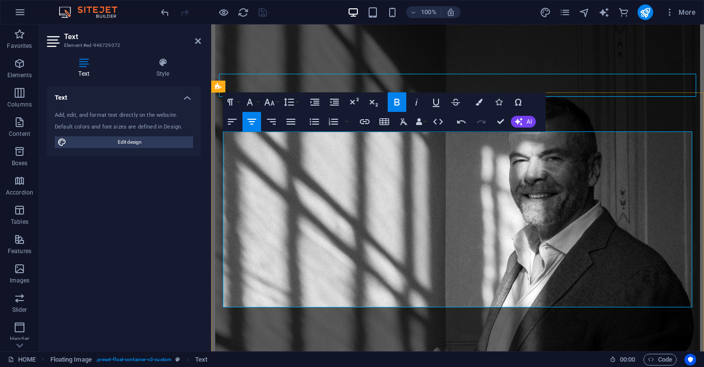
click at [269, 104] on icon "button" at bounding box center [269, 102] width 10 height 7
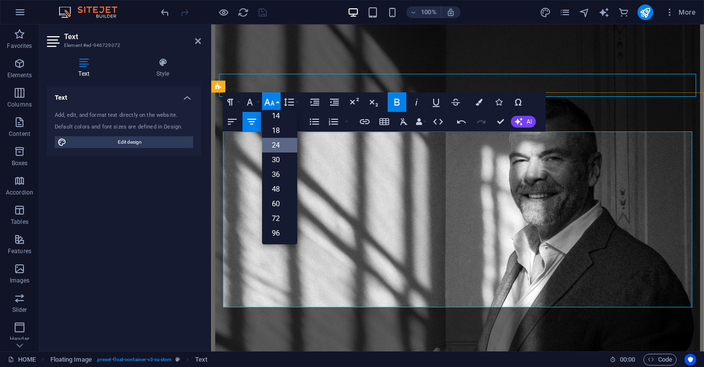
click at [293, 101] on icon "button" at bounding box center [289, 102] width 12 height 12
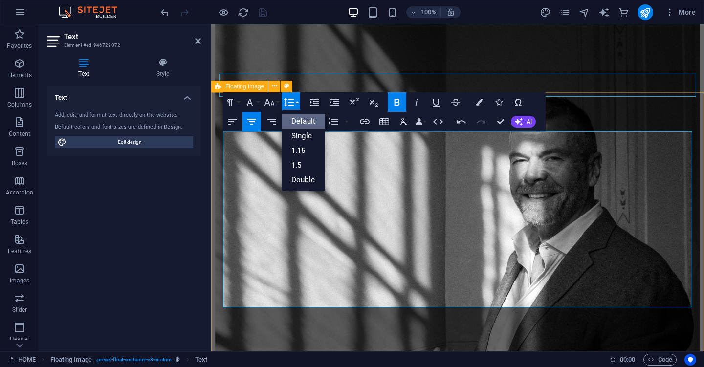
scroll to position [0, 0]
click at [305, 137] on link "Single" at bounding box center [304, 136] width 44 height 15
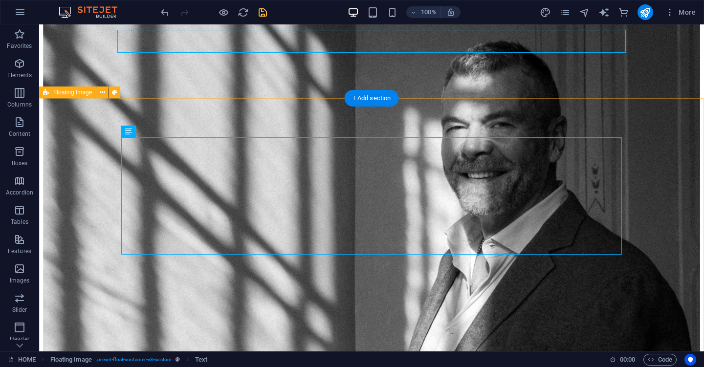
scroll to position [1225, 0]
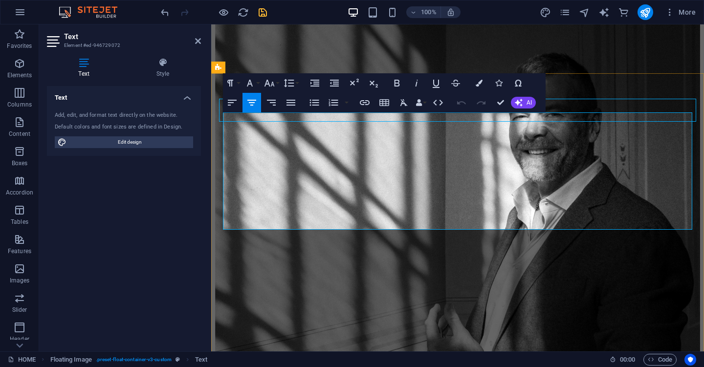
scroll to position [1198, 0]
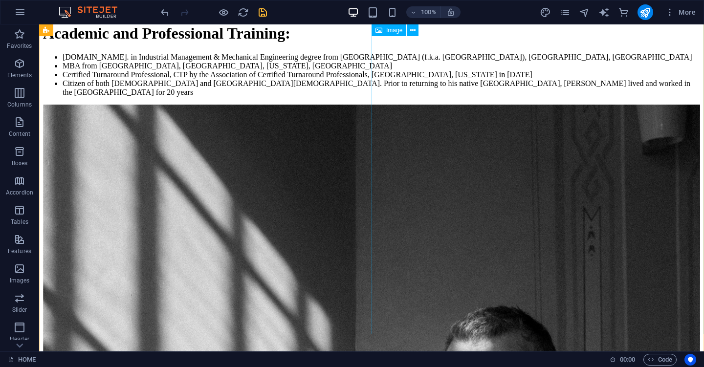
scroll to position [946, 0]
